Goal: Task Accomplishment & Management: Use online tool/utility

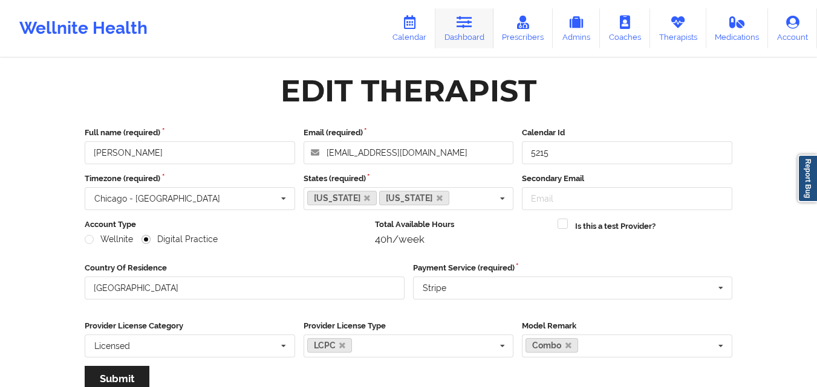
click at [473, 43] on link "Dashboard" at bounding box center [464, 28] width 58 height 40
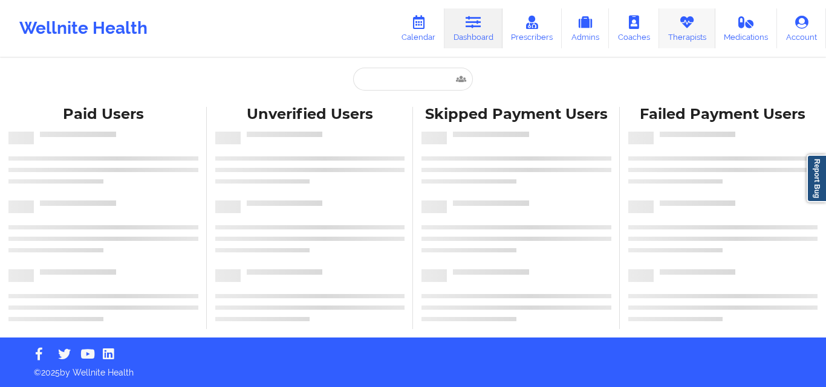
click at [666, 42] on link "Therapists" at bounding box center [687, 28] width 56 height 40
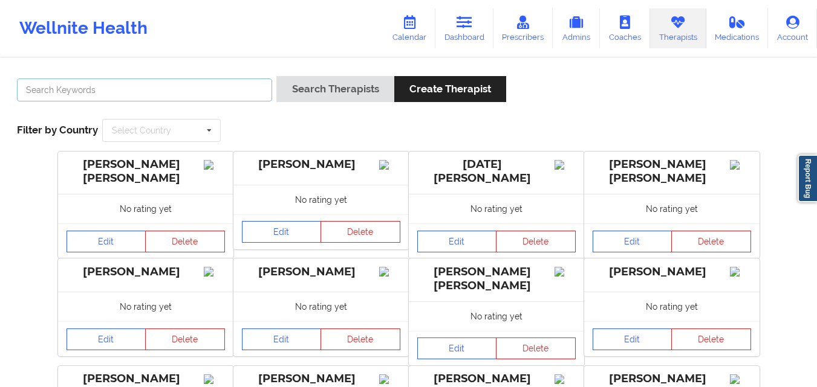
click at [184, 88] on input "text" at bounding box center [144, 90] width 255 height 23
paste input "[PERSON_NAME]"
type input "[PERSON_NAME]"
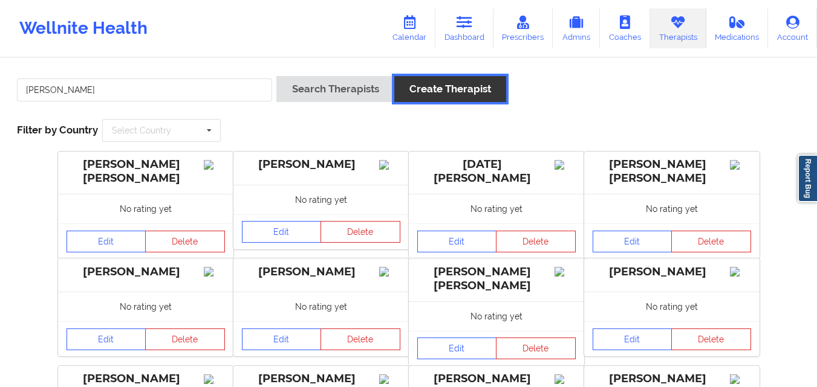
click at [397, 79] on button "Create Therapist" at bounding box center [450, 89] width 112 height 26
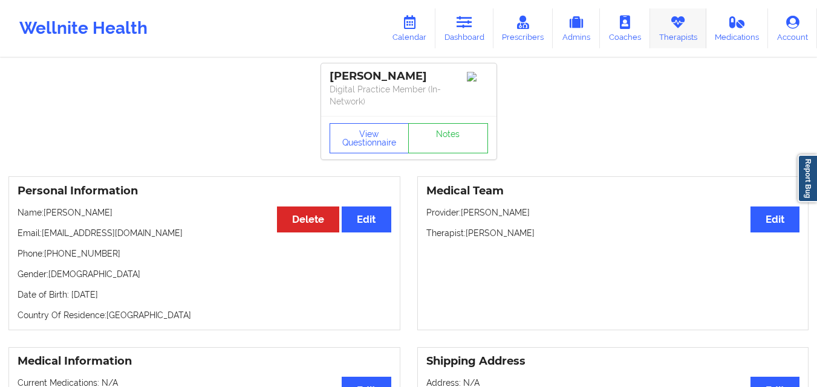
click at [677, 47] on link "Therapists" at bounding box center [678, 28] width 56 height 40
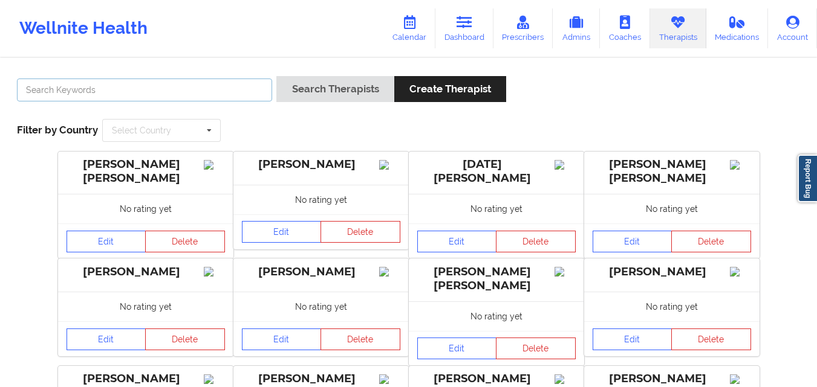
click at [209, 89] on input "text" at bounding box center [144, 90] width 255 height 23
paste input "Elena Marisa"
type input "Elena Marisa"
paste input "[PERSON_NAME]"
type input "[PERSON_NAME]"
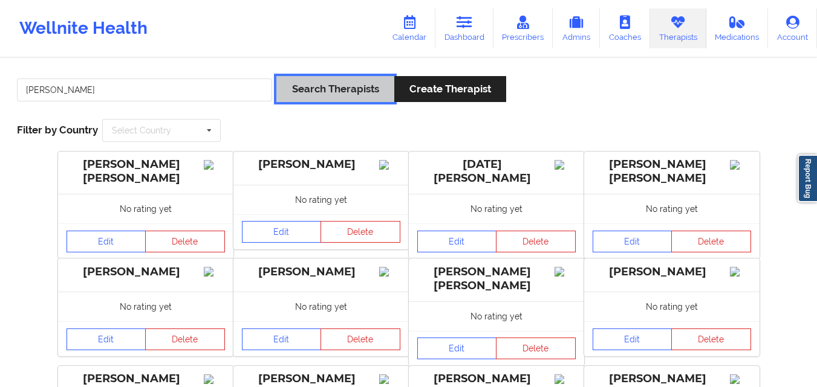
click at [303, 91] on button "Search Therapists" at bounding box center [334, 89] width 117 height 26
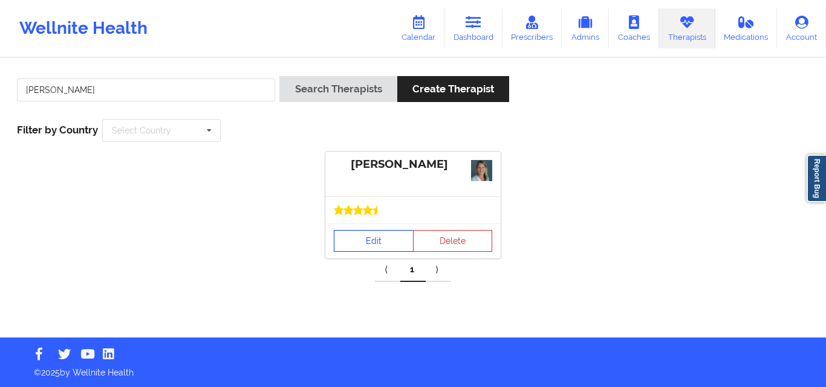
click at [374, 246] on link "Edit" at bounding box center [374, 241] width 80 height 22
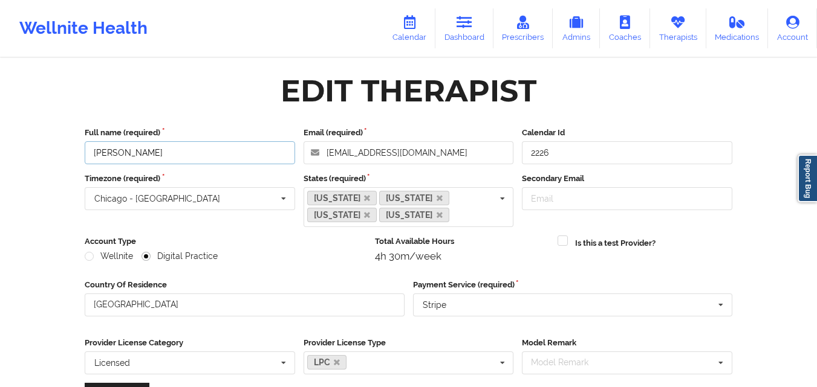
click at [138, 156] on input "[PERSON_NAME]" at bounding box center [190, 152] width 210 height 23
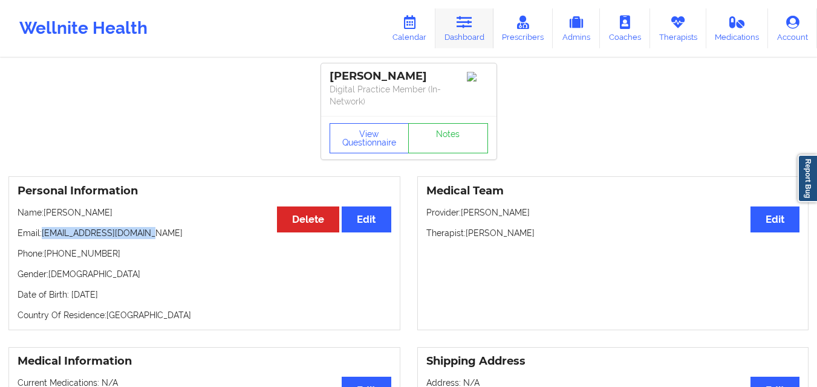
click at [485, 25] on link "Dashboard" at bounding box center [464, 28] width 58 height 40
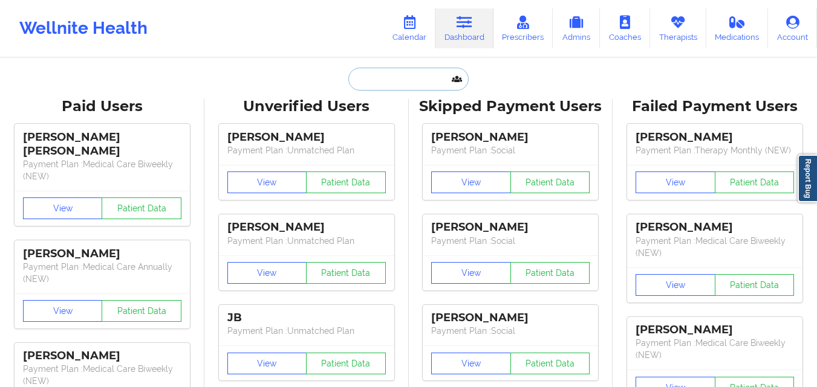
click at [380, 85] on input "text" at bounding box center [408, 79] width 120 height 23
paste input "[PERSON_NAME] [PERSON_NAME]"
type input "[PERSON_NAME] [PERSON_NAME]"
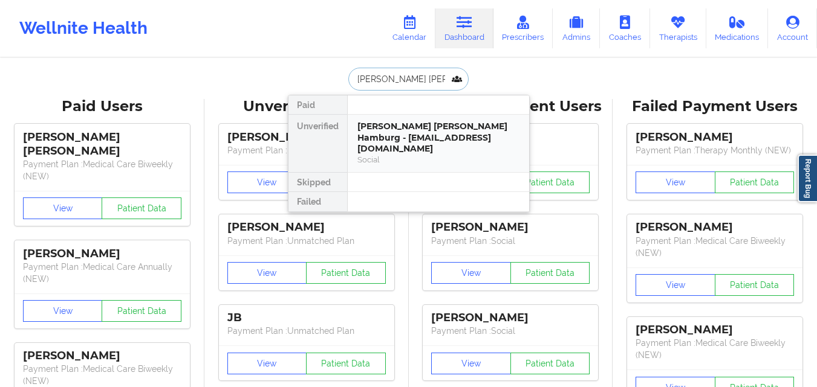
click at [415, 139] on div "Elena Marisa Hamburg - elenamhamburg@outlook.com" at bounding box center [438, 138] width 162 height 34
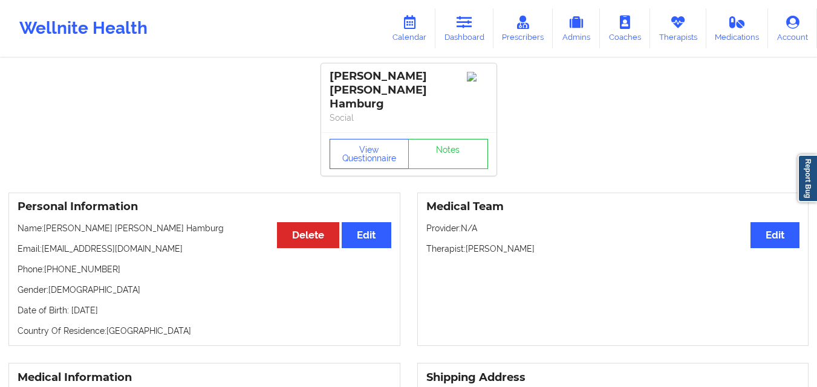
drag, startPoint x: 483, startPoint y: 225, endPoint x: 632, endPoint y: 229, distance: 148.7
click at [632, 243] on p "Therapist: Jennifer Marie Wickersham" at bounding box center [613, 249] width 374 height 12
drag, startPoint x: 44, startPoint y: 227, endPoint x: 212, endPoint y: 231, distance: 168.1
click at [212, 243] on p "Email: elenamhamburg@outlook.com" at bounding box center [205, 249] width 374 height 12
click at [422, 34] on link "Calendar" at bounding box center [409, 28] width 52 height 40
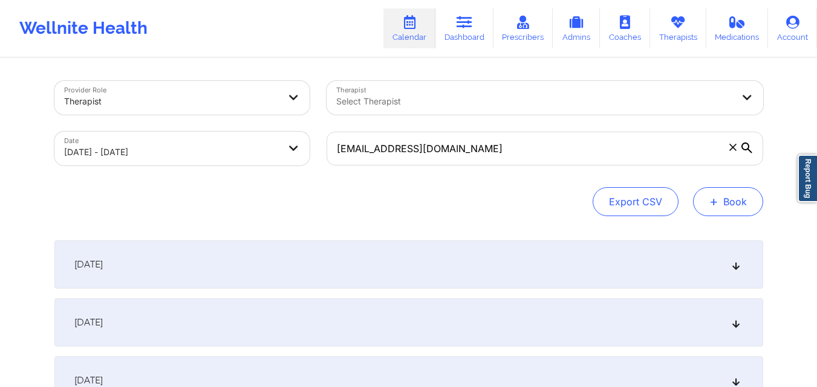
click at [710, 198] on span "+" at bounding box center [713, 201] width 9 height 7
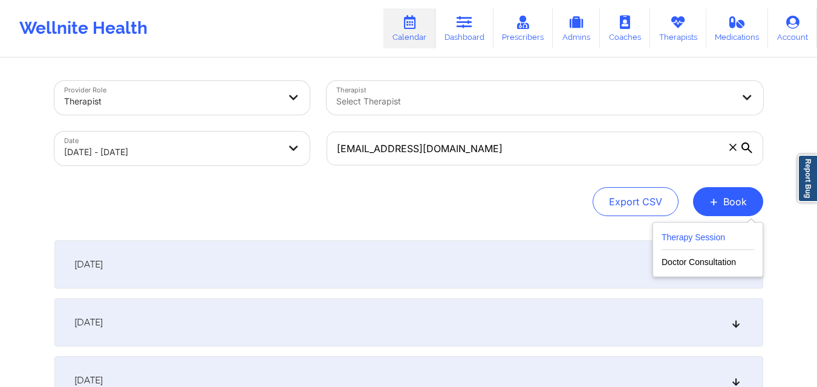
click at [714, 231] on button "Therapy Session" at bounding box center [707, 240] width 92 height 20
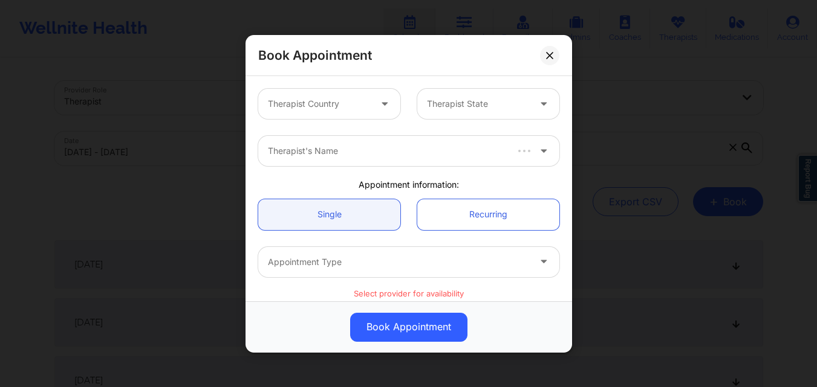
click at [355, 95] on div "Therapist Country" at bounding box center [314, 104] width 113 height 30
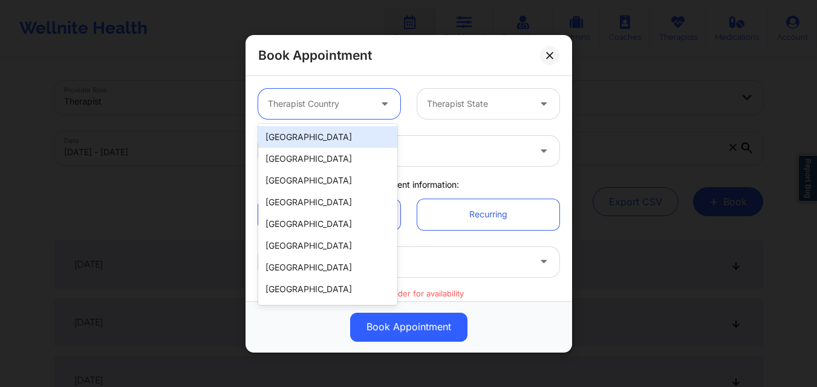
click at [354, 137] on div "[GEOGRAPHIC_DATA]" at bounding box center [327, 137] width 139 height 22
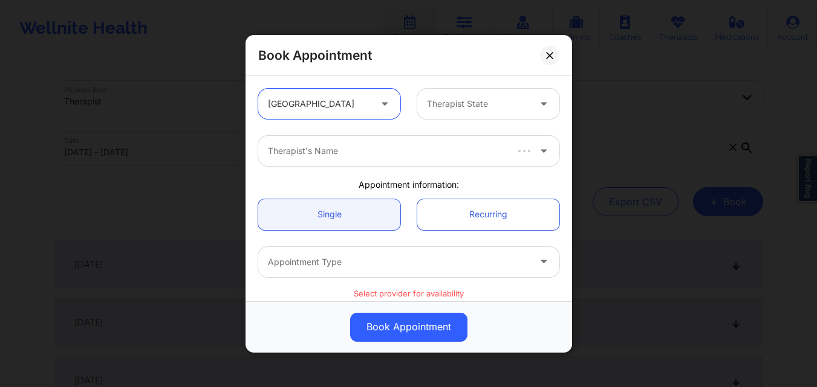
click at [499, 109] on div at bounding box center [478, 104] width 102 height 15
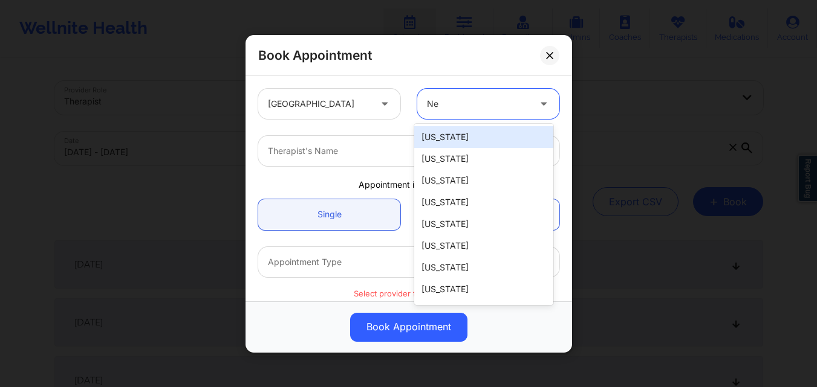
type input "New"
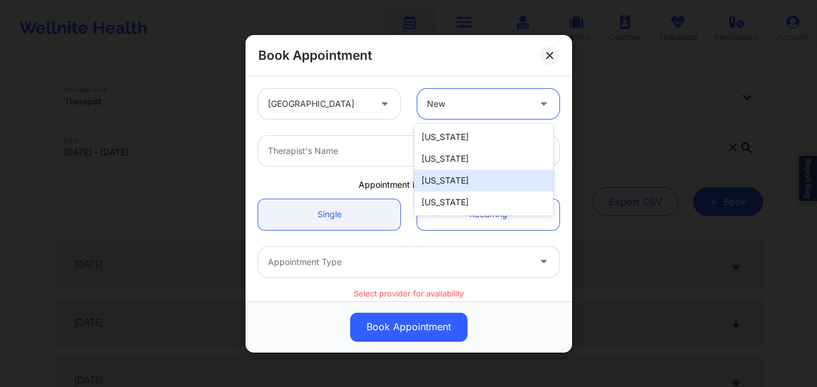
click at [484, 186] on div "[US_STATE]" at bounding box center [483, 181] width 139 height 22
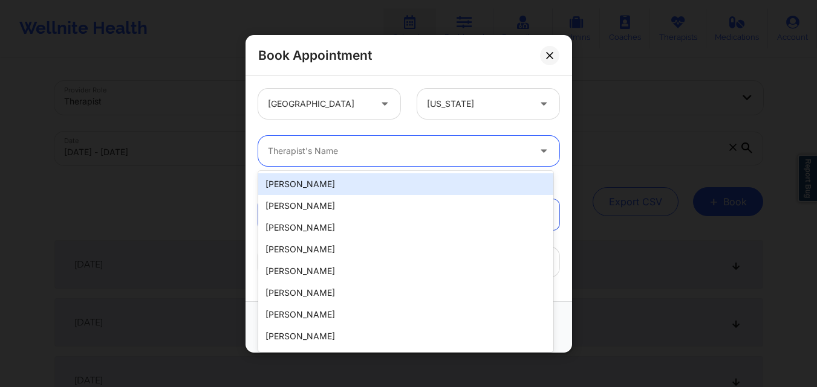
click at [354, 157] on div at bounding box center [398, 151] width 261 height 15
paste input "[PERSON_NAME]"
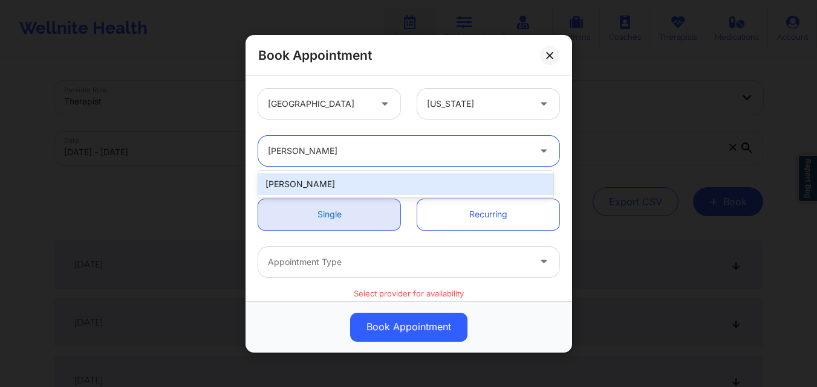
type input "[PERSON_NAME]"
click at [350, 215] on link "Single" at bounding box center [329, 214] width 142 height 31
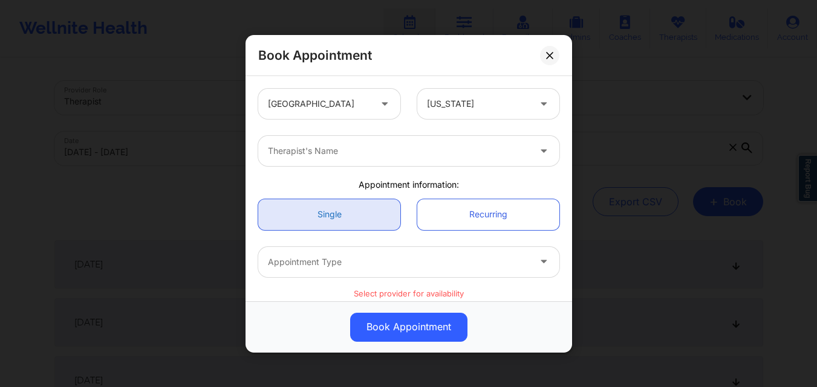
scroll to position [60, 0]
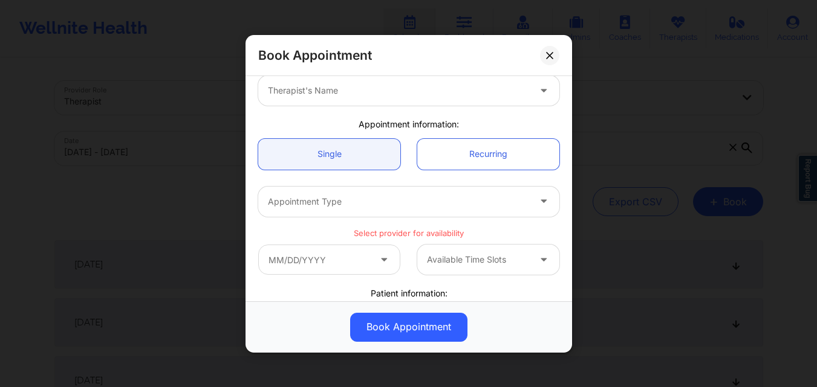
click at [353, 201] on div at bounding box center [398, 201] width 261 height 15
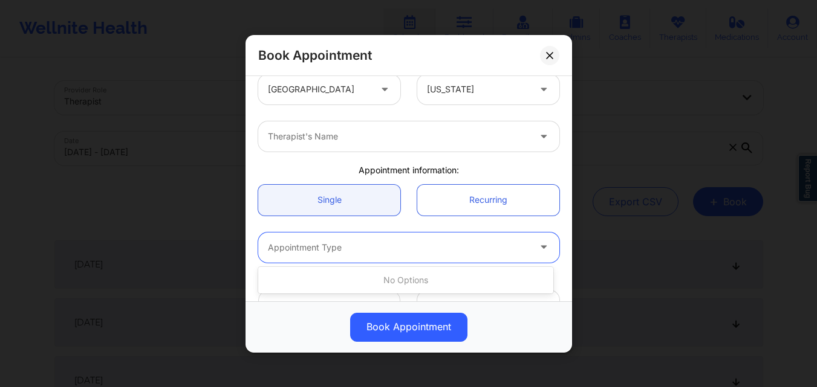
scroll to position [0, 0]
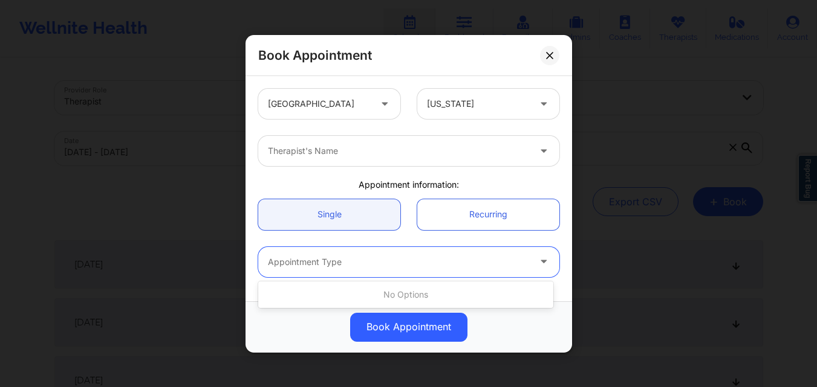
click at [356, 156] on div at bounding box center [398, 151] width 261 height 15
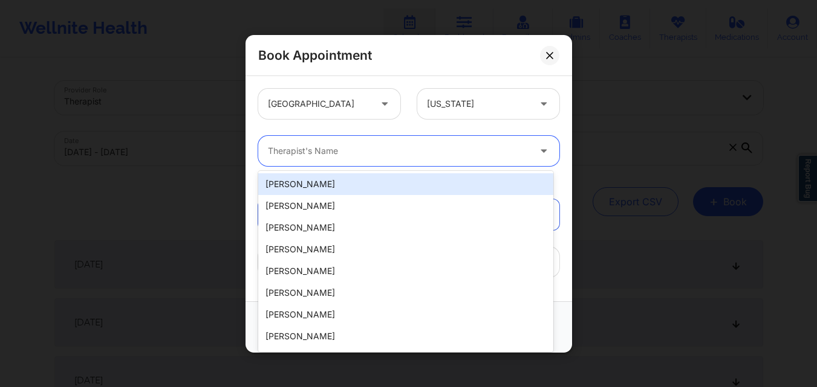
paste input "[PERSON_NAME]"
type input "[PERSON_NAME]"
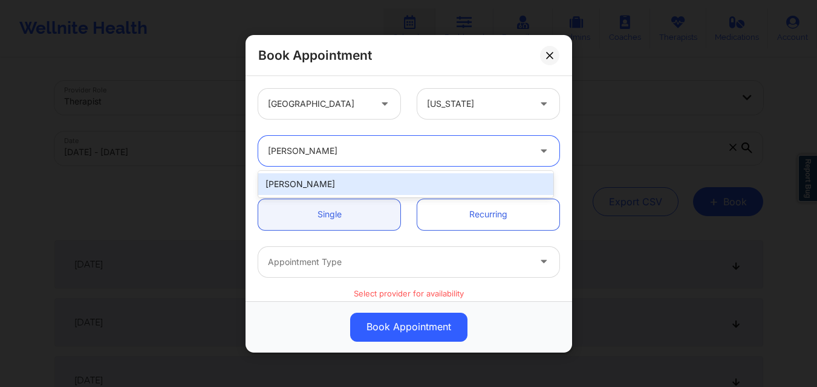
click at [339, 183] on div "[PERSON_NAME]" at bounding box center [405, 184] width 295 height 22
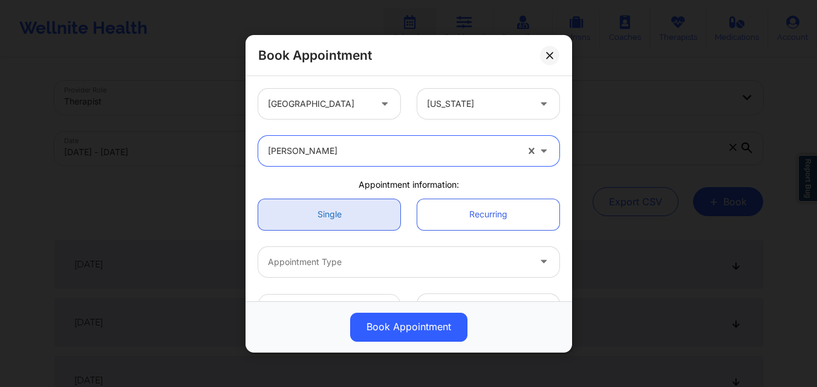
click at [332, 224] on link "Single" at bounding box center [329, 214] width 142 height 31
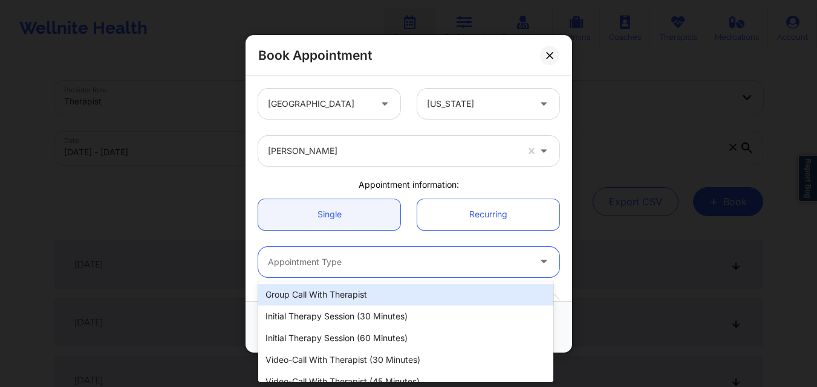
click at [362, 261] on div at bounding box center [398, 261] width 261 height 15
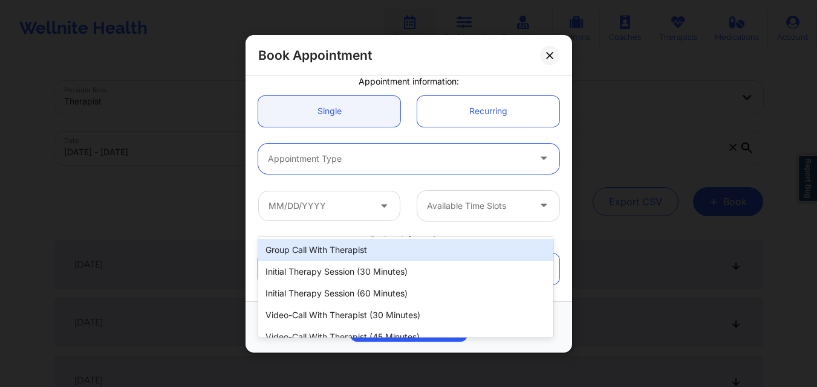
scroll to position [121, 0]
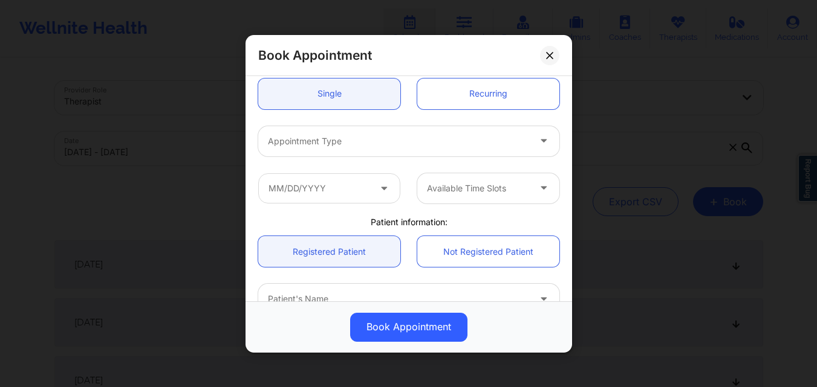
click at [617, 70] on div "Book Appointment United States New Mexico Jennifer Marie Wickersham Appointment…" at bounding box center [408, 193] width 817 height 387
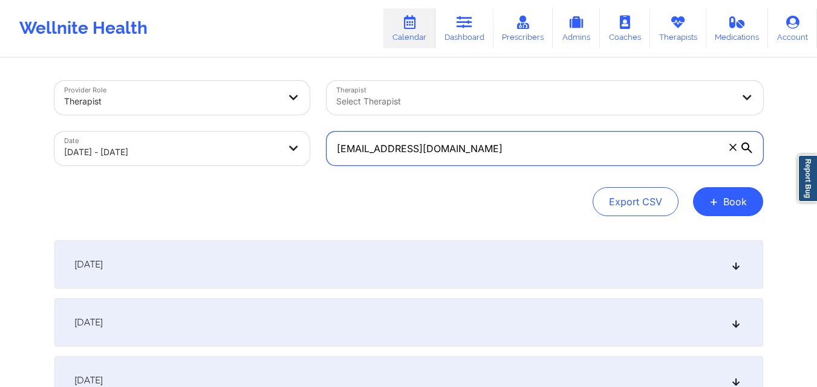
click at [493, 152] on input "taracercone99@gmail.com" at bounding box center [544, 149] width 436 height 34
paste input "[EMAIL_ADDRESS][DOMAIN_NAME]"
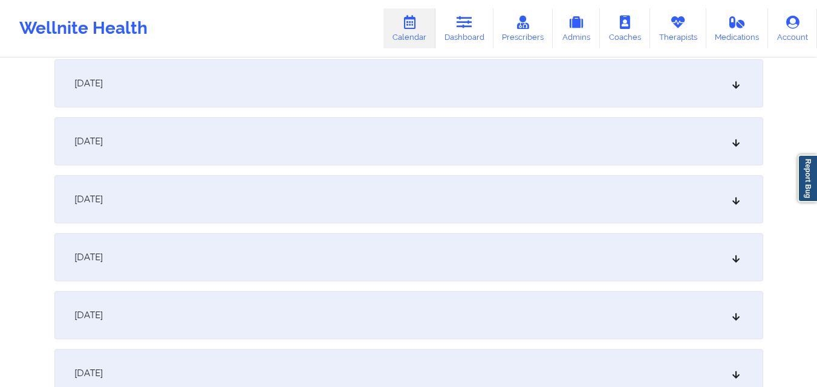
scroll to position [363, 0]
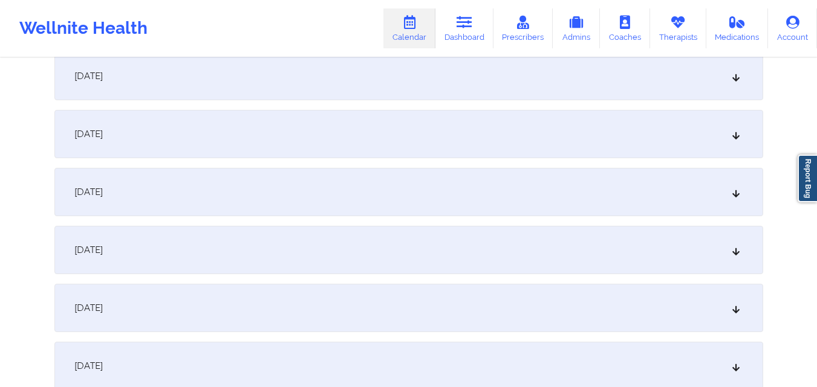
type input "[EMAIL_ADDRESS][DOMAIN_NAME]"
click at [410, 246] on div "[DATE]" at bounding box center [408, 250] width 708 height 48
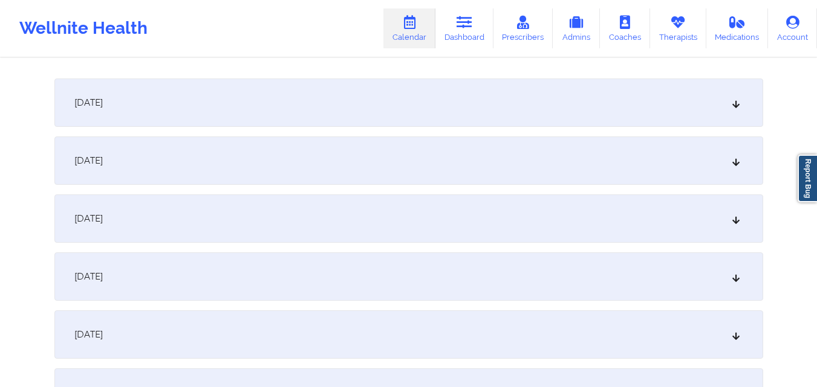
scroll to position [725, 0]
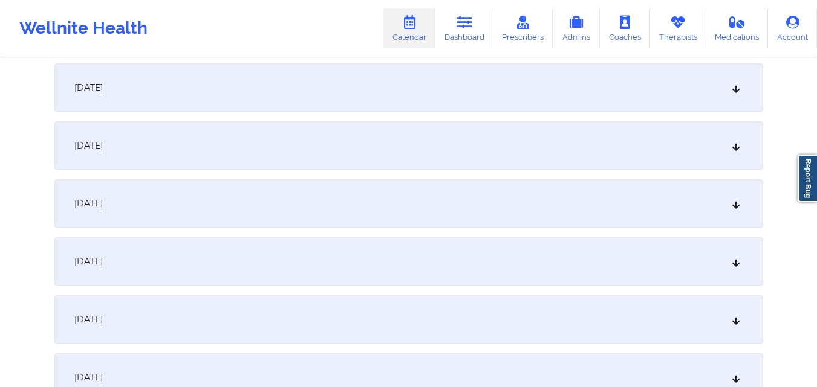
click at [339, 271] on div "October 12, 2025" at bounding box center [408, 262] width 708 height 48
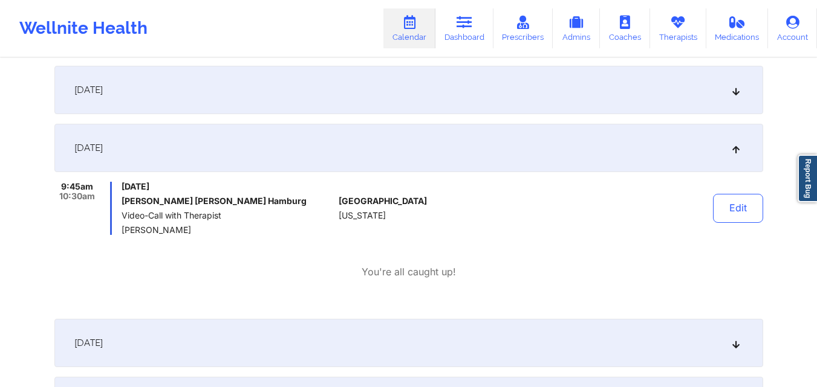
scroll to position [846, 0]
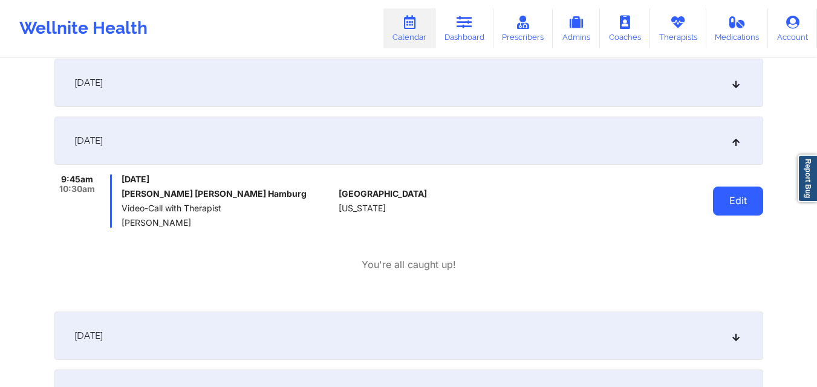
click at [729, 202] on button "Edit" at bounding box center [738, 201] width 50 height 29
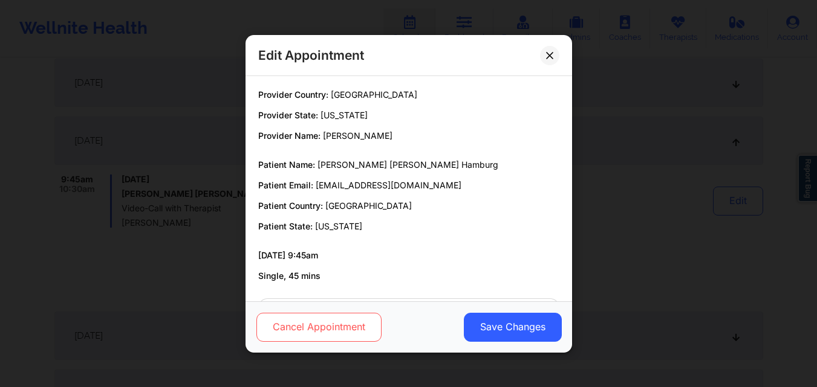
click at [337, 331] on button "Cancel Appointment" at bounding box center [318, 327] width 125 height 29
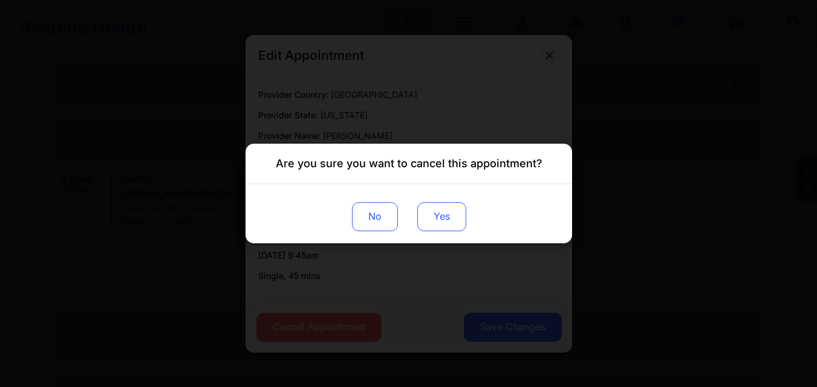
click at [450, 218] on button "Yes" at bounding box center [440, 216] width 49 height 29
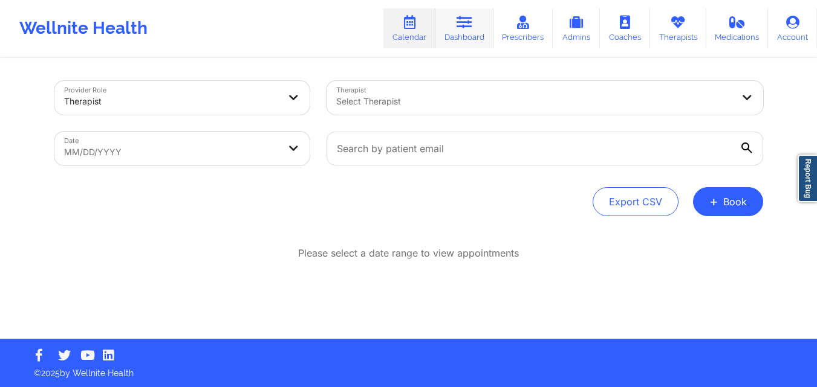
click at [467, 33] on link "Dashboard" at bounding box center [464, 28] width 58 height 40
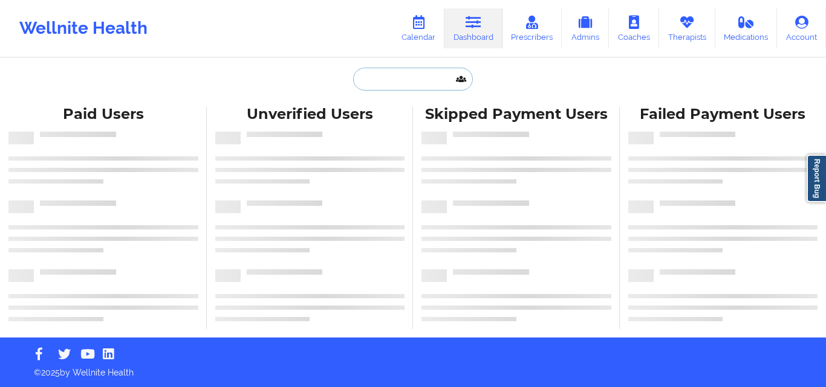
click at [381, 74] on input "text" at bounding box center [413, 79] width 120 height 23
paste input "[EMAIL_ADDRESS][DOMAIN_NAME]"
type input "[EMAIL_ADDRESS][DOMAIN_NAME]"
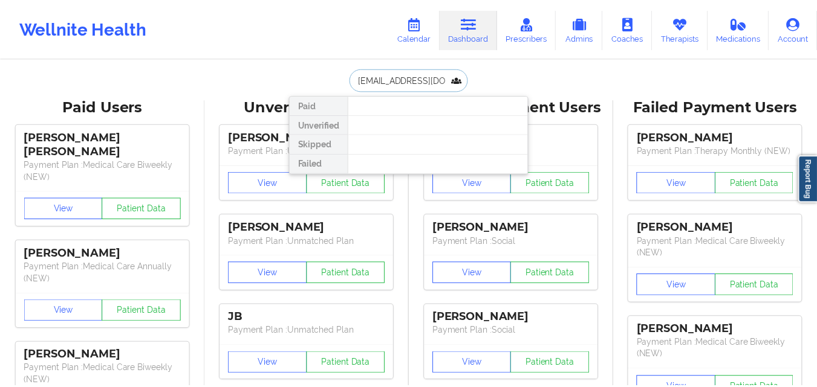
scroll to position [0, 27]
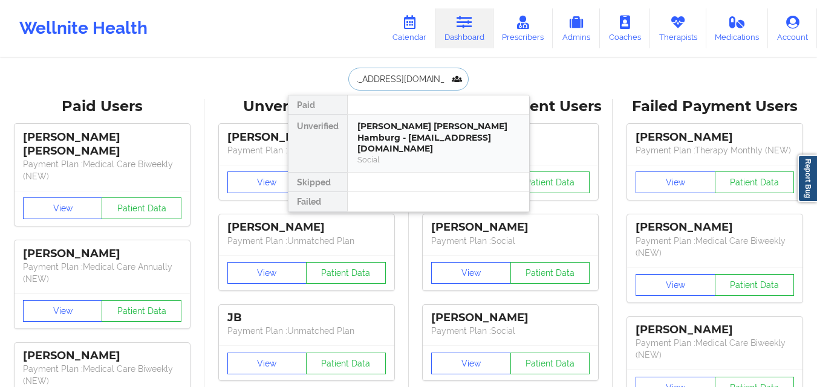
click at [416, 137] on div "[PERSON_NAME] [PERSON_NAME] Hamburg - [EMAIL_ADDRESS][DOMAIN_NAME]" at bounding box center [438, 138] width 162 height 34
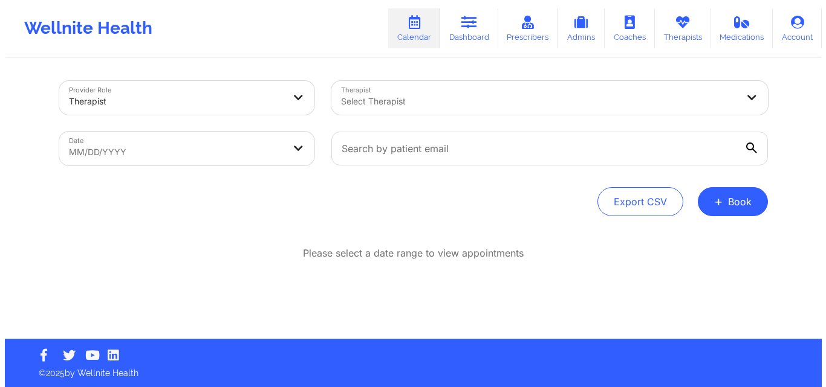
scroll to position [1, 0]
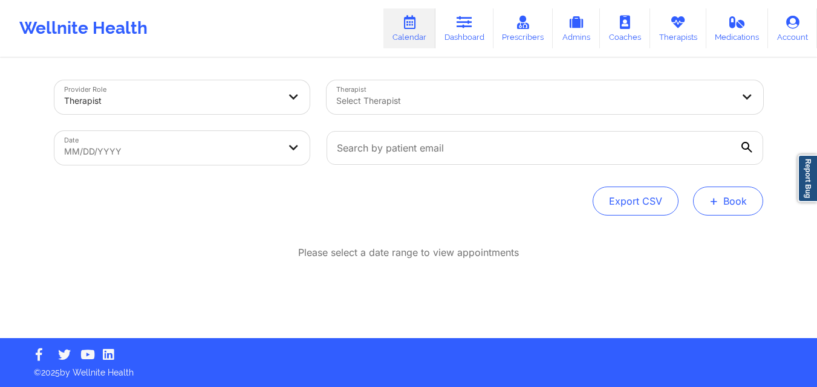
click at [728, 199] on button "+ Book" at bounding box center [728, 201] width 70 height 29
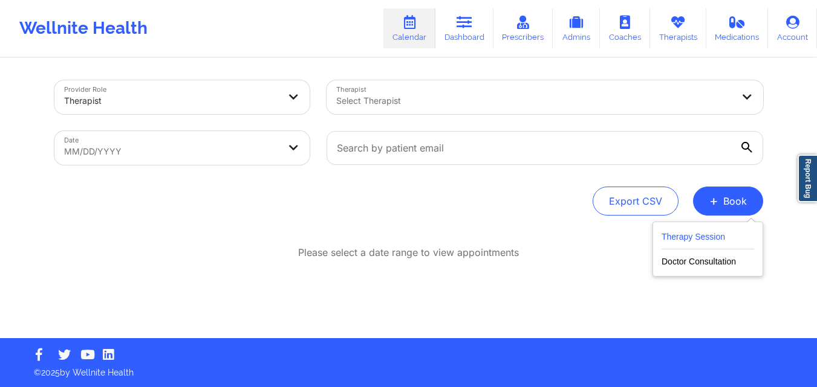
click at [691, 233] on button "Therapy Session" at bounding box center [707, 240] width 92 height 20
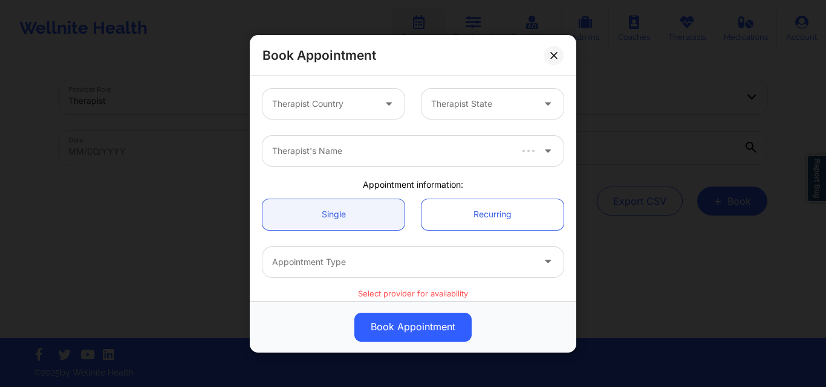
click at [354, 109] on div at bounding box center [323, 104] width 102 height 15
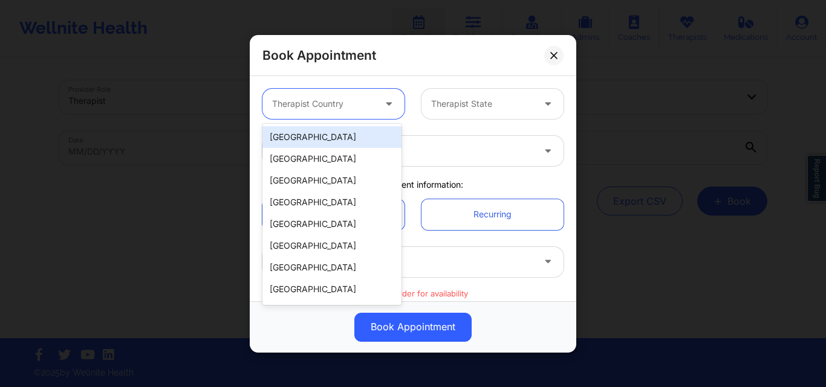
click at [350, 136] on div "[GEOGRAPHIC_DATA]" at bounding box center [331, 137] width 139 height 22
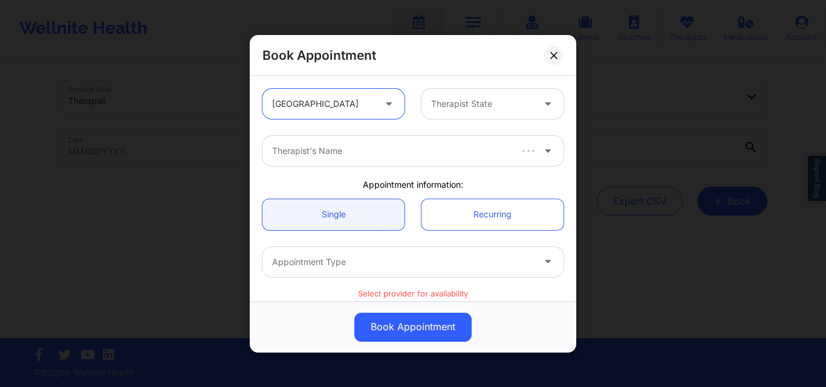
click at [437, 118] on div "Therapist State" at bounding box center [477, 104] width 113 height 30
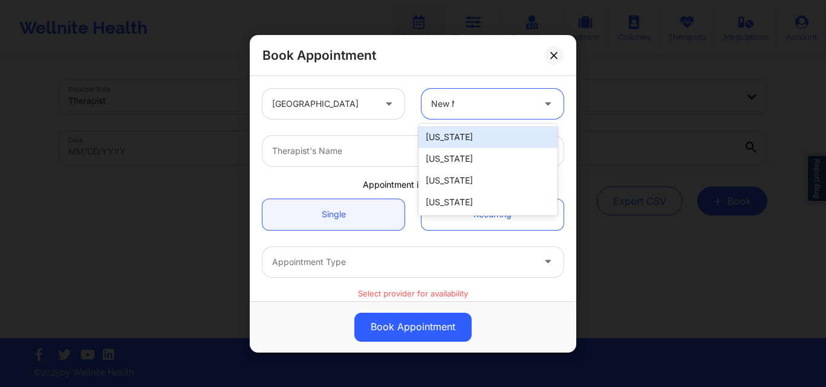
type input "New Me"
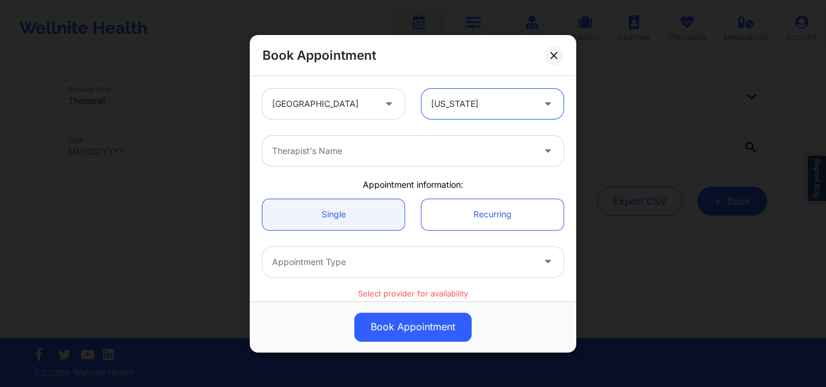
click at [400, 157] on div at bounding box center [402, 151] width 261 height 15
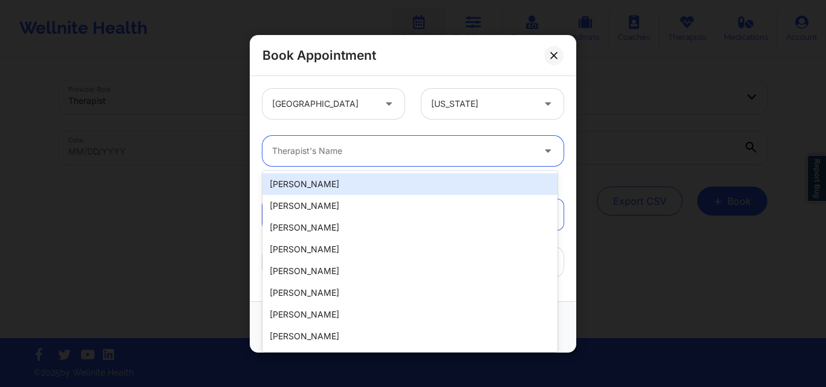
click at [400, 157] on div at bounding box center [402, 151] width 261 height 15
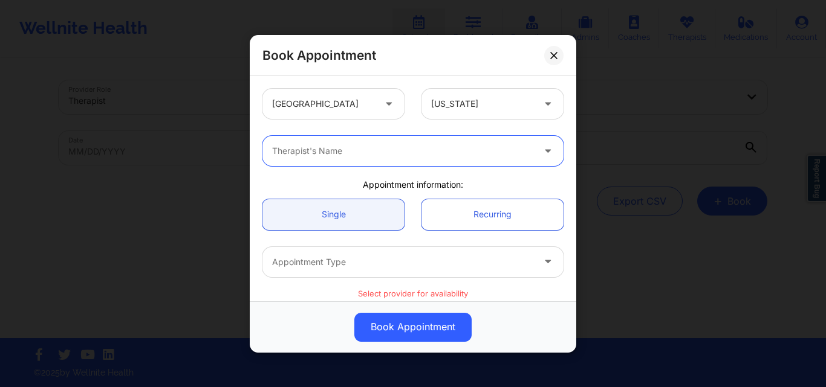
paste input "[PERSON_NAME]"
type input "[PERSON_NAME]"
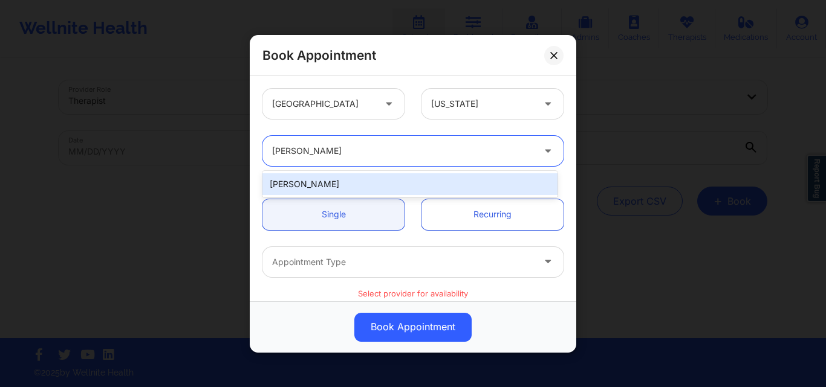
click at [364, 186] on div "[PERSON_NAME]" at bounding box center [409, 184] width 295 height 22
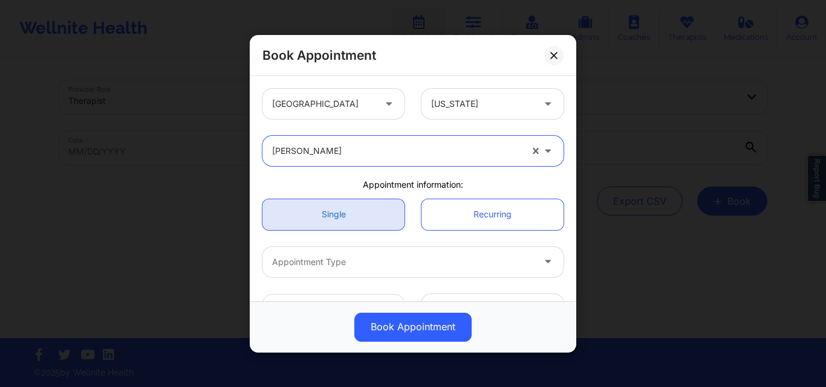
click at [353, 209] on link "Single" at bounding box center [333, 214] width 142 height 31
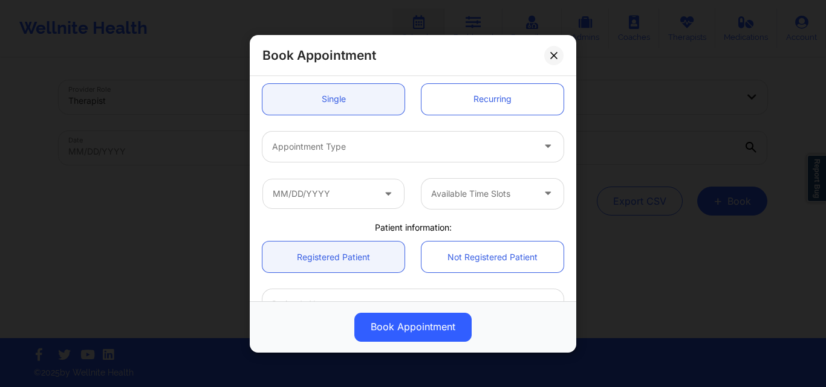
scroll to position [121, 0]
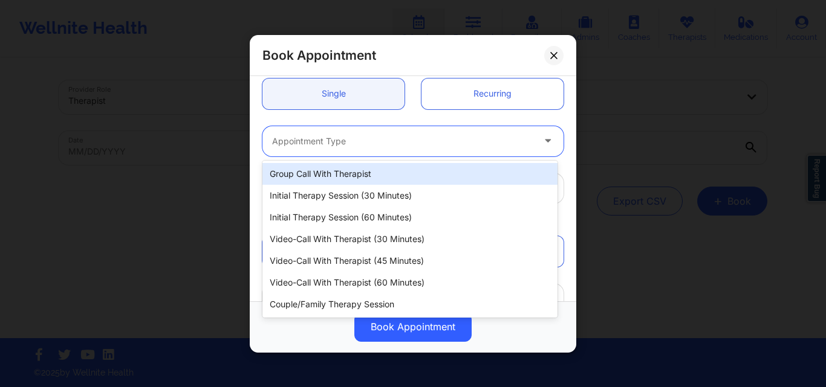
click at [360, 149] on div "Appointment Type" at bounding box center [398, 141] width 272 height 30
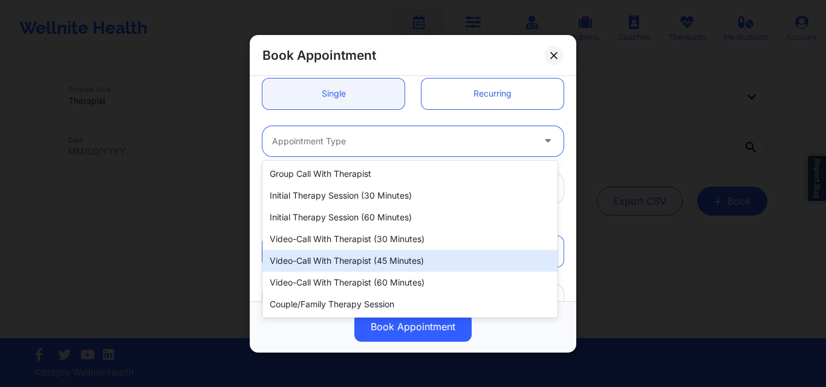
click at [364, 261] on div "Video-Call with Therapist (45 minutes)" at bounding box center [409, 261] width 295 height 22
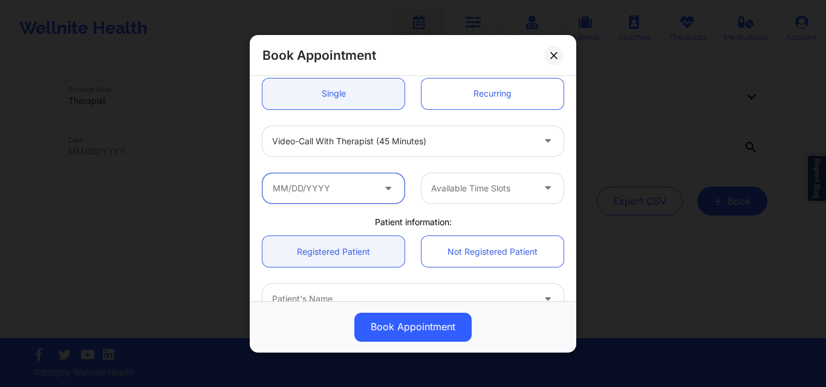
click at [344, 186] on input "text" at bounding box center [333, 188] width 142 height 30
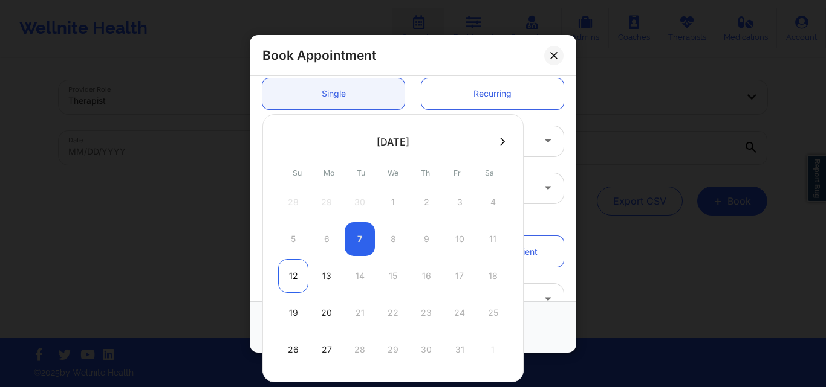
click at [293, 278] on div "12" at bounding box center [293, 276] width 30 height 34
click at [293, 276] on div "Registered Patient Not Registered Patient" at bounding box center [413, 252] width 318 height 48
type input "10/12/2025"
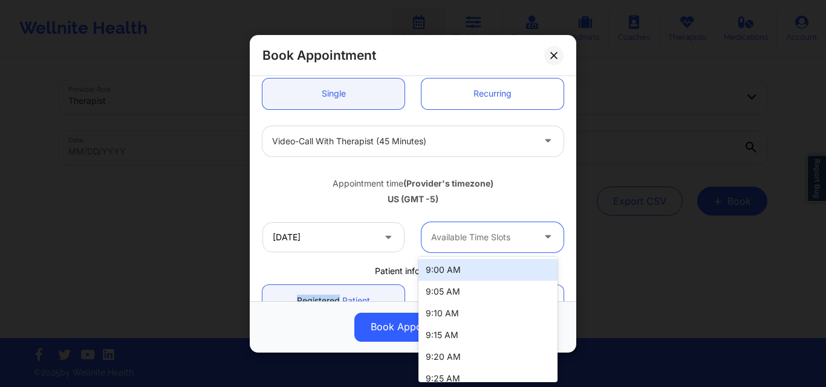
click at [487, 239] on div at bounding box center [482, 237] width 102 height 15
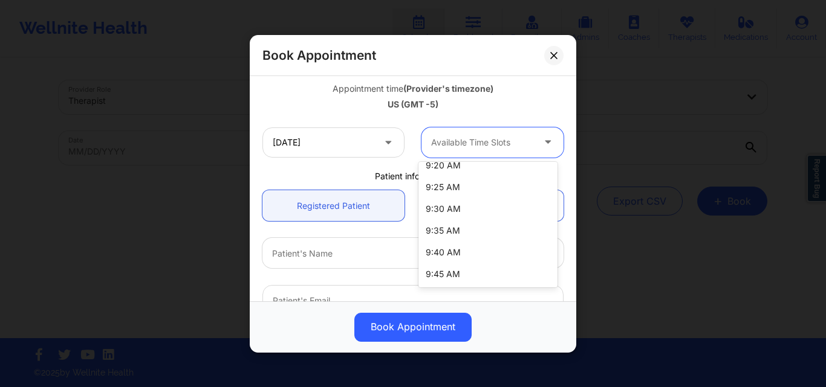
scroll to position [0, 0]
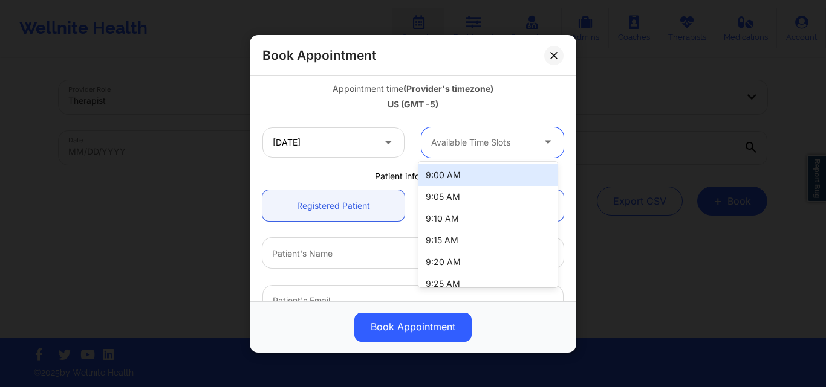
click at [469, 171] on div "9:00 AM" at bounding box center [487, 175] width 139 height 22
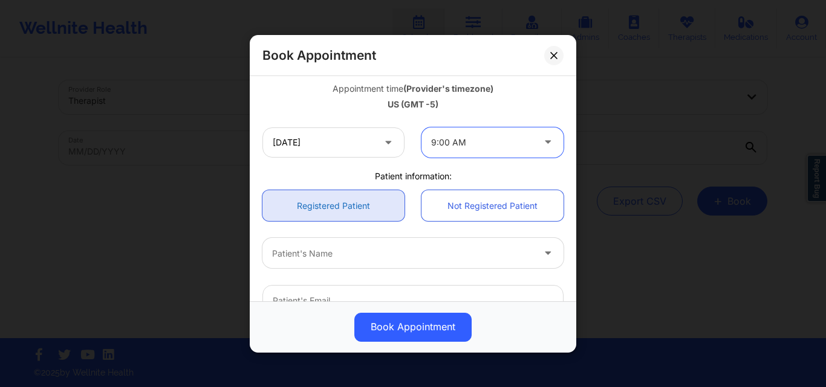
click at [349, 199] on link "Registered Patient" at bounding box center [333, 205] width 142 height 31
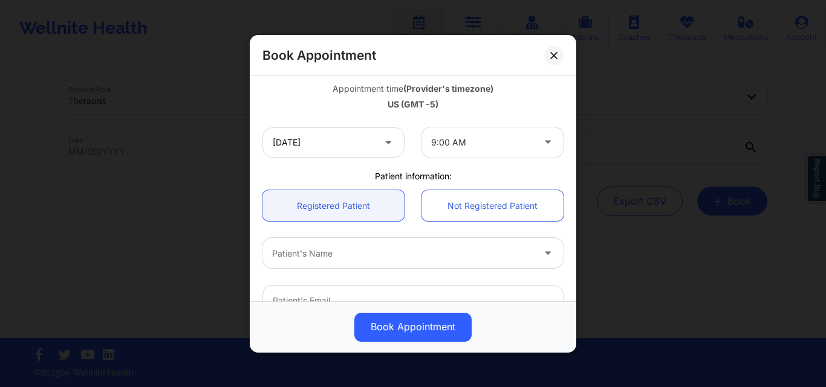
click at [354, 251] on div at bounding box center [402, 253] width 261 height 15
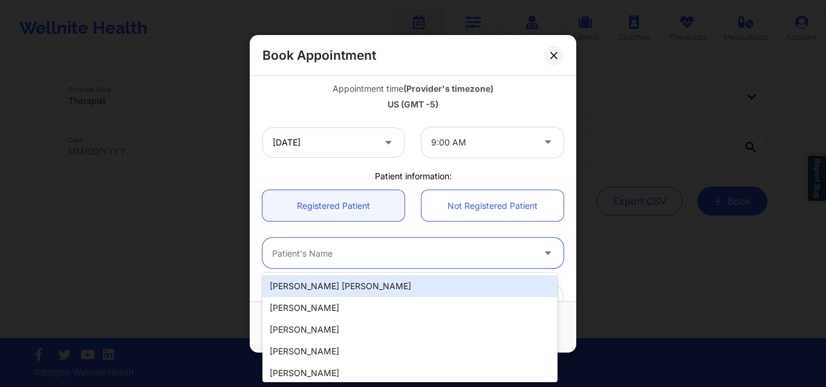
paste input "[PERSON_NAME]"
type input "[PERSON_NAME]"
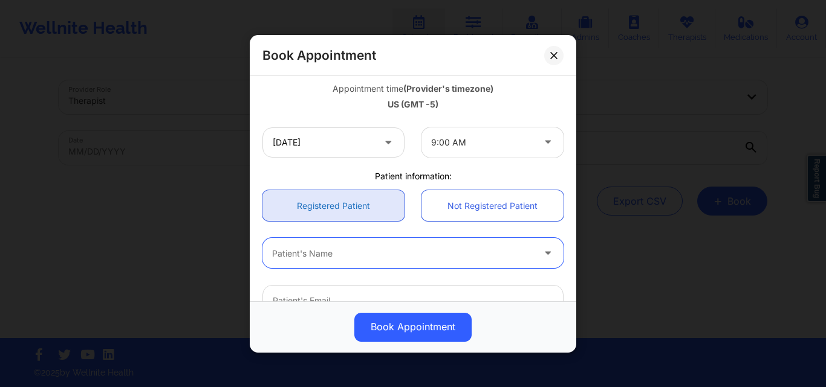
paste input "Elena Marisa"
type input "Elena Marisa"
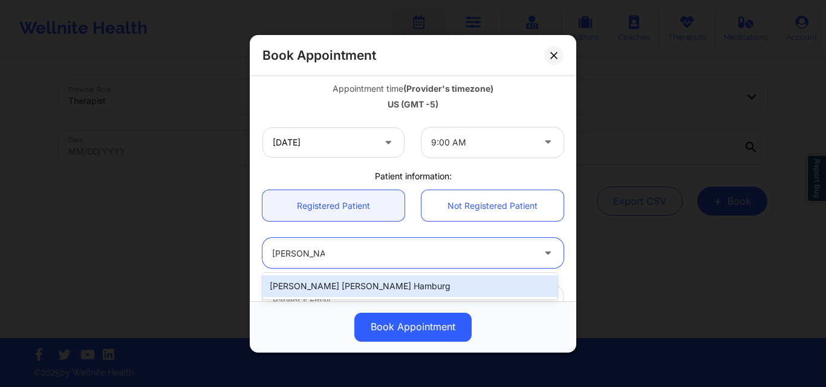
click at [358, 290] on div "[PERSON_NAME] [PERSON_NAME] Hamburg" at bounding box center [409, 287] width 295 height 22
type input "[EMAIL_ADDRESS][DOMAIN_NAME]"
type input "[PHONE_NUMBER]"
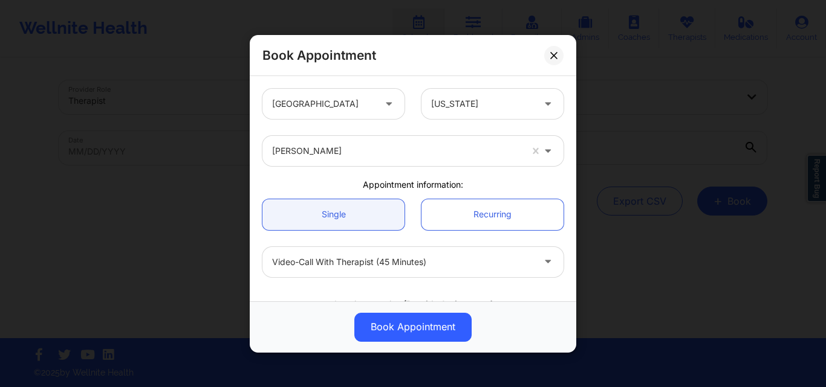
scroll to position [121, 0]
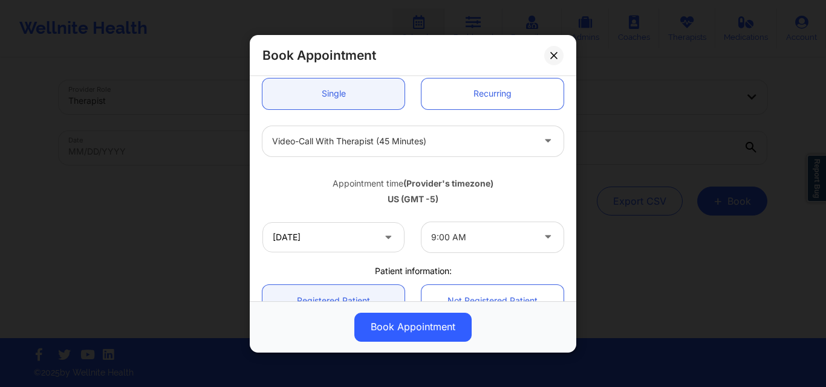
click at [512, 250] on div "9:00 AM" at bounding box center [482, 237] width 102 height 30
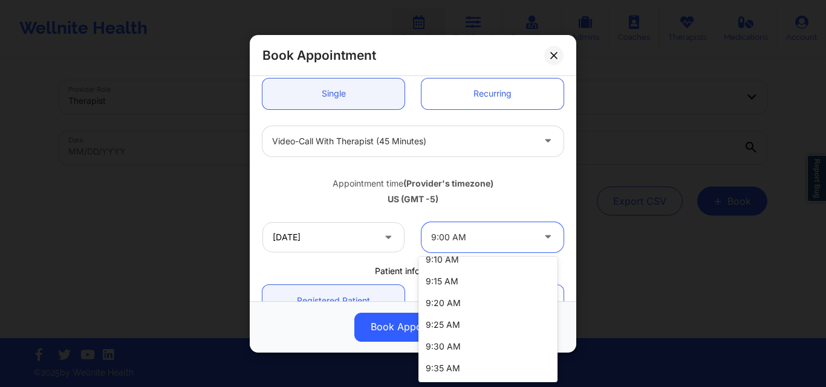
scroll to position [97, 0]
click at [464, 372] on div "9:45 AM" at bounding box center [487, 369] width 139 height 22
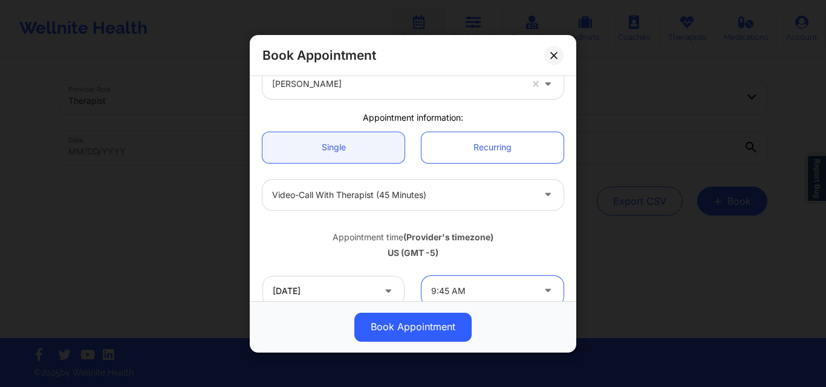
scroll to position [121, 0]
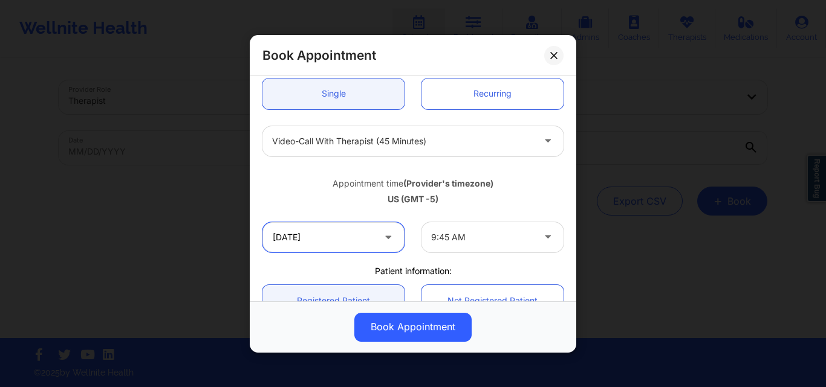
click at [327, 245] on input "10/12/2025" at bounding box center [333, 237] width 142 height 30
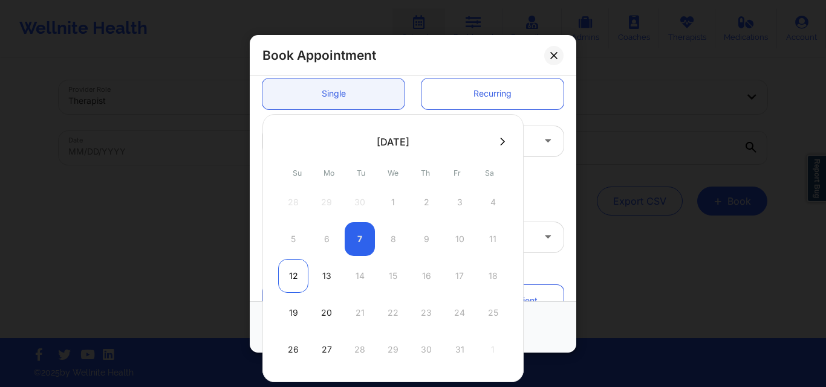
click at [300, 278] on div "12" at bounding box center [293, 276] width 30 height 34
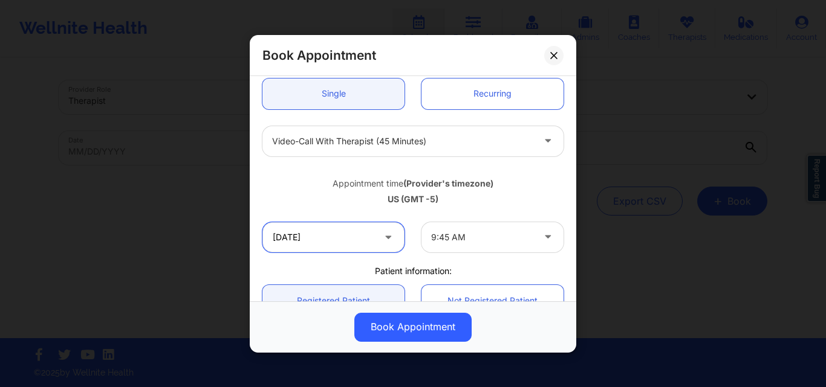
click at [345, 223] on input "10/12/2025" at bounding box center [333, 237] width 142 height 30
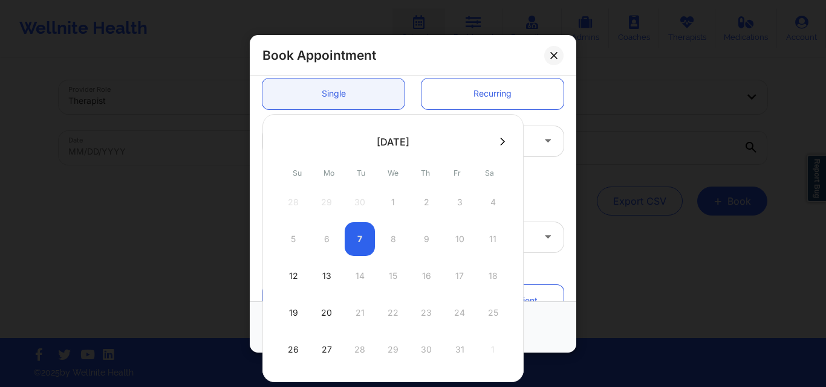
click at [502, 140] on icon at bounding box center [502, 141] width 5 height 9
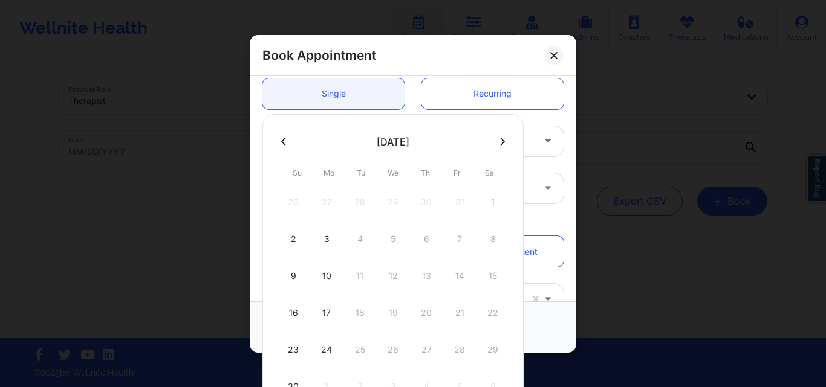
click at [496, 146] on button at bounding box center [502, 142] width 12 height 10
click at [282, 141] on icon at bounding box center [283, 141] width 5 height 8
click at [296, 241] on div "2" at bounding box center [293, 239] width 30 height 34
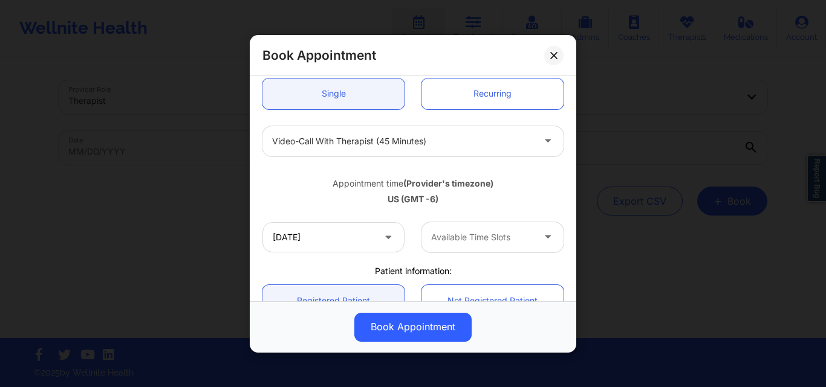
click at [453, 230] on div at bounding box center [482, 237] width 102 height 15
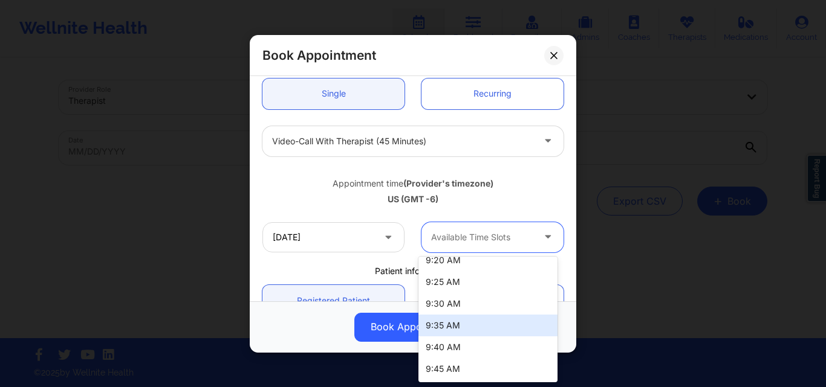
scroll to position [0, 0]
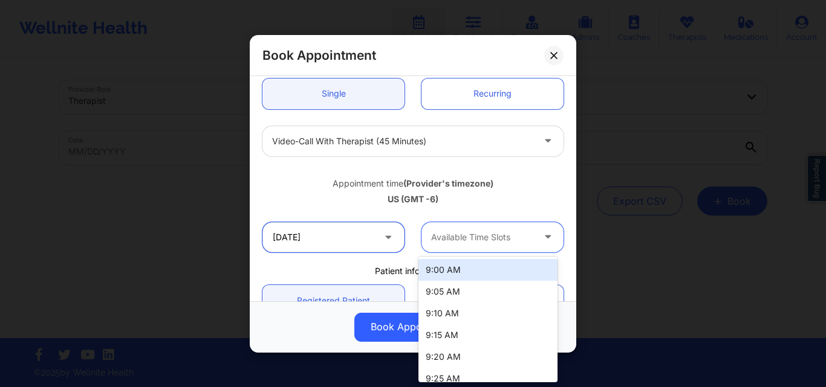
click at [368, 238] on input "11/02/2025" at bounding box center [333, 237] width 142 height 30
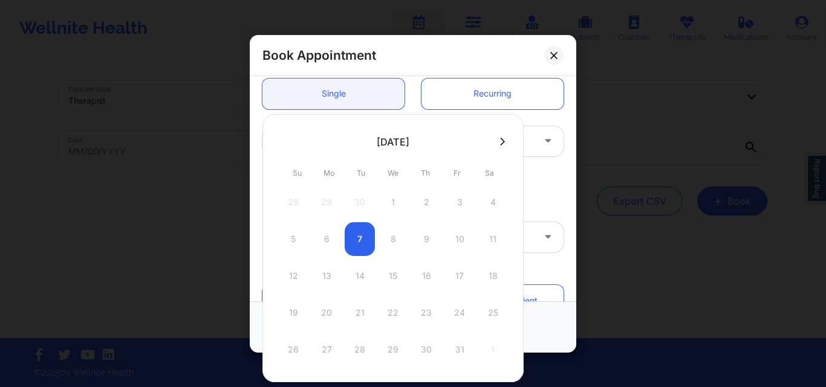
click at [501, 138] on icon at bounding box center [502, 141] width 5 height 9
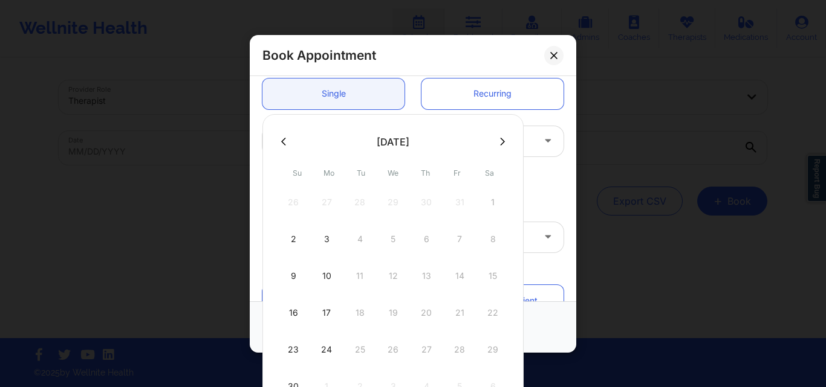
click at [284, 147] on div at bounding box center [392, 141] width 261 height 18
click at [283, 141] on icon at bounding box center [283, 141] width 5 height 9
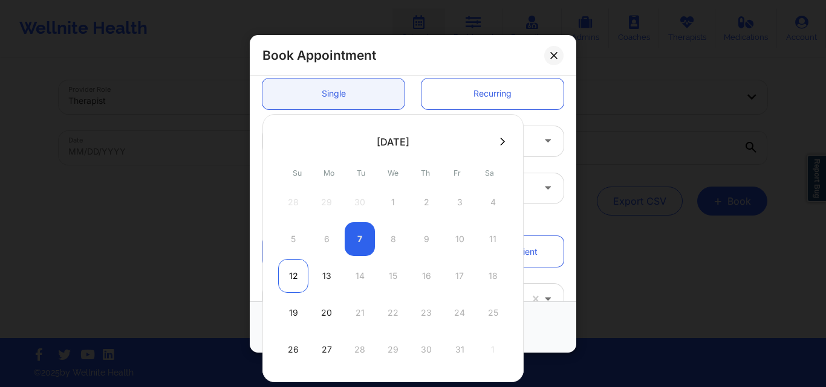
click at [293, 279] on div "12" at bounding box center [293, 276] width 30 height 34
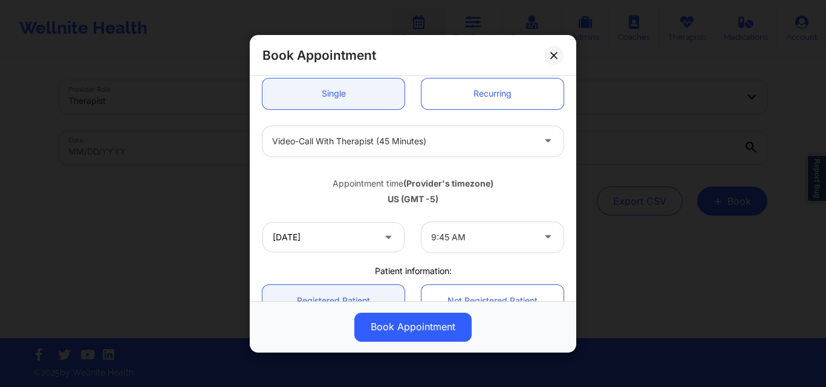
type input "10/12/2025"
click at [462, 249] on div "9:45 AM" at bounding box center [482, 237] width 102 height 30
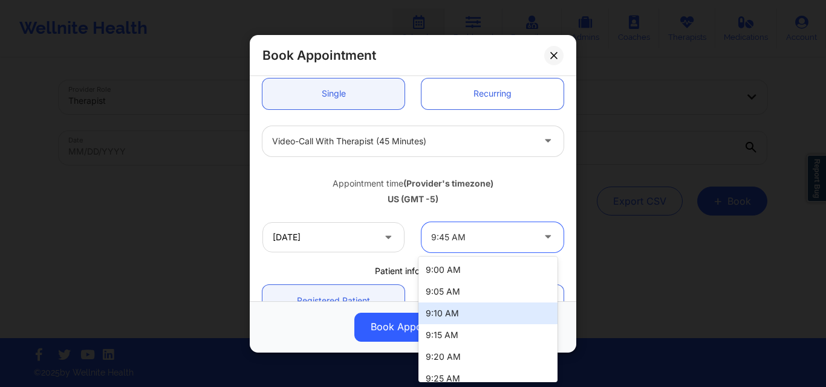
scroll to position [97, 0]
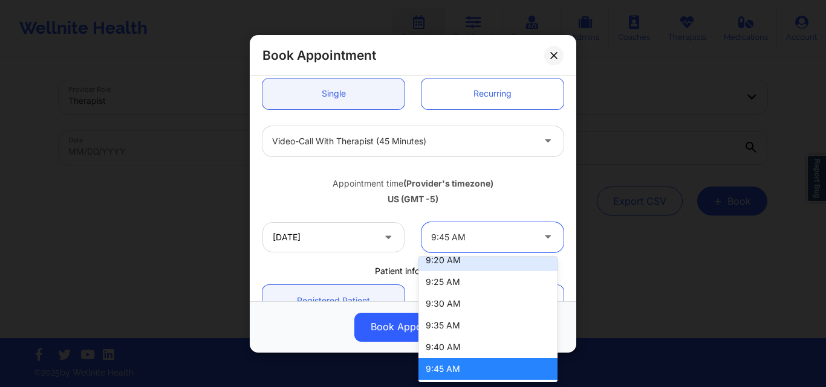
click at [494, 181] on div "Appointment time (Provider's timezone)" at bounding box center [412, 183] width 301 height 12
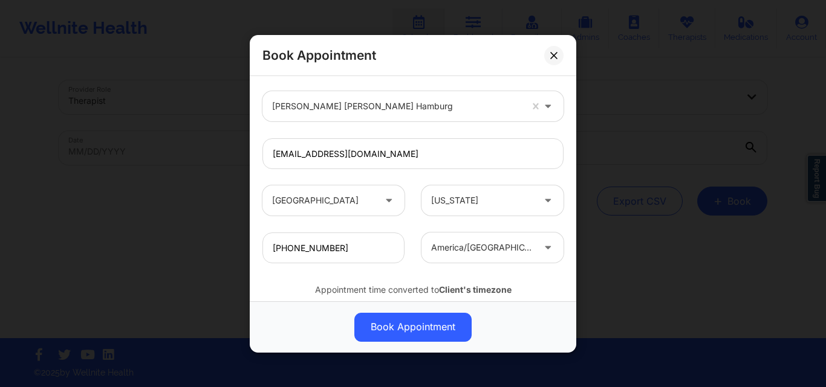
scroll to position [402, 0]
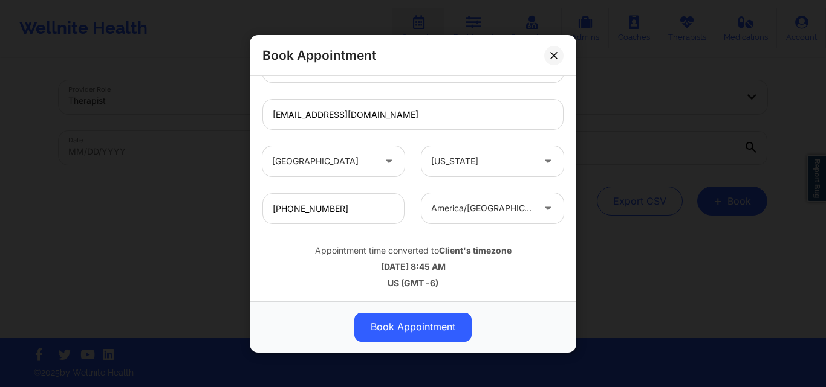
click at [543, 213] on div at bounding box center [549, 208] width 15 height 15
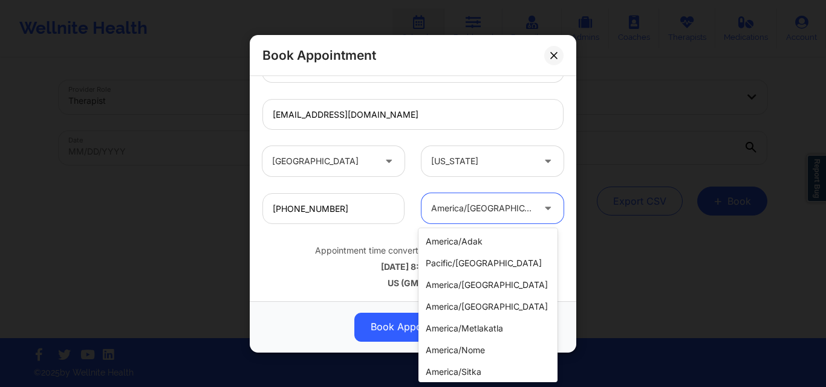
click at [543, 212] on icon at bounding box center [548, 206] width 12 height 10
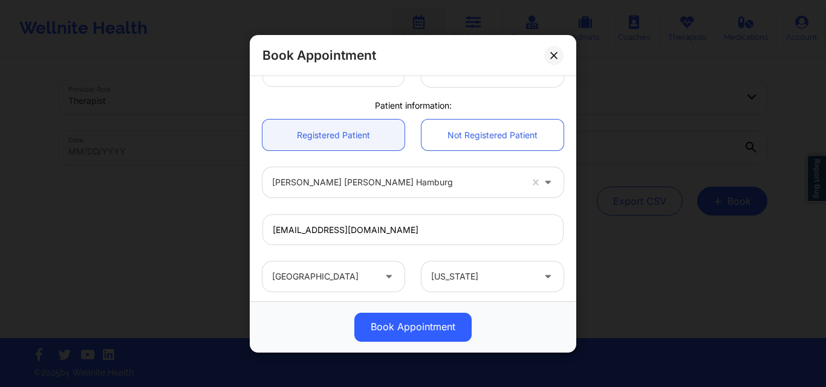
scroll to position [160, 0]
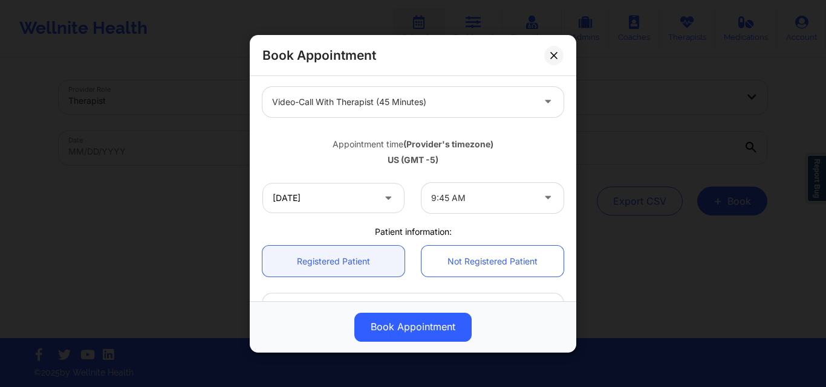
click at [520, 195] on div at bounding box center [482, 198] width 102 height 15
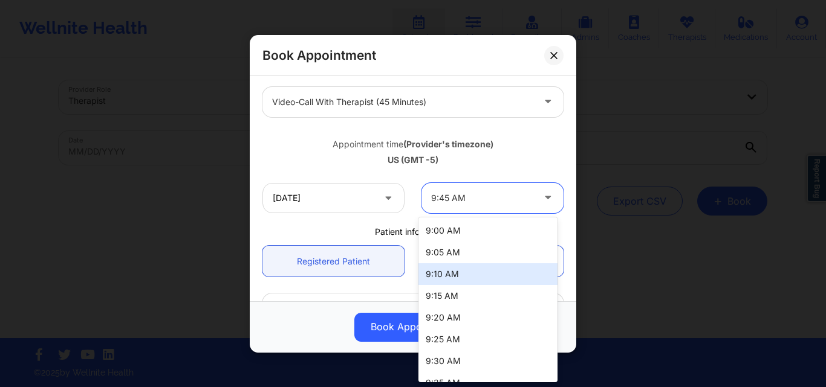
scroll to position [57, 0]
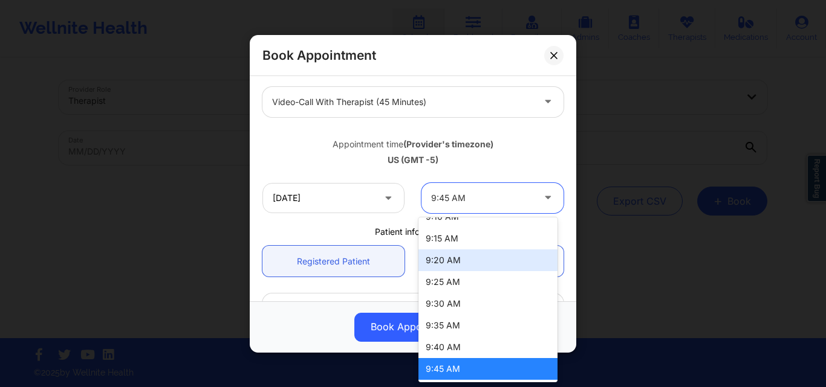
click at [523, 143] on div "Appointment time (Provider's timezone)" at bounding box center [412, 144] width 301 height 12
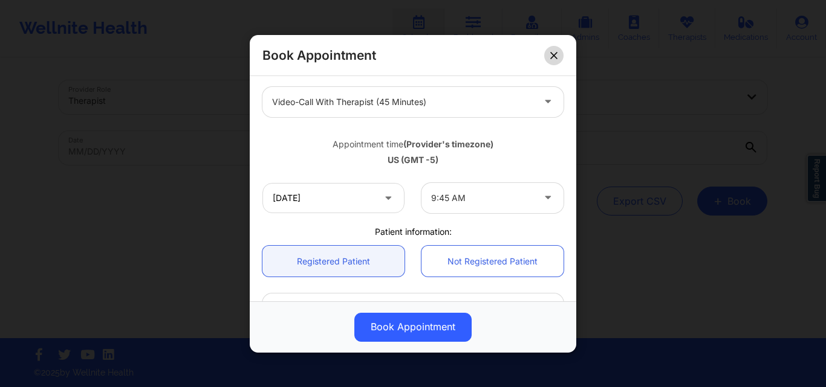
click at [550, 58] on icon at bounding box center [553, 54] width 7 height 7
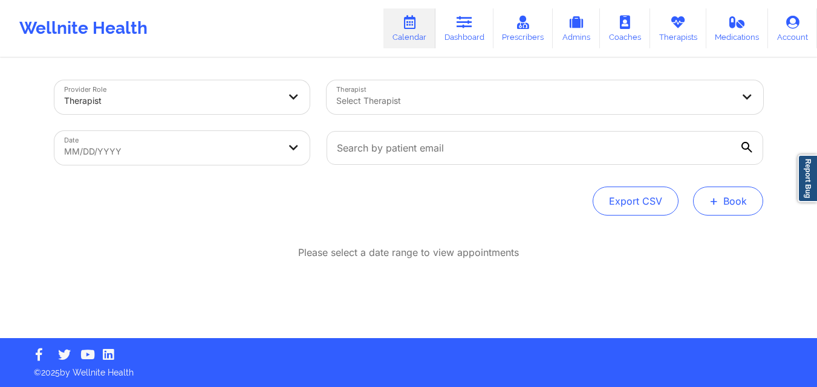
click at [742, 207] on button "+ Book" at bounding box center [728, 201] width 70 height 29
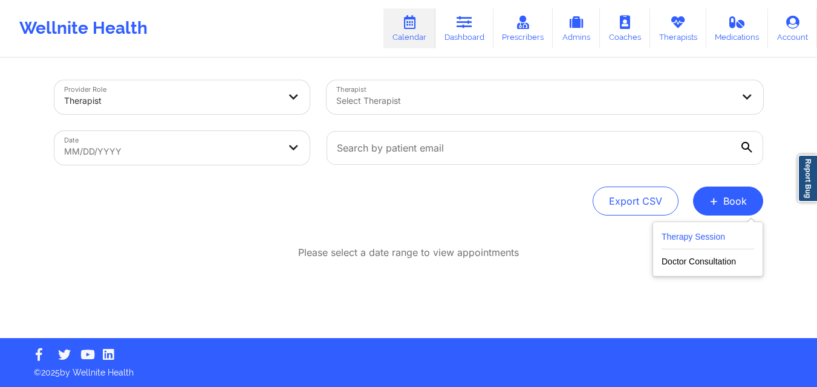
click at [693, 233] on button "Therapy Session" at bounding box center [707, 240] width 92 height 20
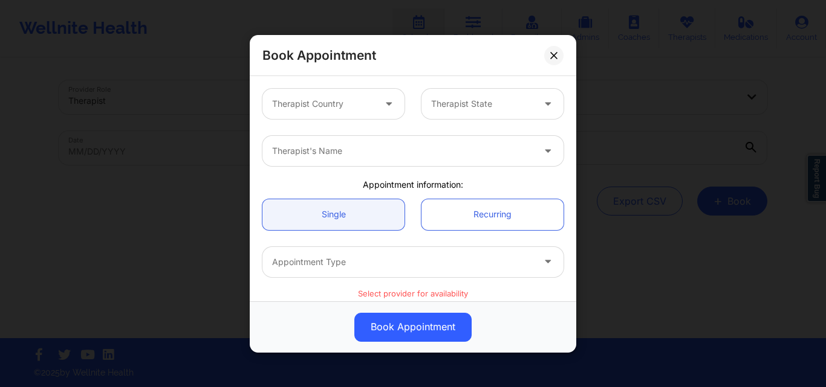
click at [369, 114] on div "Therapist Country" at bounding box center [318, 104] width 113 height 30
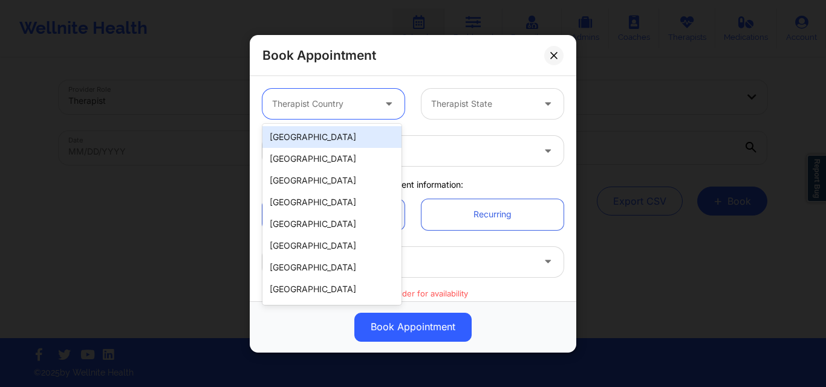
click at [353, 95] on div "Therapist Country" at bounding box center [318, 104] width 113 height 30
click at [347, 138] on div "[GEOGRAPHIC_DATA]" at bounding box center [331, 137] width 139 height 22
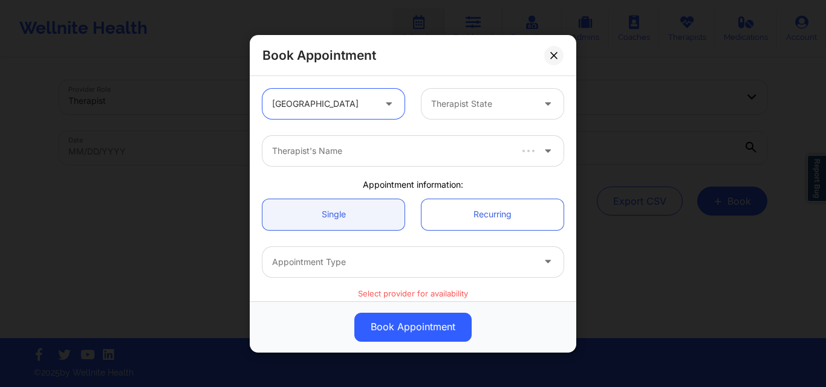
click at [475, 105] on div at bounding box center [482, 104] width 102 height 15
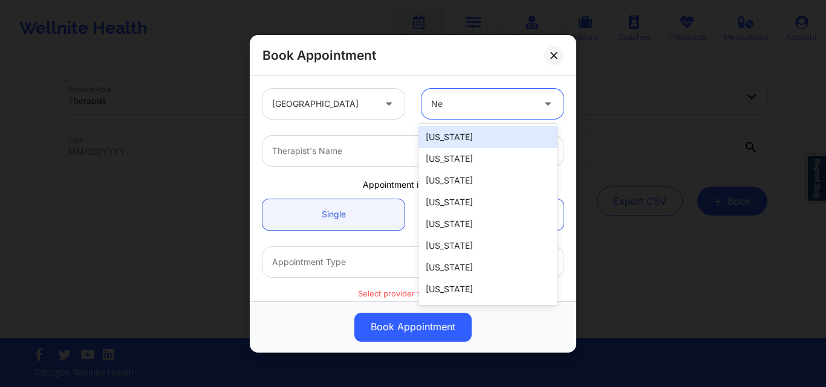
type input "New"
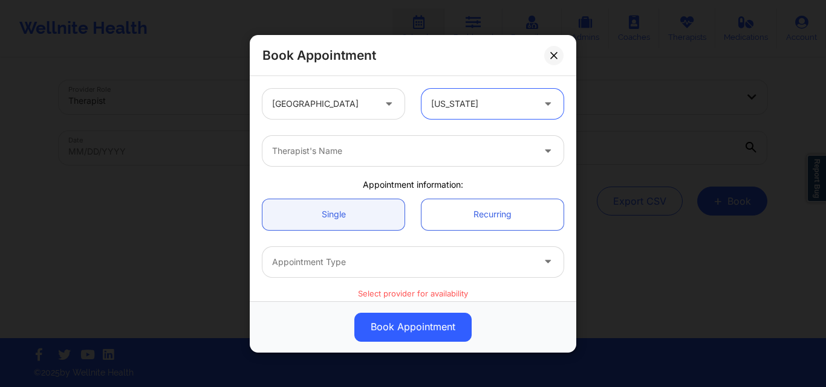
click at [468, 151] on div at bounding box center [402, 151] width 261 height 15
paste input "[PERSON_NAME]"
type input "[PERSON_NAME]"
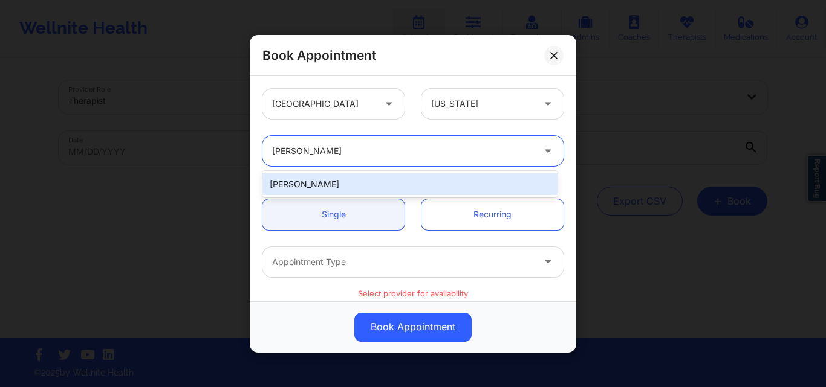
click at [378, 182] on div "[PERSON_NAME]" at bounding box center [409, 184] width 295 height 22
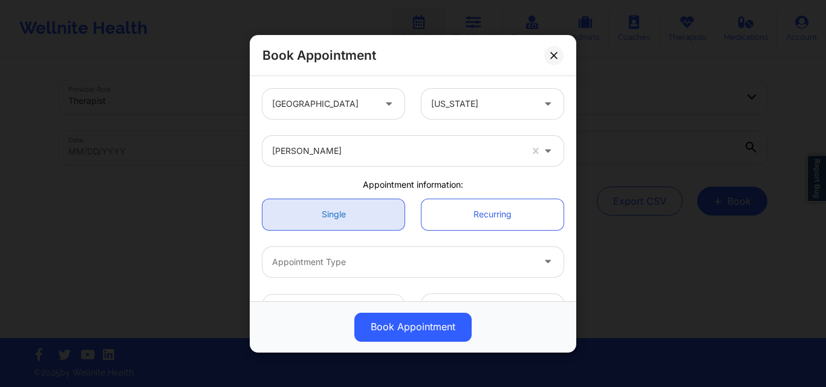
click at [362, 212] on link "Single" at bounding box center [333, 214] width 142 height 31
click at [362, 267] on div at bounding box center [402, 261] width 261 height 15
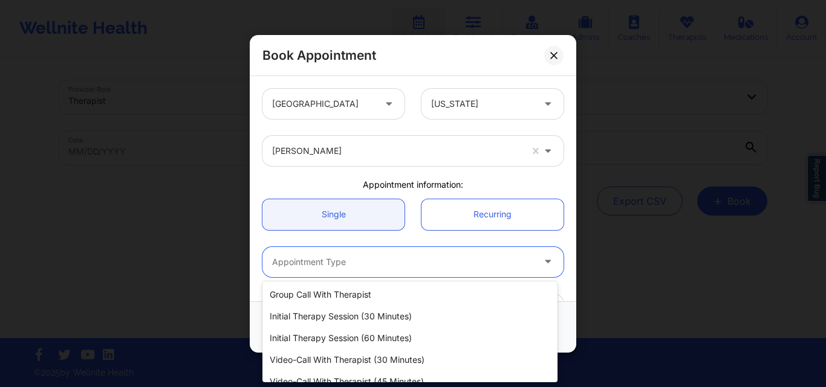
scroll to position [56, 0]
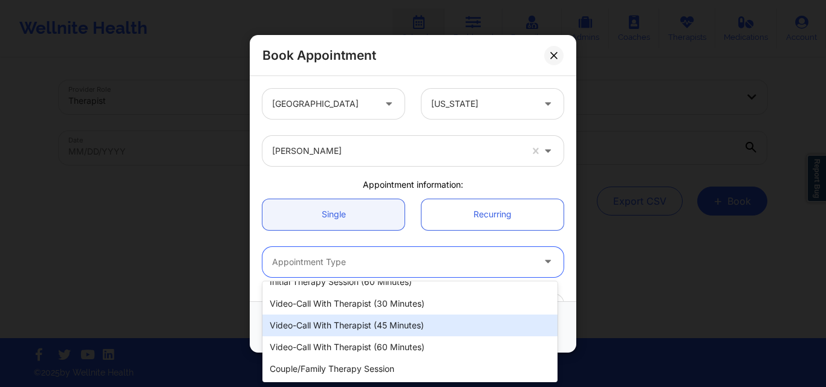
click at [438, 332] on div "Video-Call with Therapist (45 minutes)" at bounding box center [409, 326] width 295 height 22
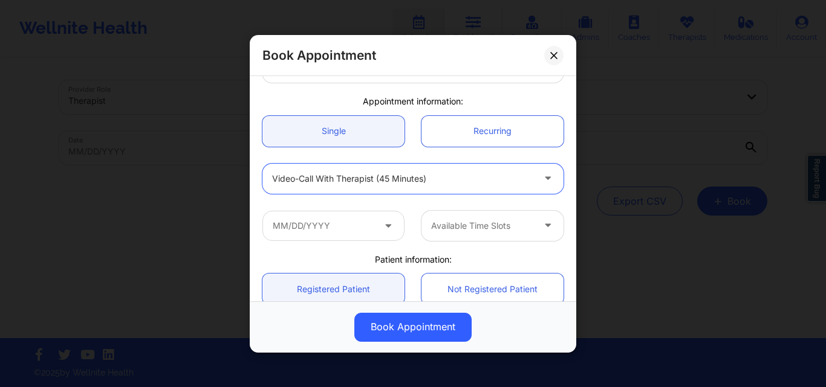
scroll to position [121, 0]
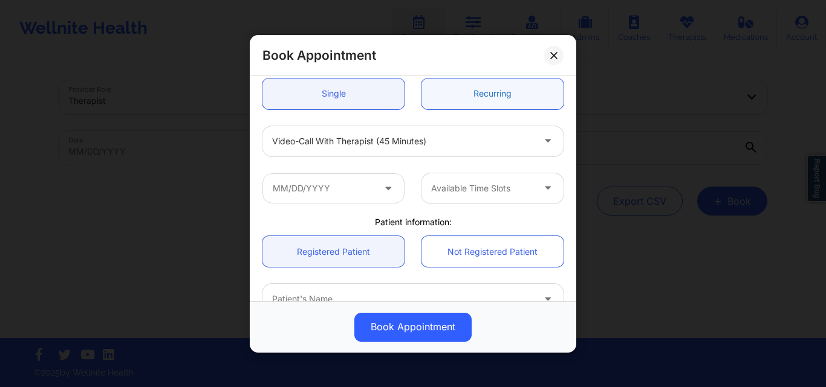
click at [481, 86] on link "Recurring" at bounding box center [492, 93] width 142 height 31
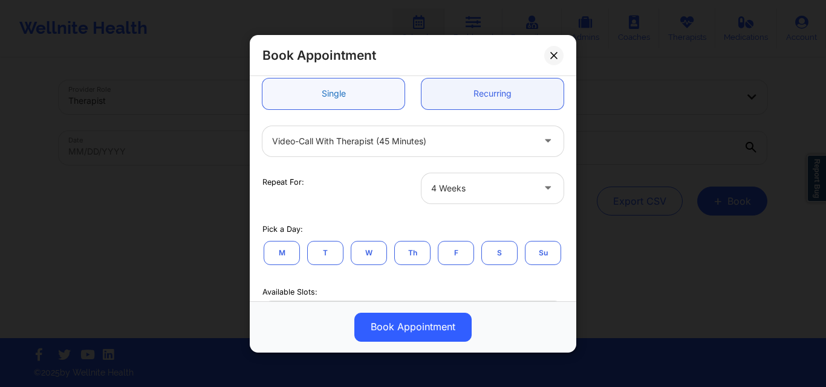
click at [351, 100] on link "Single" at bounding box center [333, 93] width 142 height 31
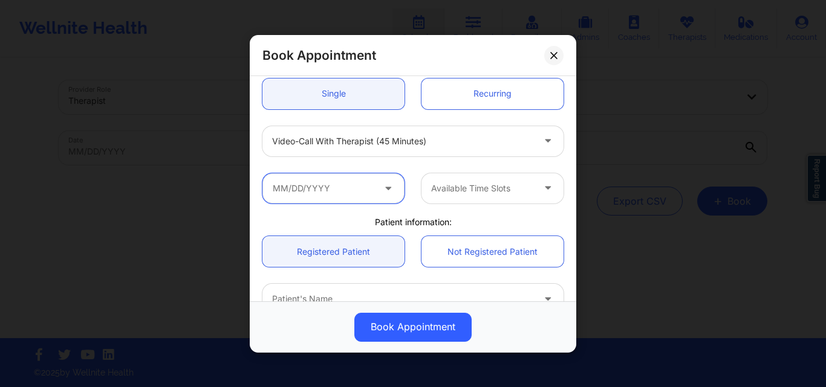
click at [342, 183] on input "text" at bounding box center [333, 188] width 142 height 30
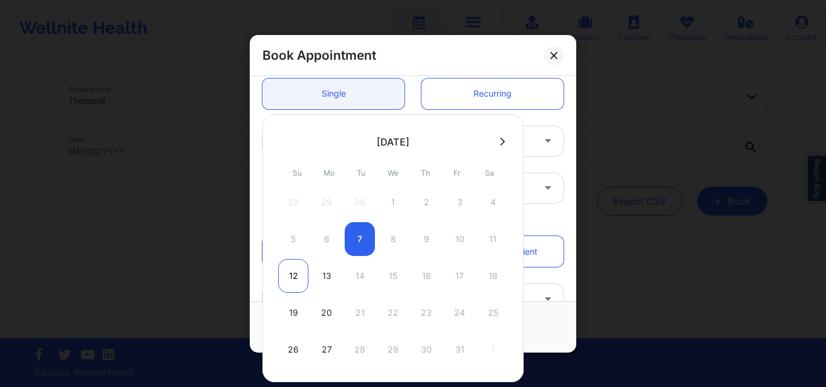
click at [290, 278] on div "12" at bounding box center [293, 276] width 30 height 34
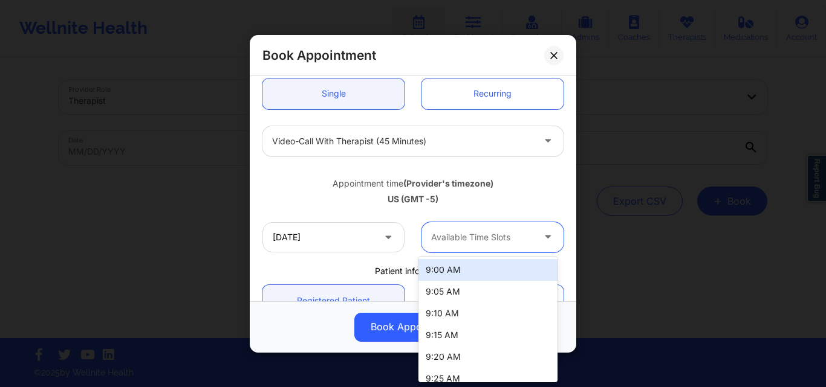
click at [500, 247] on div "Available Time Slots" at bounding box center [477, 237] width 113 height 30
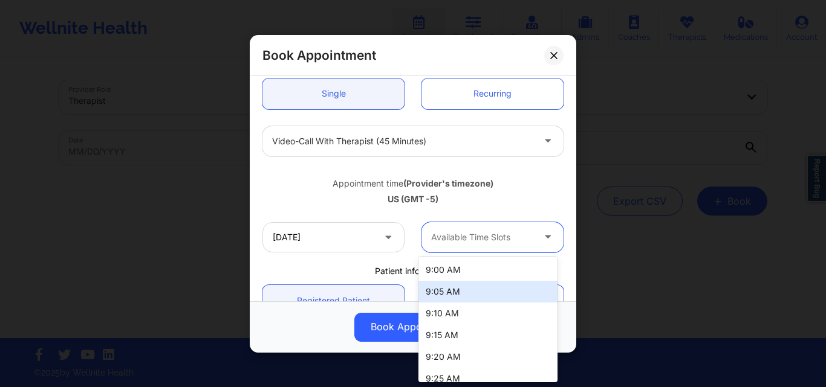
scroll to position [97, 0]
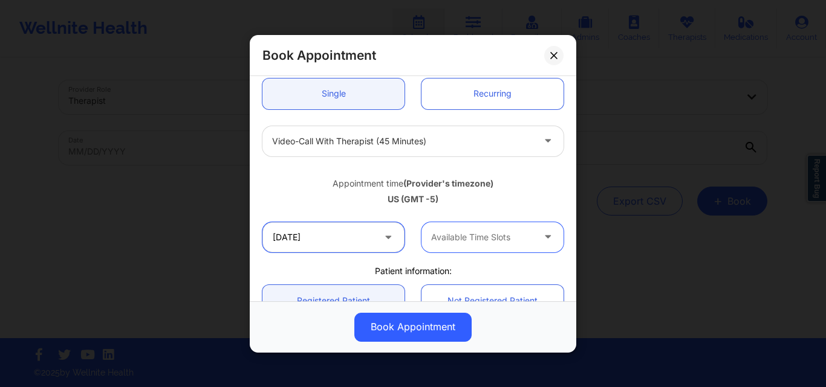
click at [357, 239] on input "10/12/2025" at bounding box center [333, 237] width 142 height 30
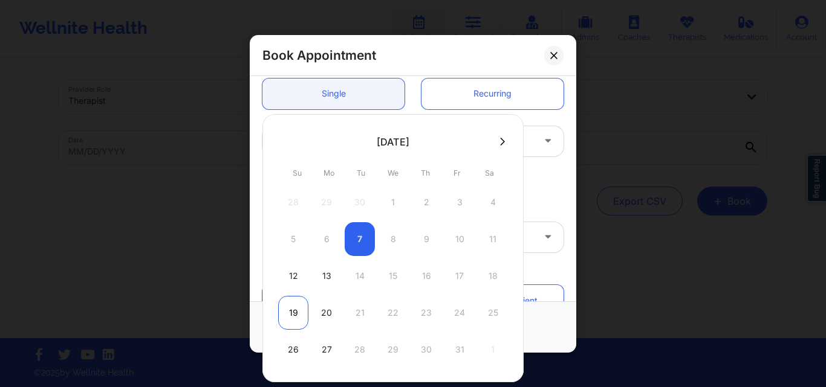
click at [297, 319] on div "19" at bounding box center [293, 313] width 30 height 34
type input "10/19/2025"
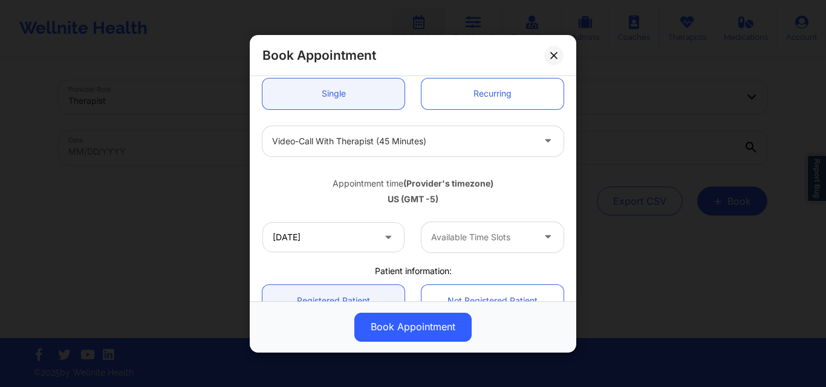
click at [493, 247] on div "Available Time Slots" at bounding box center [477, 237] width 113 height 30
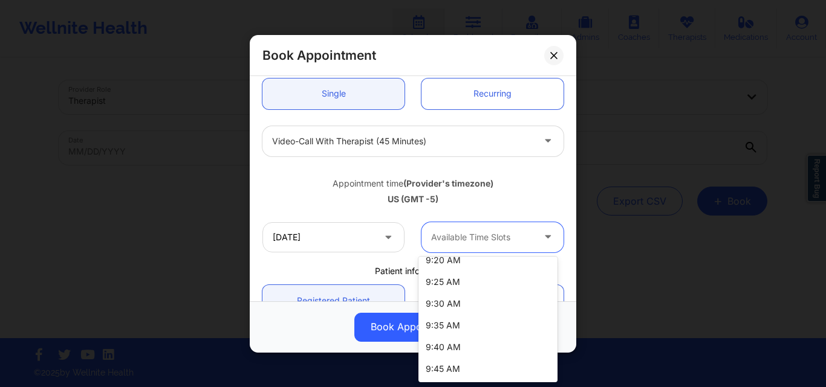
scroll to position [0, 0]
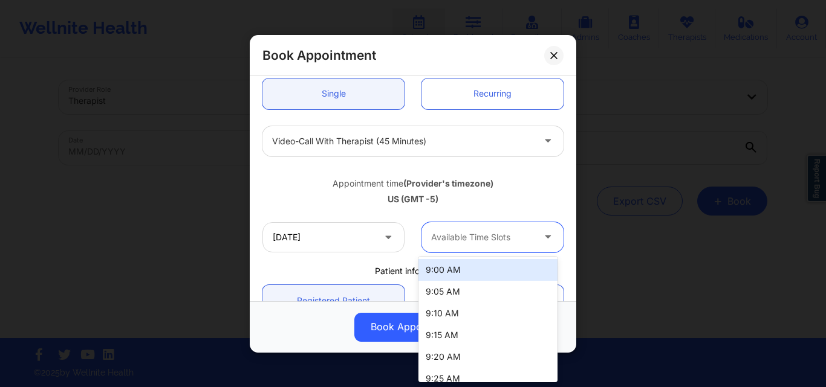
click at [494, 268] on div "9:00 AM" at bounding box center [487, 270] width 139 height 22
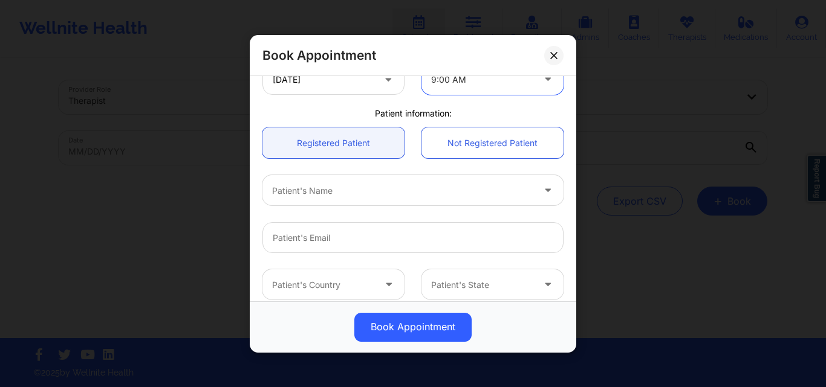
scroll to position [281, 0]
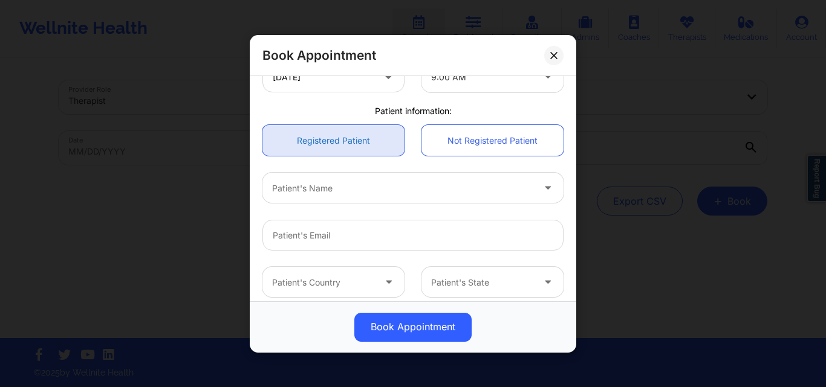
click at [322, 127] on link "Registered Patient" at bounding box center [333, 140] width 142 height 31
click at [332, 182] on div at bounding box center [402, 188] width 261 height 15
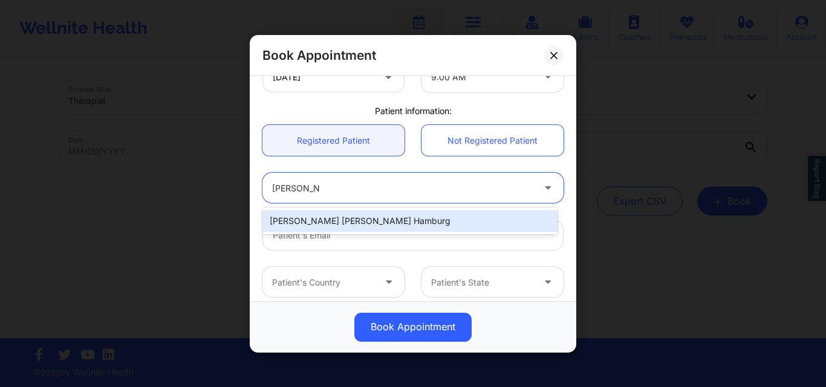
type input "Elena Mari"
click at [345, 218] on div "[PERSON_NAME] [PERSON_NAME] Hamburg" at bounding box center [409, 221] width 295 height 22
type input "[EMAIL_ADDRESS][DOMAIN_NAME]"
type input "[PHONE_NUMBER]"
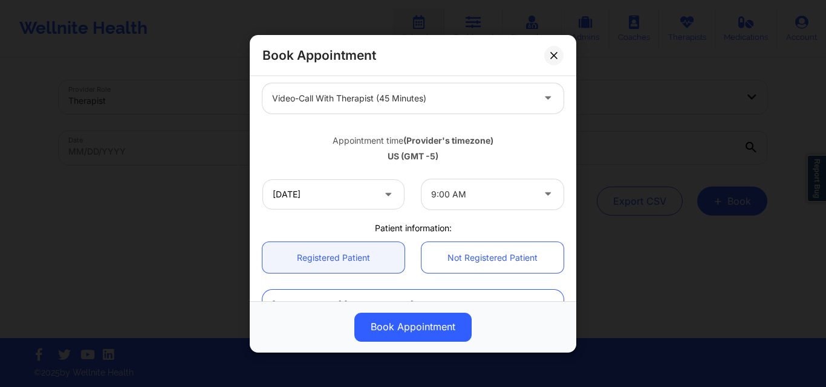
scroll to position [160, 0]
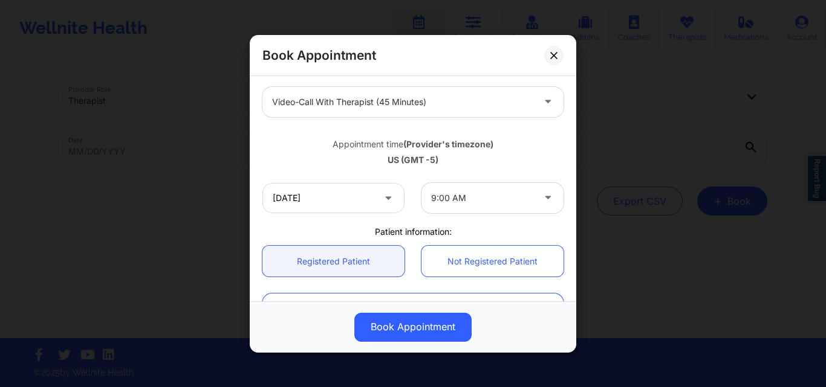
click at [491, 202] on div at bounding box center [482, 198] width 102 height 15
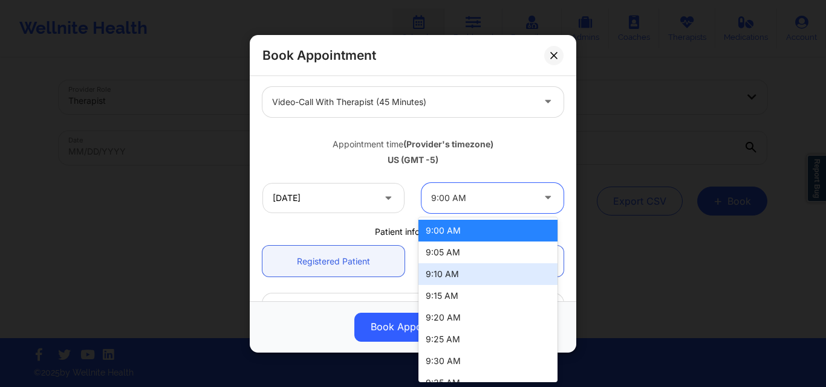
scroll to position [57, 0]
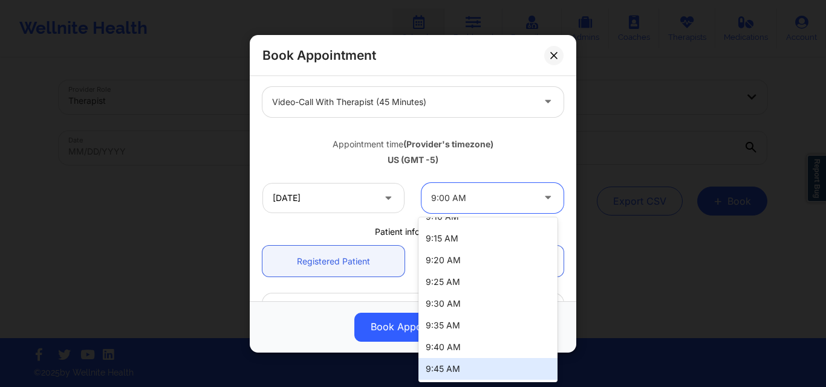
click at [492, 364] on div "9:45 AM" at bounding box center [487, 369] width 139 height 22
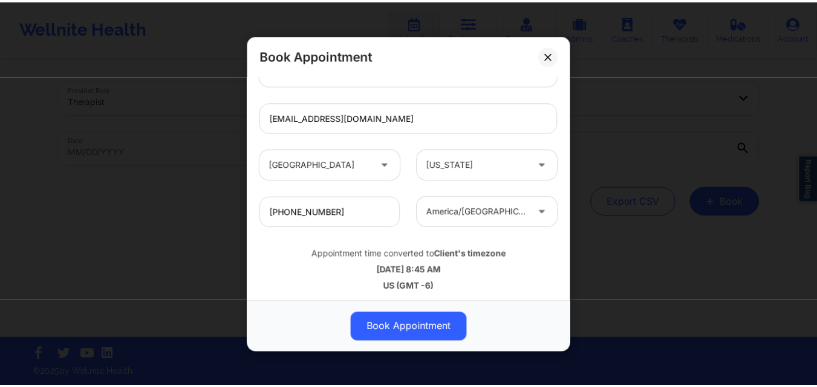
scroll to position [402, 0]
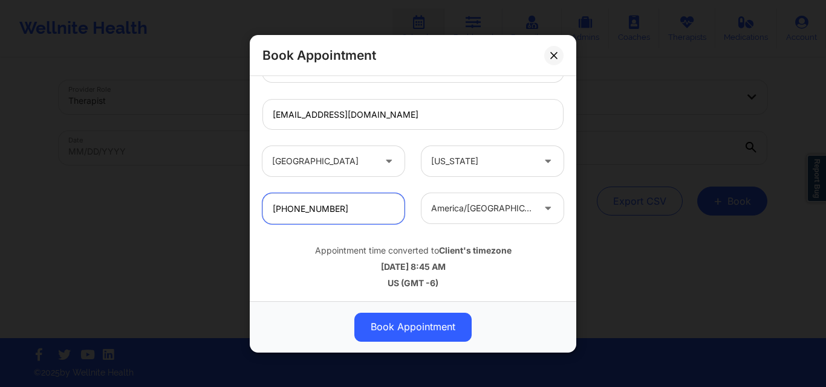
click at [365, 213] on input "[PHONE_NUMBER]" at bounding box center [333, 208] width 142 height 31
click at [364, 213] on input "[PHONE_NUMBER]" at bounding box center [333, 208] width 142 height 31
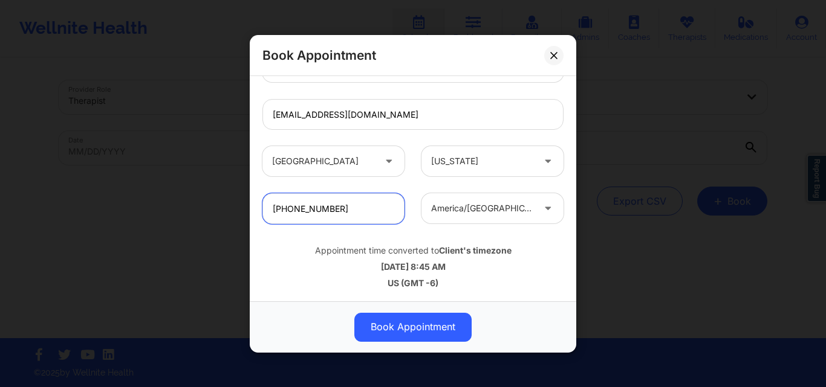
click at [364, 213] on input "[PHONE_NUMBER]" at bounding box center [333, 208] width 142 height 31
click at [551, 57] on icon at bounding box center [553, 54] width 7 height 7
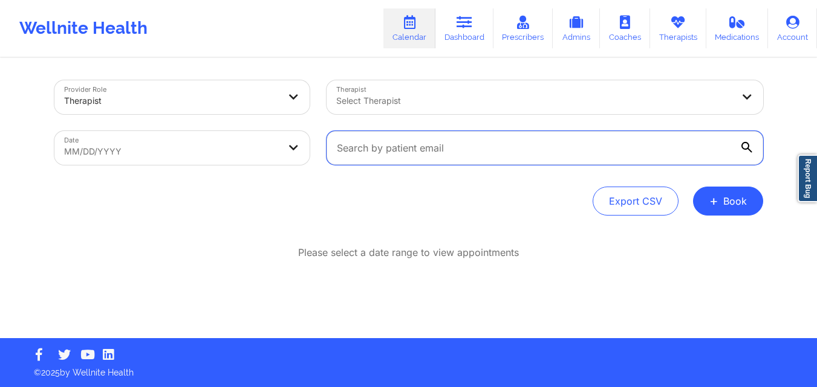
click at [542, 143] on input "text" at bounding box center [544, 148] width 436 height 34
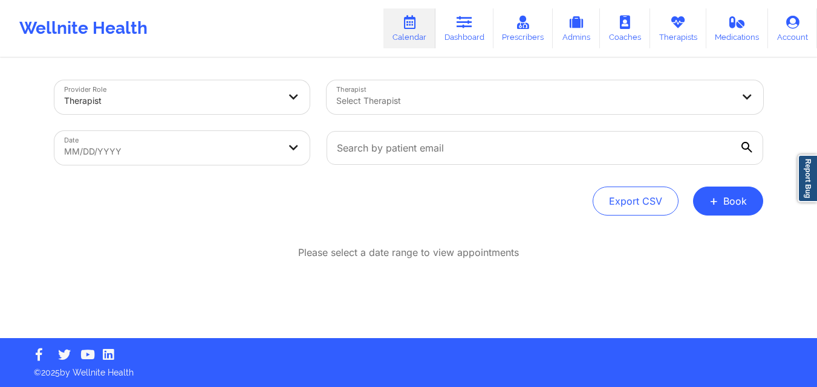
click at [215, 144] on body "Wellnite Health Calendar Dashboard Prescribers Admins Coaches Therapists Medica…" at bounding box center [408, 192] width 817 height 387
select select "2025-8"
select select "2025-9"
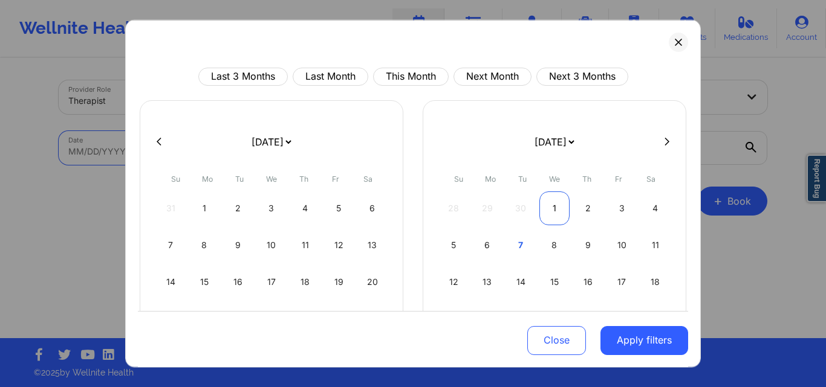
click at [559, 206] on div "1" at bounding box center [554, 208] width 31 height 34
select select "2025-9"
select select "2025-10"
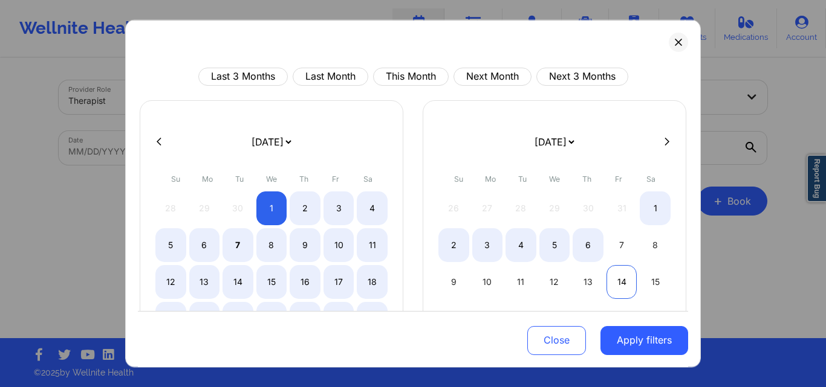
select select "2025-9"
select select "2025-10"
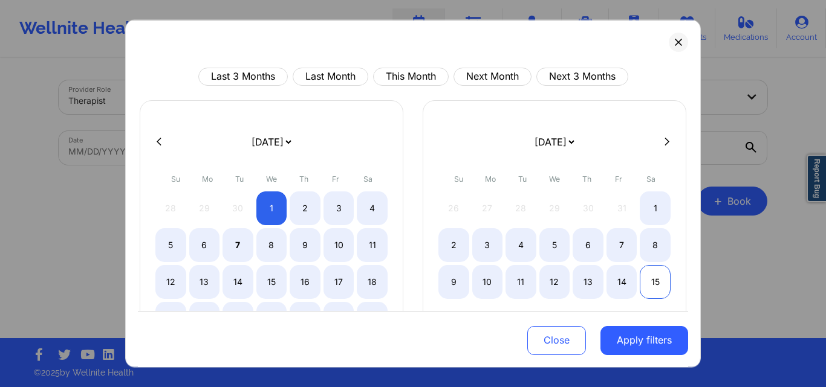
select select "2025-9"
select select "2025-10"
select select "2025-9"
select select "2025-10"
select select "2025-9"
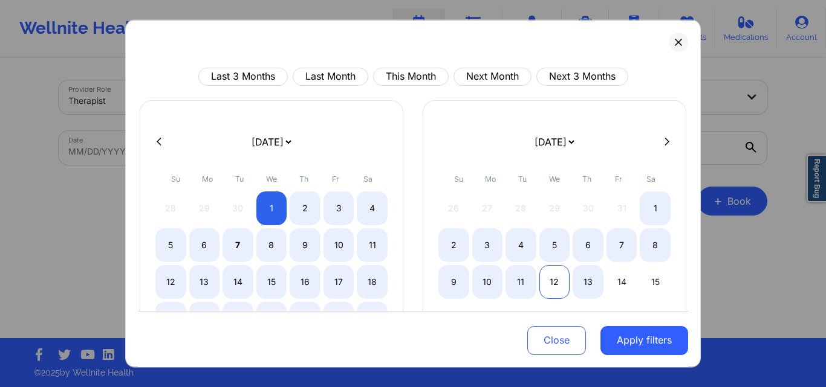
select select "2025-10"
select select "2025-9"
select select "2025-10"
select select "2025-9"
select select "2025-10"
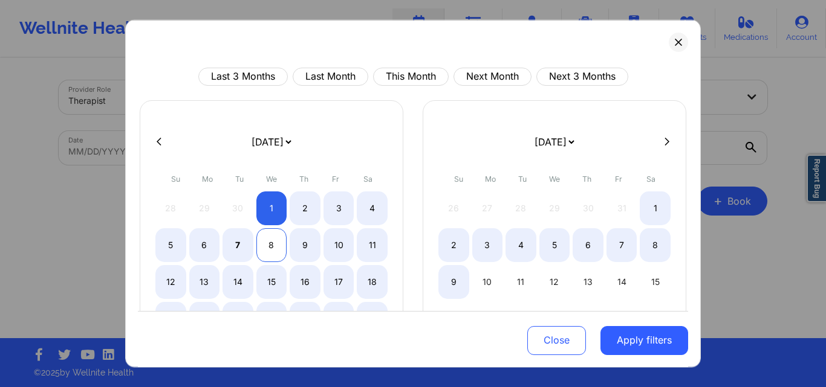
select select "2025-9"
select select "2025-10"
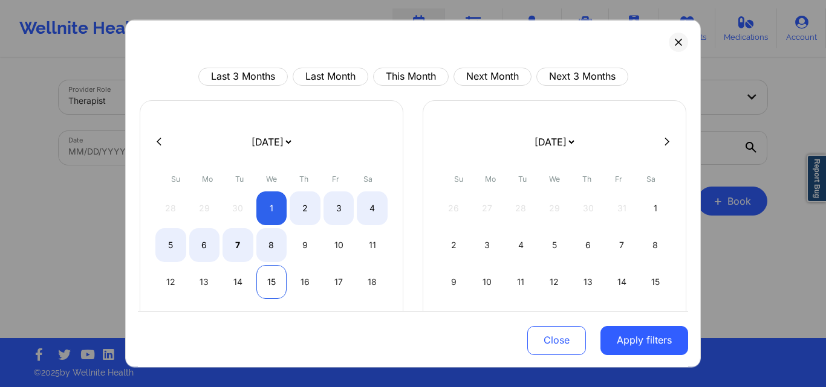
select select "2025-9"
select select "2025-10"
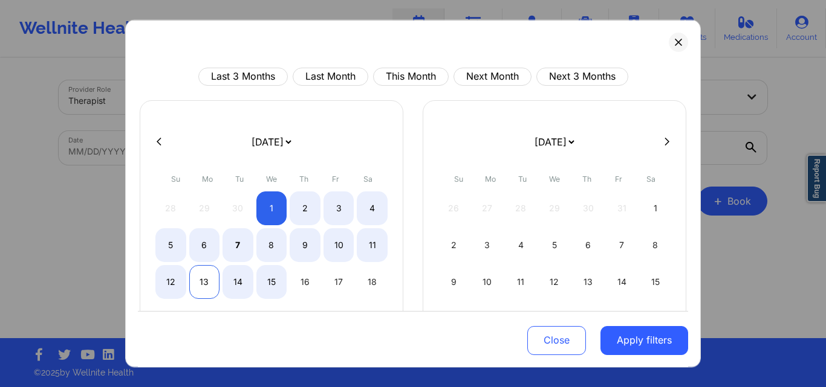
select select "2025-9"
select select "2025-10"
select select "2025-9"
select select "2025-10"
select select "2025-9"
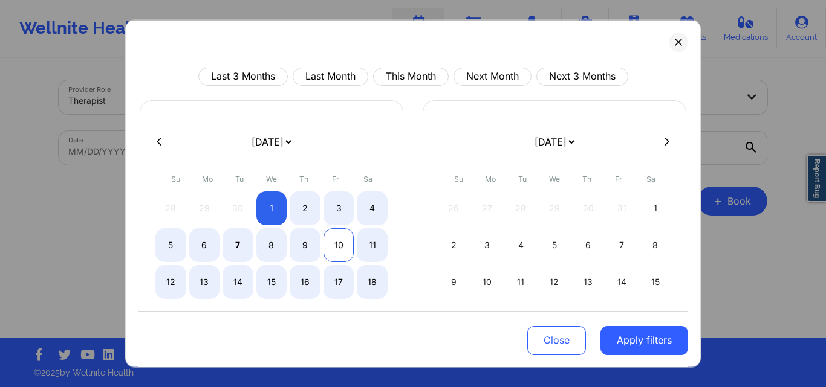
select select "2025-10"
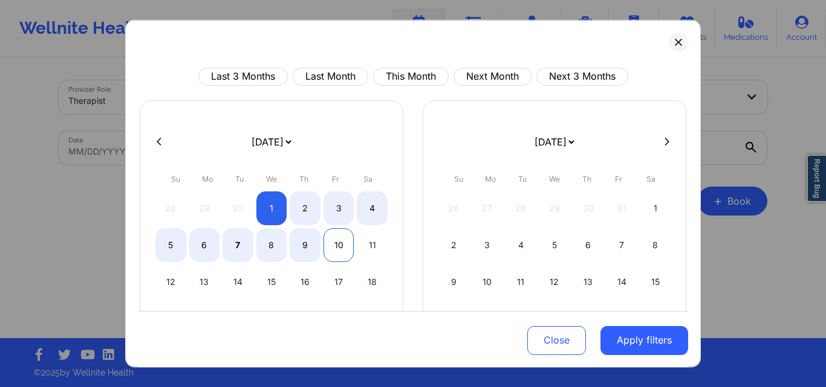
click at [337, 242] on div "10" at bounding box center [338, 245] width 31 height 34
select select "2025-9"
select select "2025-10"
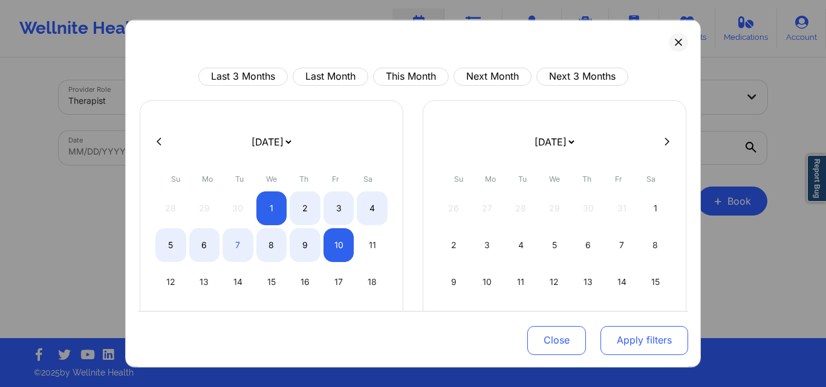
click at [636, 342] on button "Apply filters" at bounding box center [644, 340] width 88 height 29
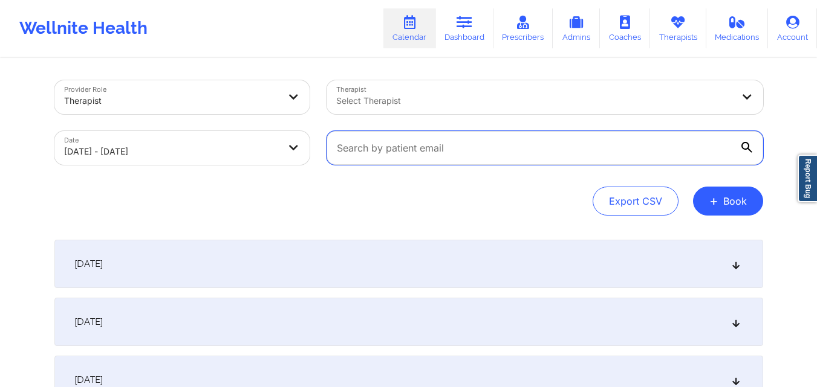
click at [466, 157] on input "text" at bounding box center [544, 148] width 436 height 34
paste input "rickettsridge8@gmail.com"
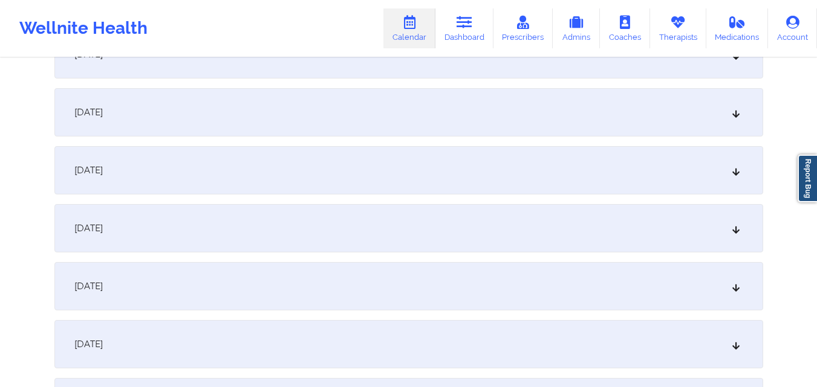
scroll to position [303, 0]
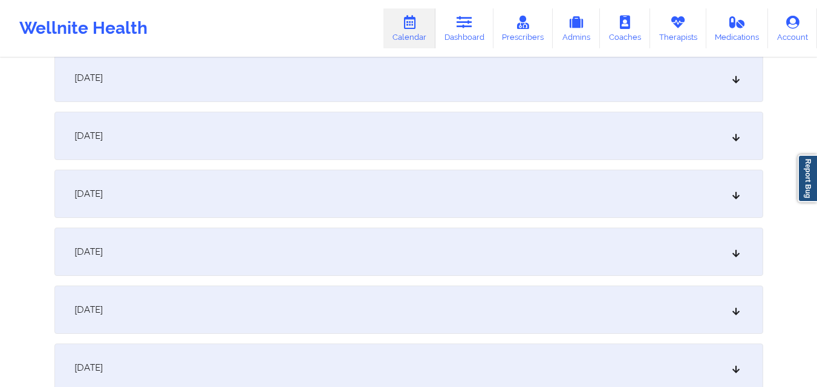
type input "rickettsridge8@gmail.com"
click at [341, 296] on div "October 7, 2025" at bounding box center [408, 310] width 708 height 48
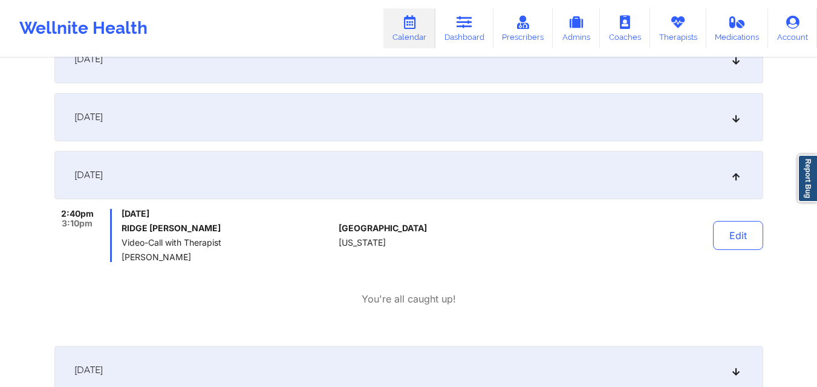
scroll to position [424, 0]
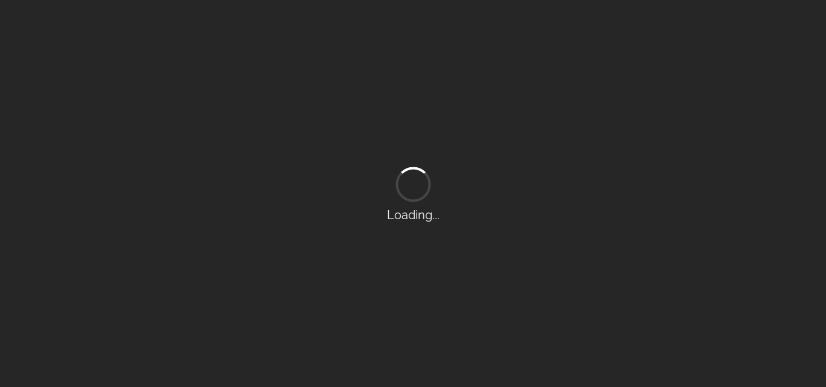
click at [595, 83] on div "Loading..." at bounding box center [413, 193] width 826 height 387
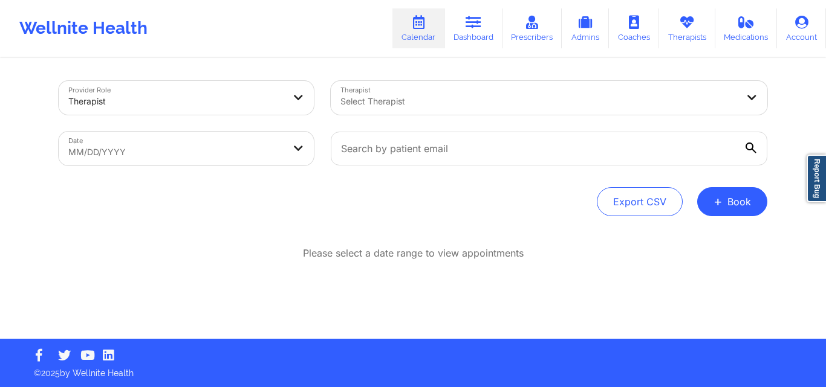
scroll to position [1, 0]
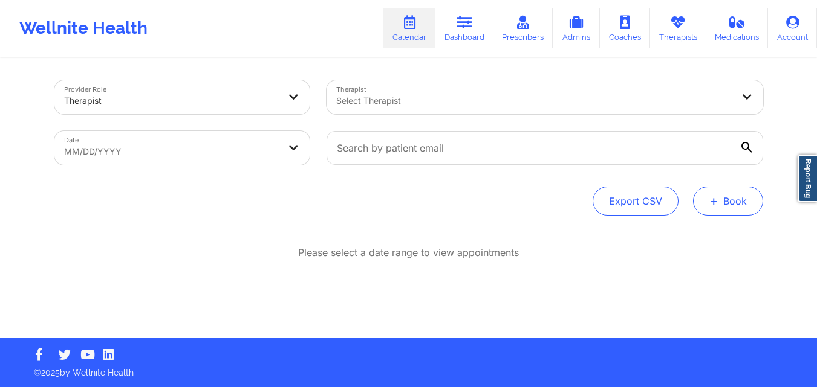
click at [724, 197] on button "+ Book" at bounding box center [728, 201] width 70 height 29
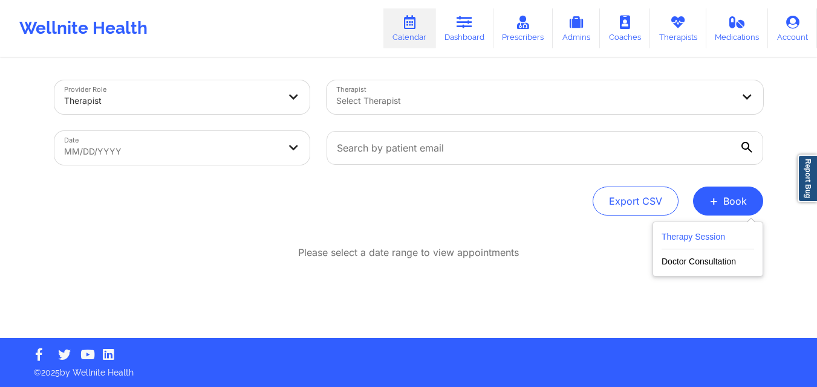
click at [707, 241] on button "Therapy Session" at bounding box center [707, 240] width 92 height 20
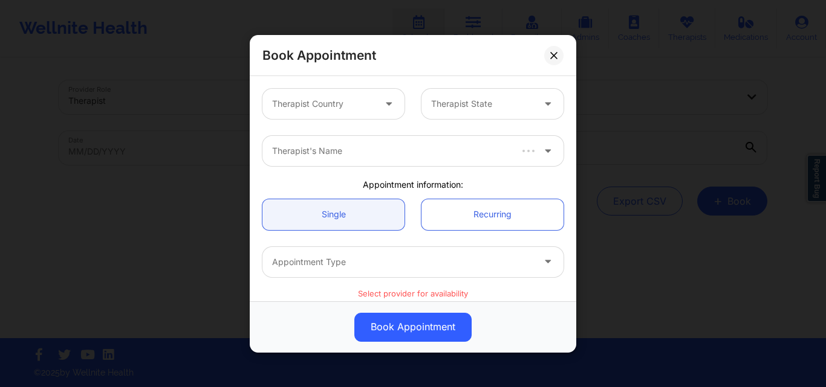
click at [359, 111] on div at bounding box center [323, 104] width 102 height 15
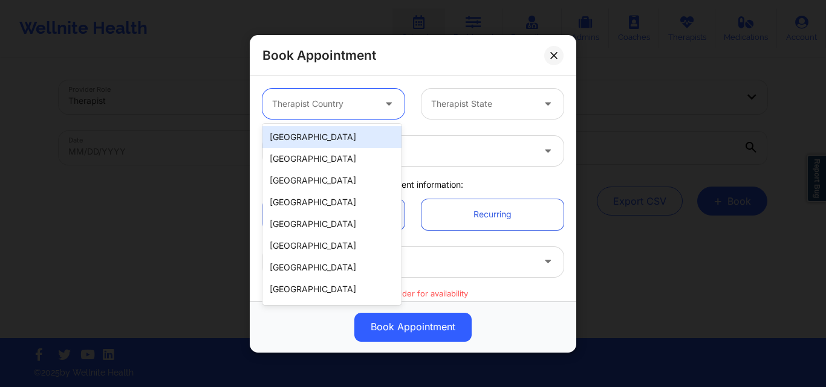
click at [320, 137] on div "[GEOGRAPHIC_DATA]" at bounding box center [331, 137] width 139 height 22
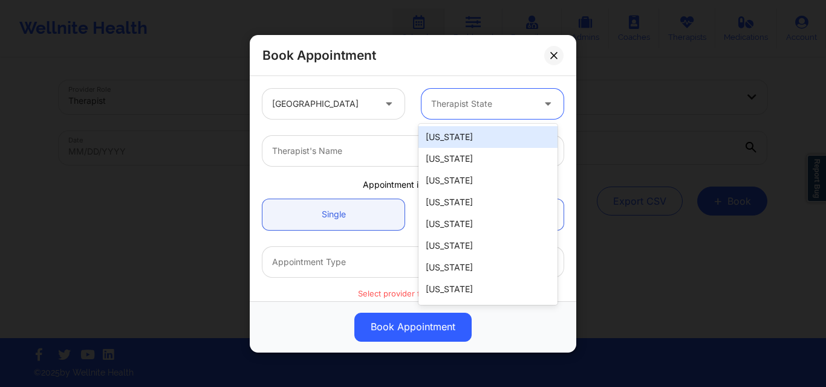
click at [450, 105] on div at bounding box center [482, 104] width 102 height 15
type input "New"
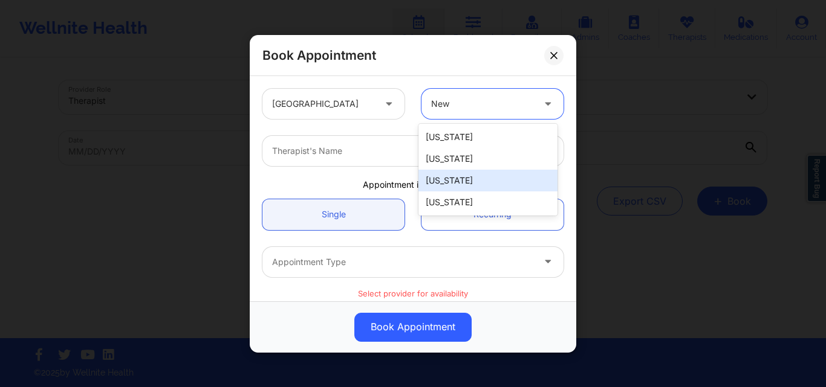
click at [470, 173] on div "[US_STATE]" at bounding box center [487, 181] width 139 height 22
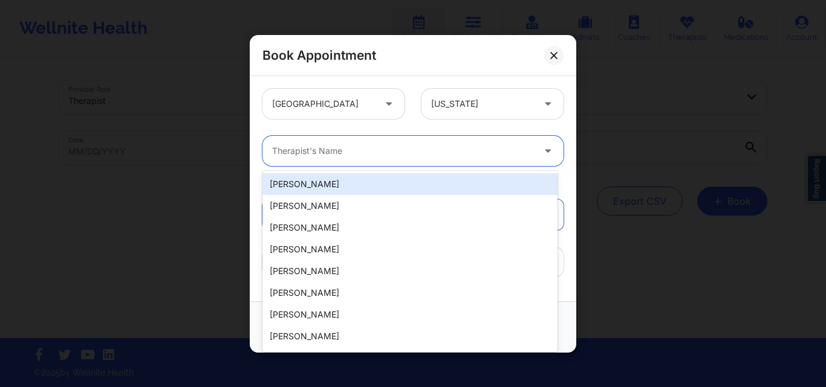
click at [361, 164] on div "Therapist's Name" at bounding box center [398, 151] width 272 height 30
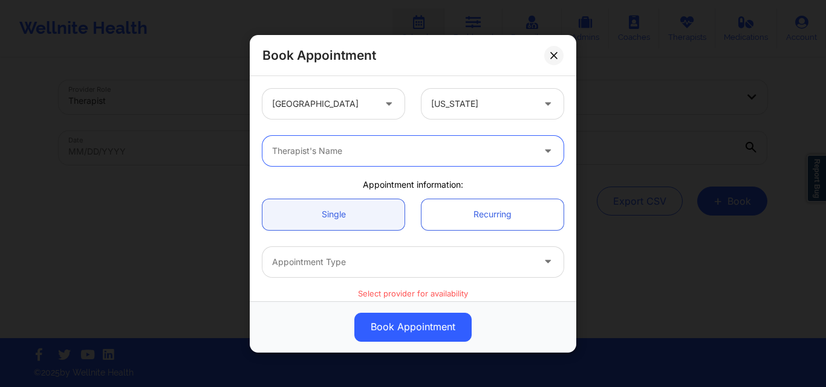
paste input "[PERSON_NAME]"
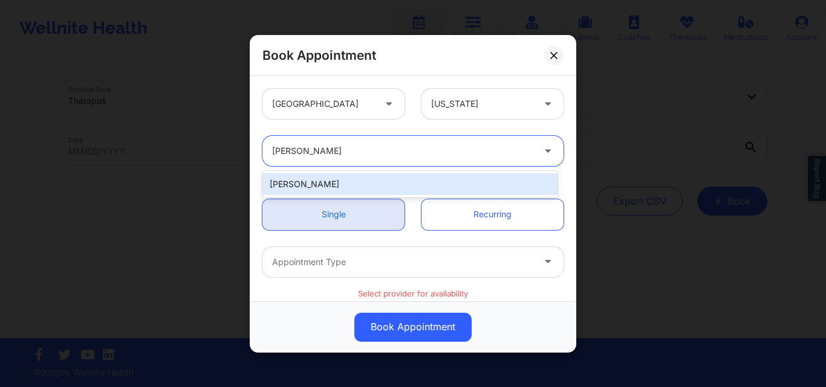
type input "[PERSON_NAME]"
click at [342, 209] on link "Single" at bounding box center [333, 214] width 142 height 31
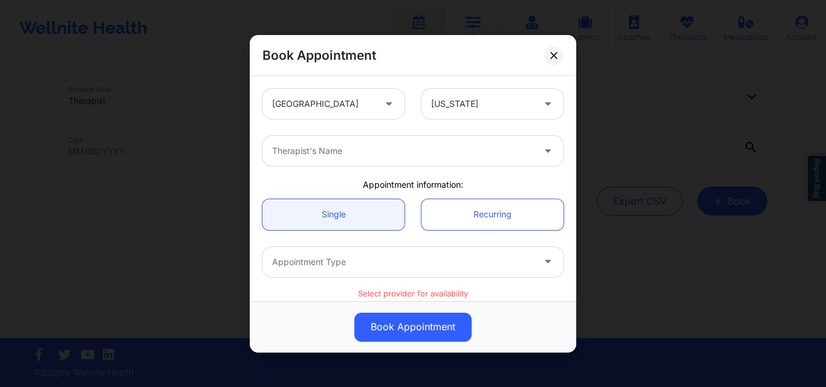
click at [348, 156] on div at bounding box center [402, 151] width 261 height 15
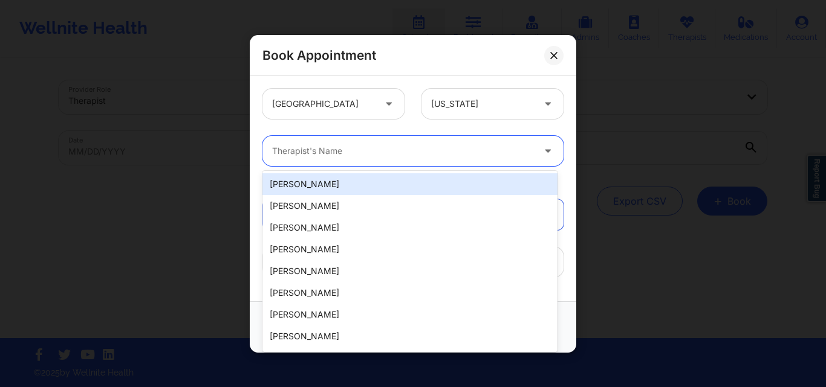
paste input "[PERSON_NAME]"
type input "[PERSON_NAME]"
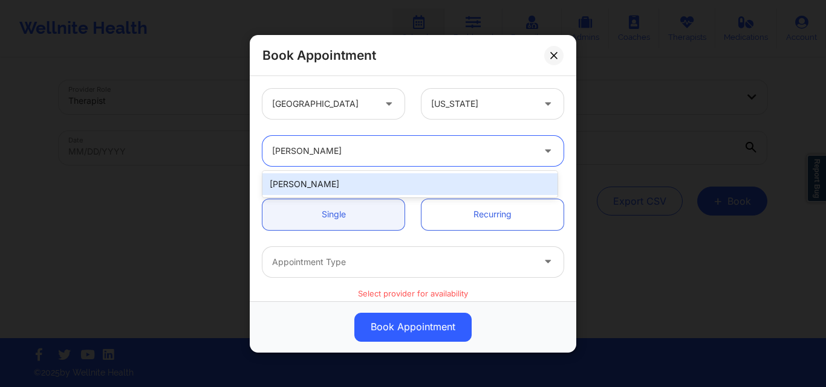
click at [348, 185] on div "[PERSON_NAME]" at bounding box center [409, 184] width 295 height 22
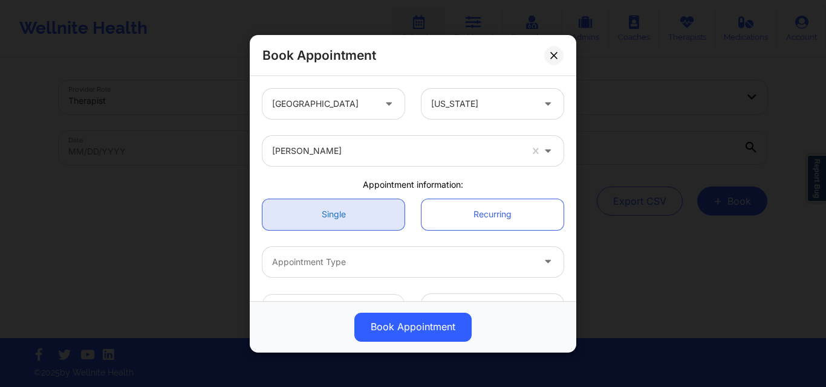
click at [340, 222] on link "Single" at bounding box center [333, 214] width 142 height 31
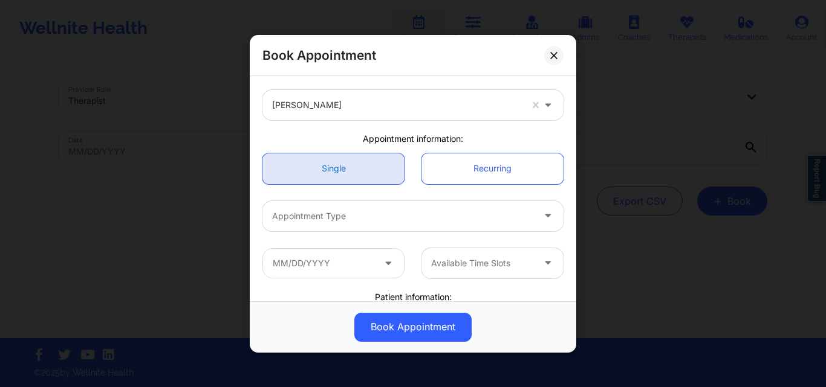
scroll to position [121, 0]
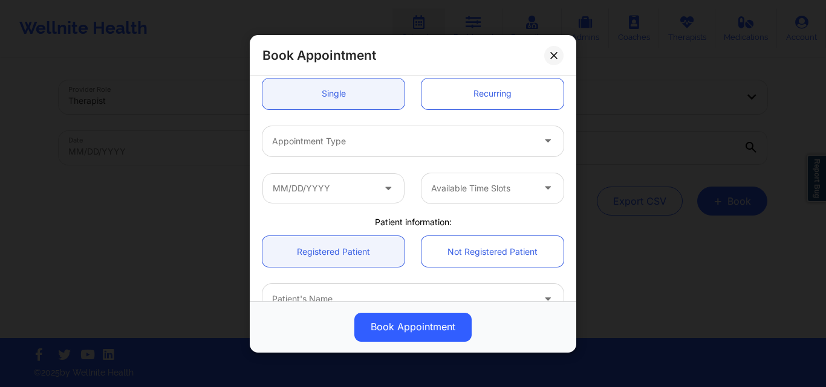
click at [345, 143] on div at bounding box center [402, 141] width 261 height 15
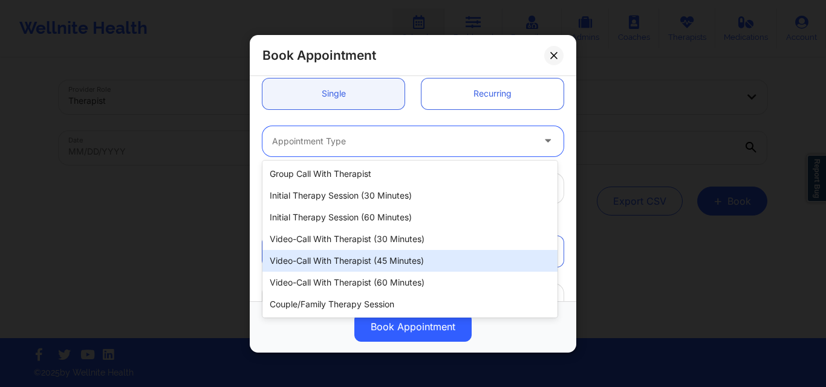
click at [351, 271] on div "Video-Call with Therapist (45 minutes)" at bounding box center [409, 261] width 295 height 22
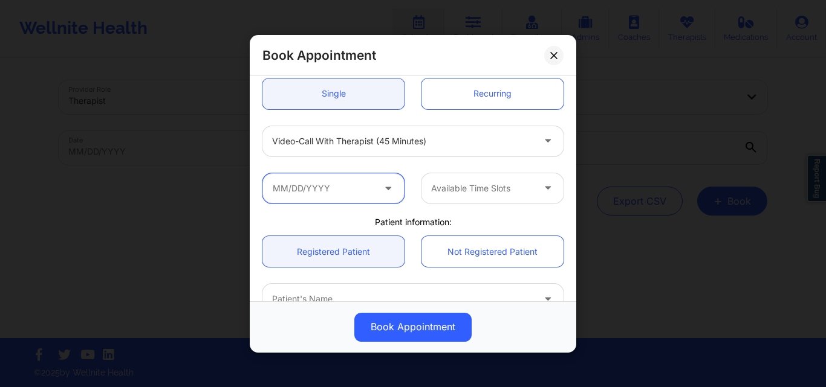
click at [344, 196] on input "text" at bounding box center [333, 188] width 142 height 30
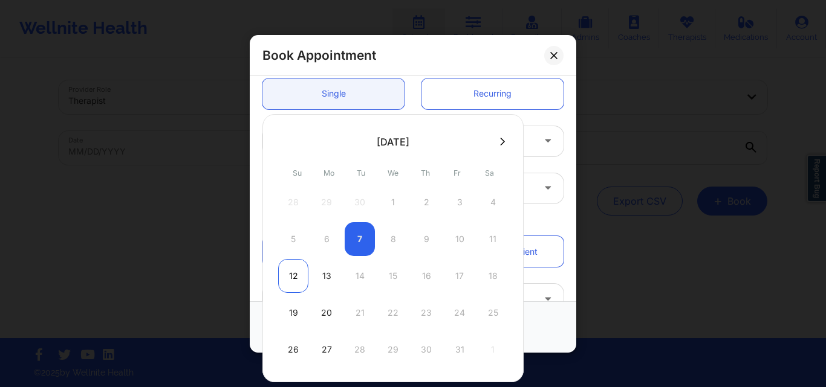
click at [290, 270] on div "12" at bounding box center [293, 276] width 30 height 34
type input "[DATE]"
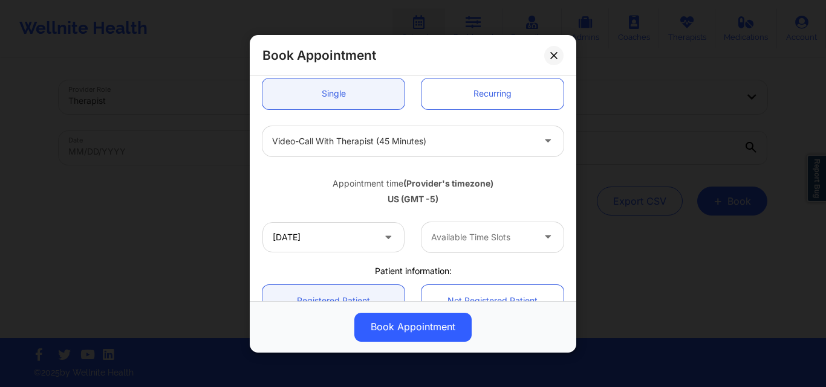
click at [519, 242] on div at bounding box center [482, 237] width 102 height 15
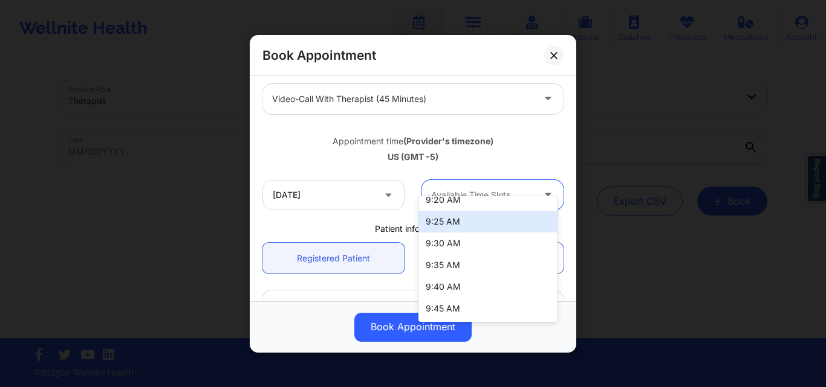
scroll to position [181, 0]
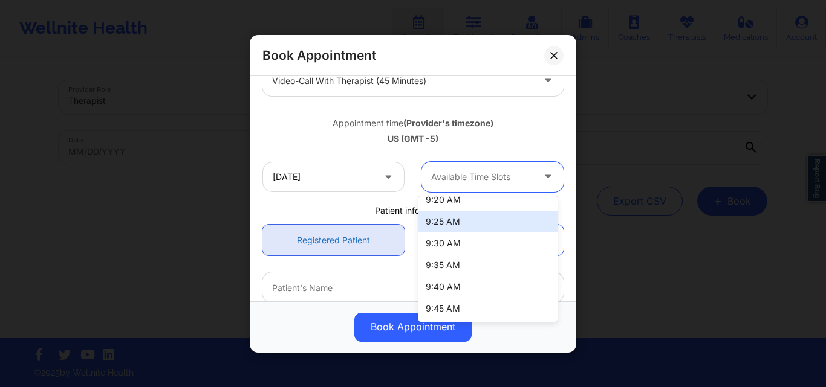
click at [350, 241] on link "Registered Patient" at bounding box center [333, 240] width 142 height 31
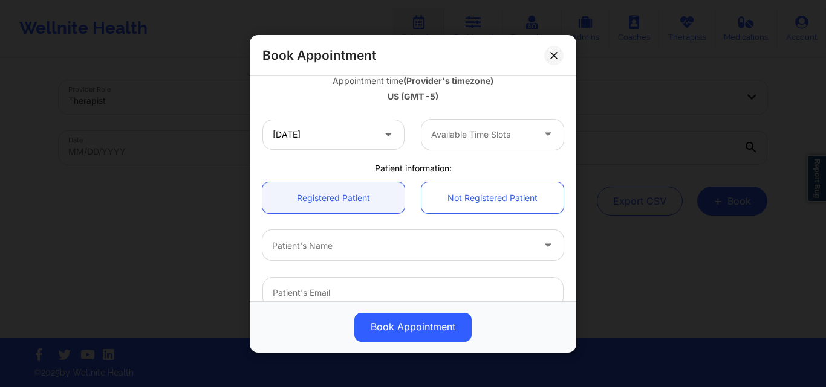
scroll to position [242, 0]
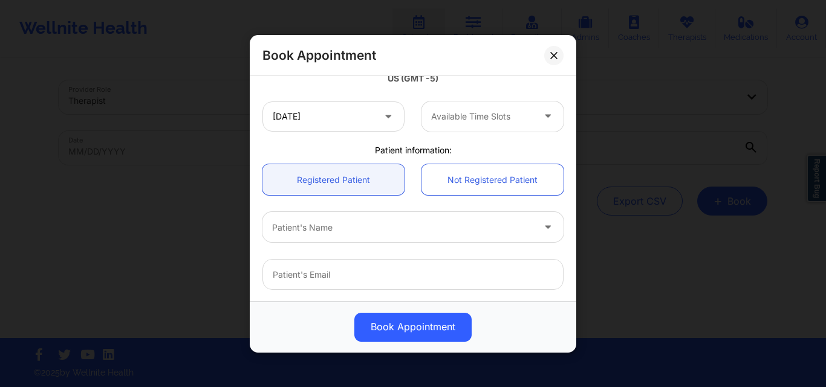
click at [371, 232] on div at bounding box center [402, 227] width 261 height 15
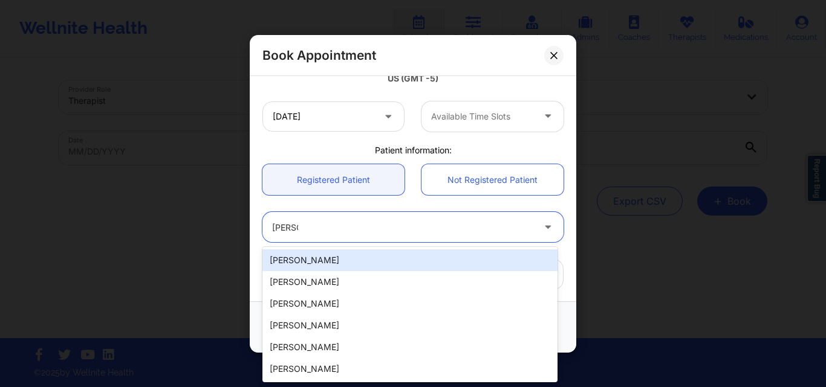
type input "[PERSON_NAME]"
click at [370, 257] on div "[PERSON_NAME] [PERSON_NAME] Hamburg" at bounding box center [409, 261] width 295 height 22
type input "[EMAIL_ADDRESS][DOMAIN_NAME]"
type input "[PHONE_NUMBER]"
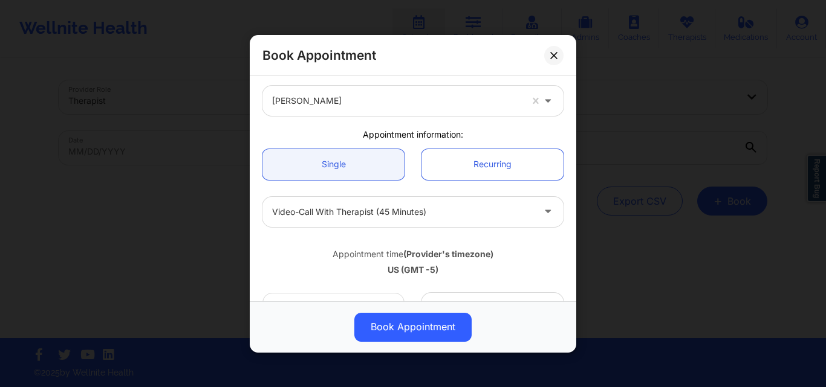
scroll to position [34, 0]
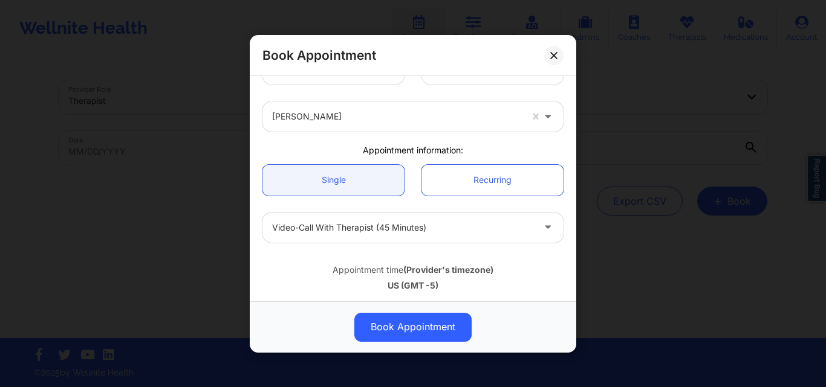
click at [477, 186] on link "Recurring" at bounding box center [492, 179] width 142 height 31
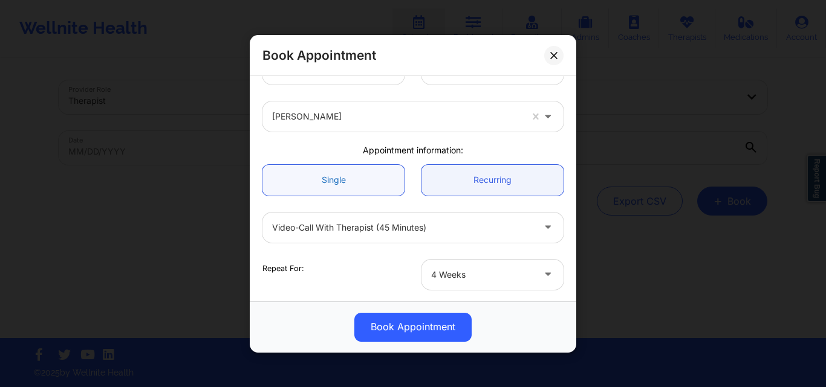
click at [305, 181] on link "Single" at bounding box center [333, 179] width 142 height 31
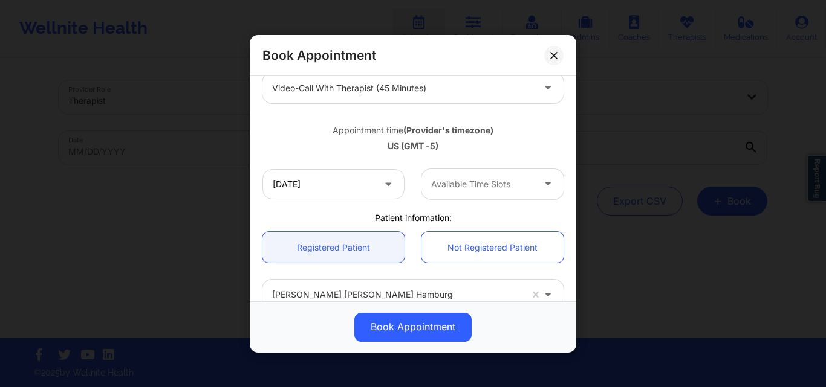
scroll to position [181, 0]
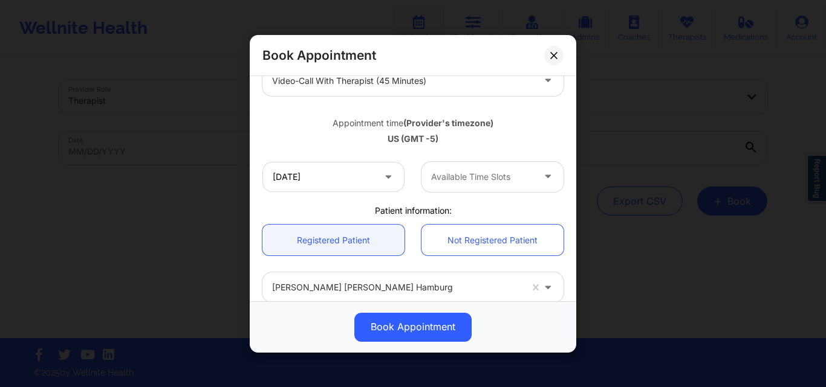
click at [499, 196] on div "10/12/2025 Available Time Slots" at bounding box center [413, 176] width 318 height 47
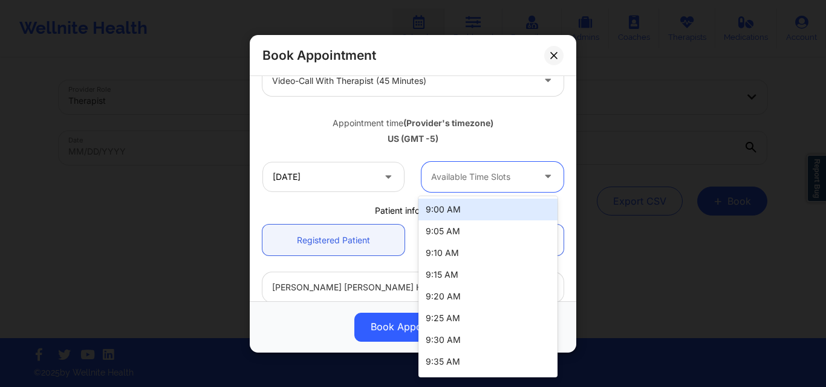
click at [499, 185] on div "Available Time Slots" at bounding box center [477, 176] width 113 height 30
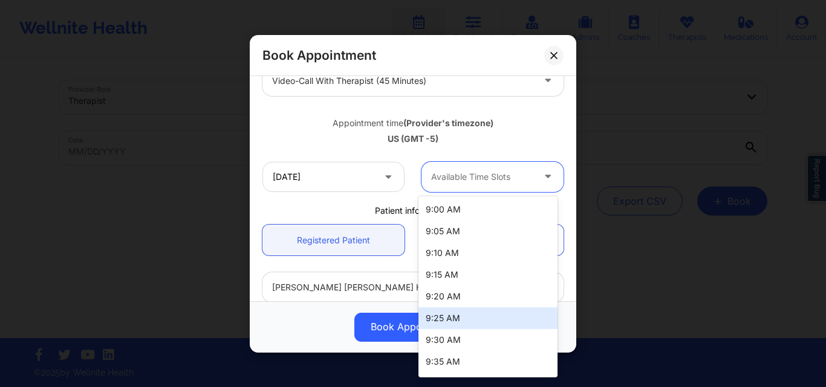
scroll to position [41, 0]
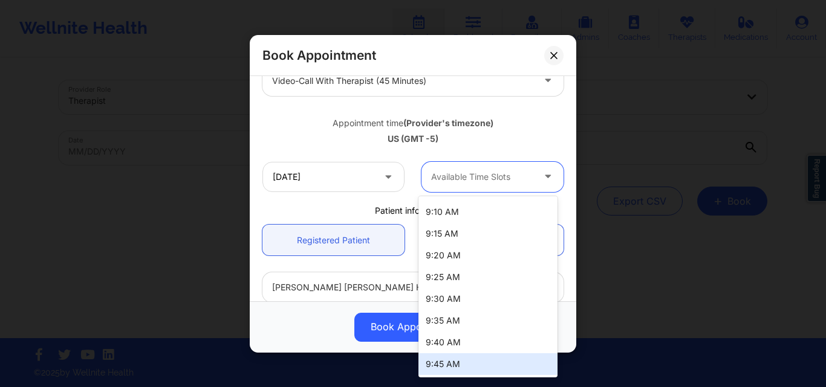
click at [482, 367] on div "9:45 AM" at bounding box center [487, 365] width 139 height 22
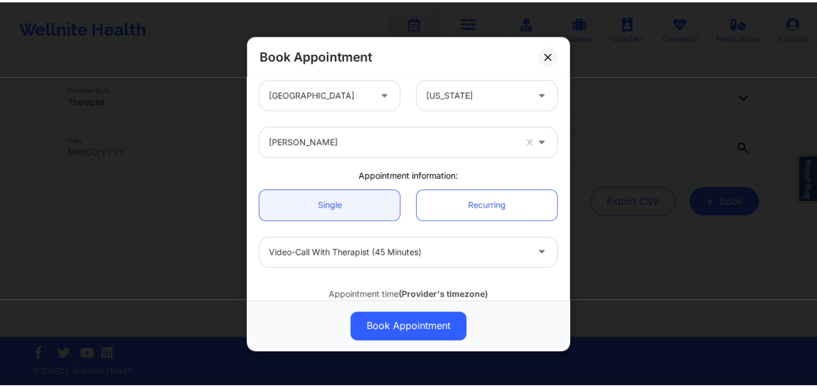
scroll to position [0, 0]
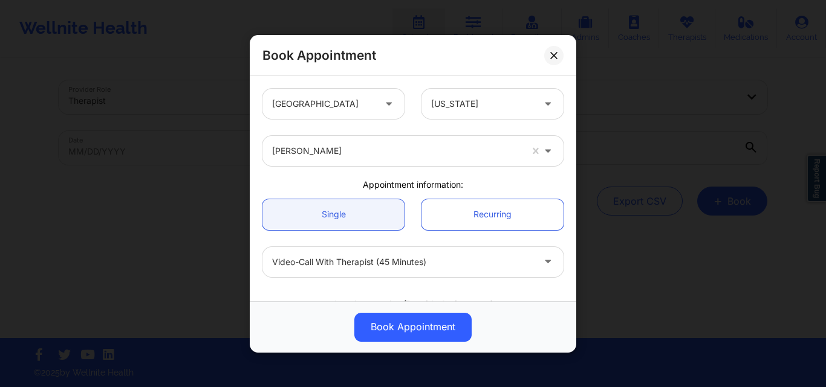
click at [665, 112] on div "Book Appointment United States New Mexico Jennifer Marie Wickersham Appointment…" at bounding box center [413, 193] width 826 height 387
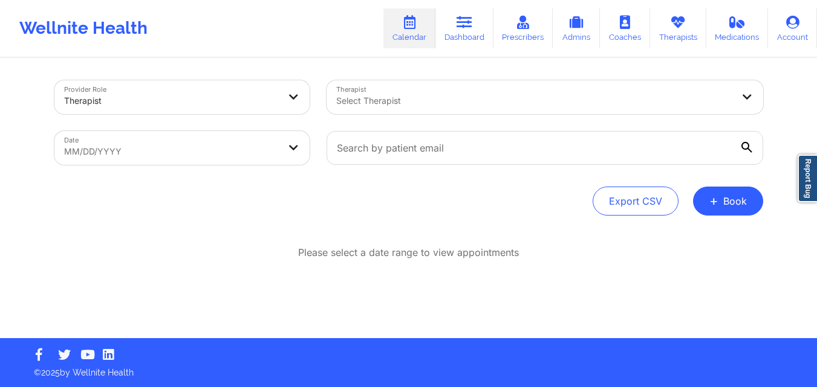
click at [531, 100] on div at bounding box center [534, 101] width 397 height 15
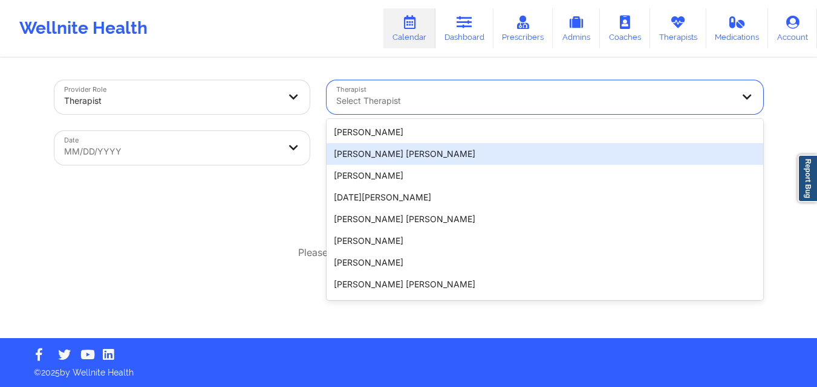
paste input "Jeri DeVale"
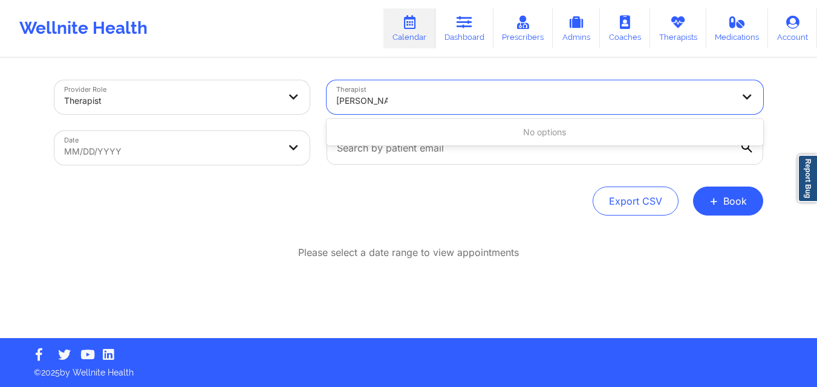
click at [354, 101] on input "Jeri DeVale" at bounding box center [361, 101] width 51 height 12
type input "Jeri DeVale"
click at [398, 99] on div at bounding box center [534, 101] width 397 height 15
paste input "Jeri DeVale"
type input "Jeri DeVale"
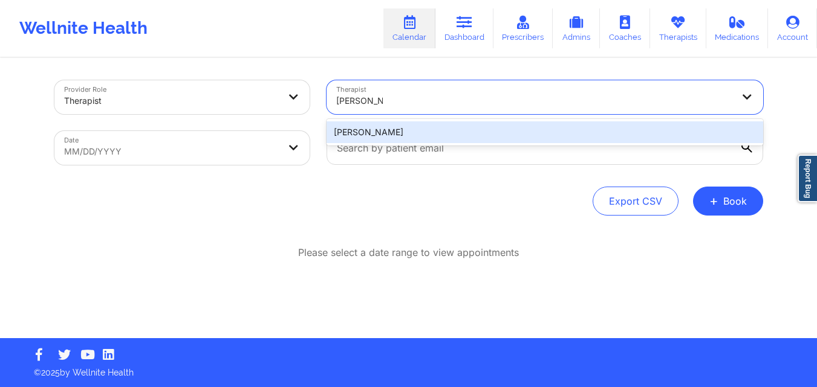
click at [397, 142] on div "Jeri DeVale" at bounding box center [544, 132] width 436 height 22
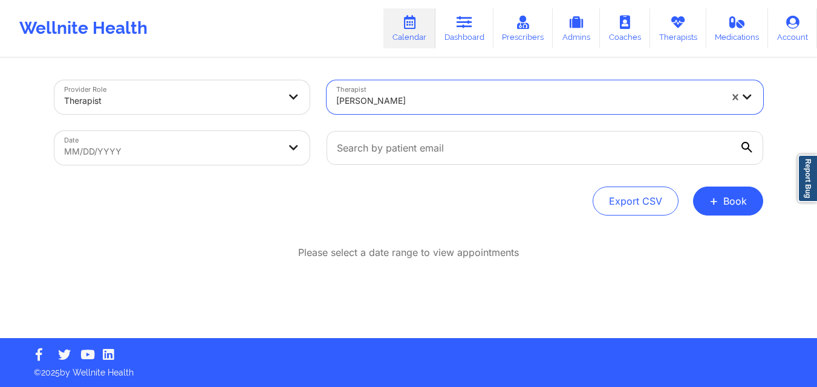
click at [210, 155] on body "Wellnite Health Calendar Dashboard Prescribers Admins Coaches Therapists Medica…" at bounding box center [408, 192] width 817 height 387
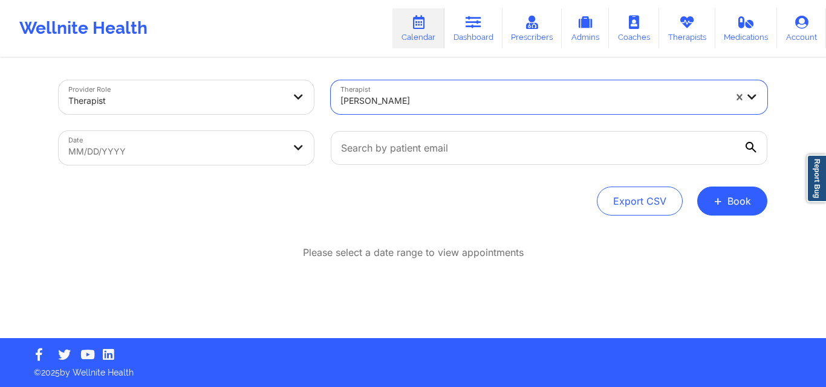
select select "2025-8"
select select "2025-9"
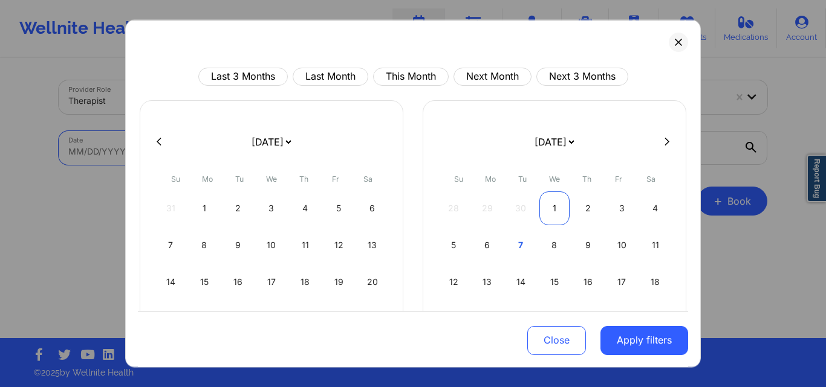
click at [551, 204] on div "1" at bounding box center [554, 208] width 31 height 34
select select "2025-9"
select select "2025-10"
select select "2025-9"
select select "2025-10"
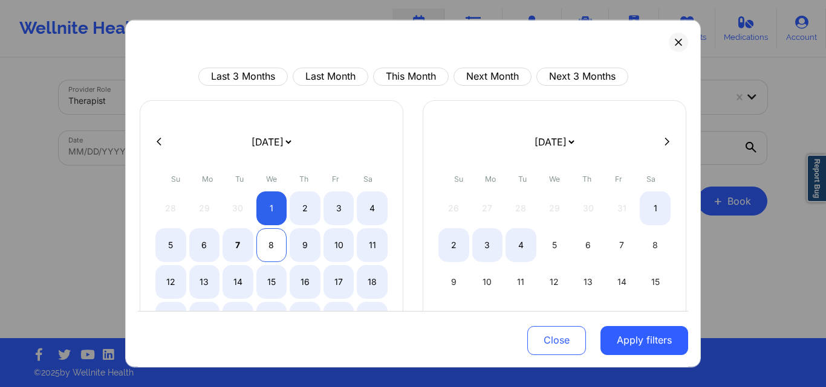
select select "2025-9"
select select "2025-10"
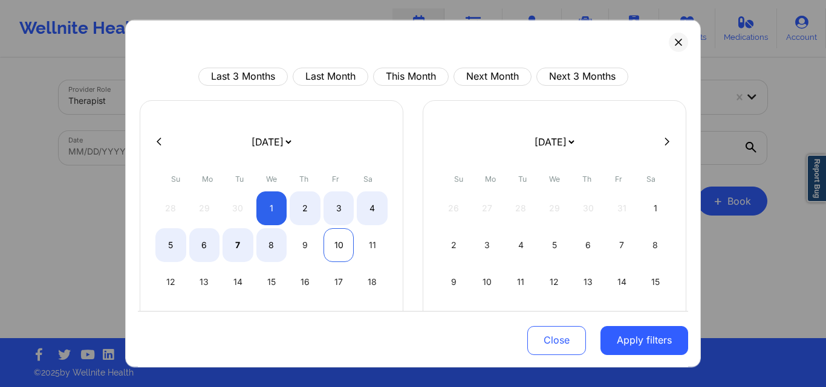
select select "2025-9"
select select "2025-10"
drag, startPoint x: 343, startPoint y: 250, endPoint x: 433, endPoint y: 262, distance: 91.4
click at [347, 249] on div "10" at bounding box center [338, 245] width 31 height 34
select select "2025-9"
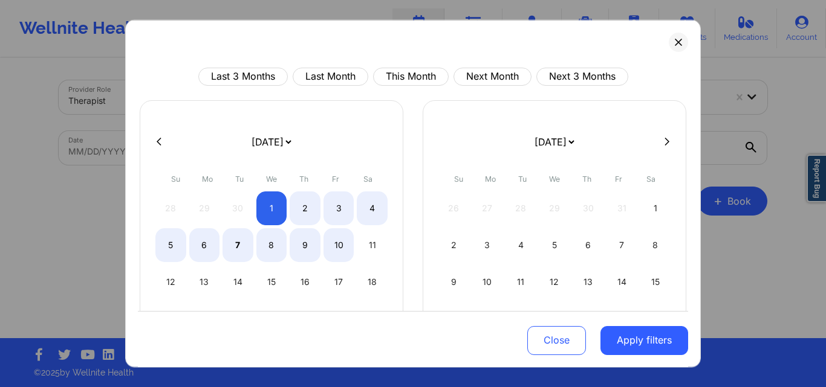
select select "2025-10"
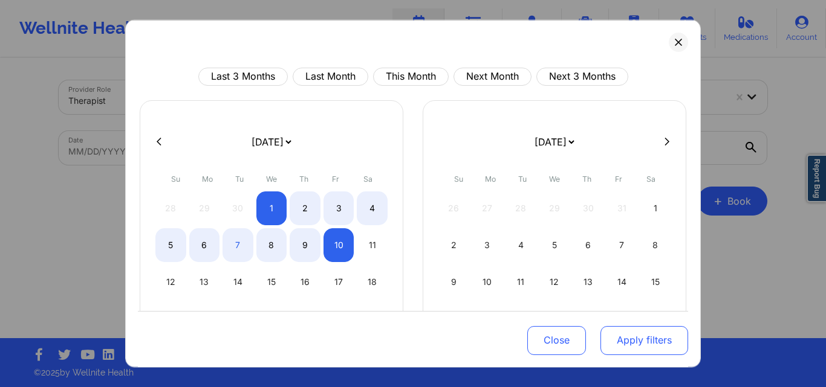
click at [634, 343] on button "Apply filters" at bounding box center [644, 340] width 88 height 29
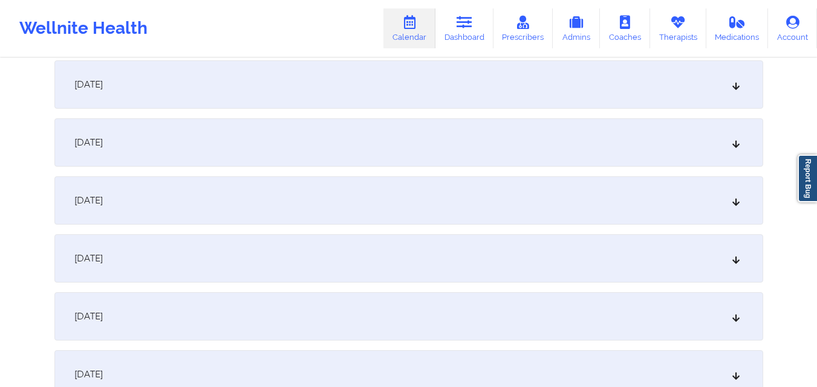
scroll to position [363, 0]
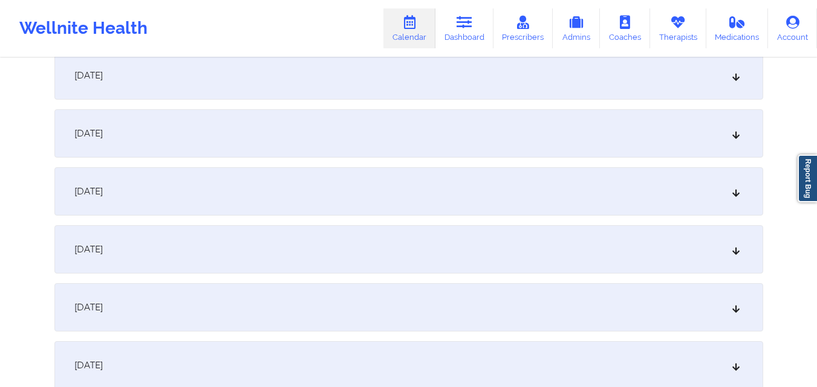
click at [328, 244] on div "October 7, 2025" at bounding box center [408, 249] width 708 height 48
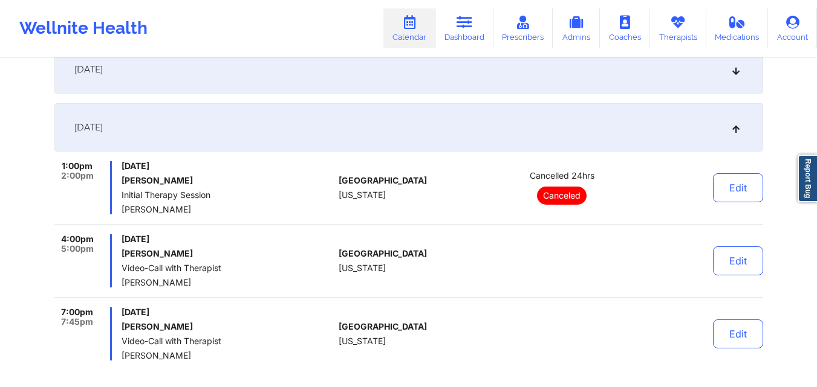
scroll to position [484, 0]
drag, startPoint x: 155, startPoint y: 183, endPoint x: 238, endPoint y: 183, distance: 82.2
click at [238, 183] on h6 "Cassie Unterbrink" at bounding box center [227, 182] width 212 height 10
click at [233, 183] on h6 "Cassie Unterbrink" at bounding box center [227, 182] width 212 height 10
drag, startPoint x: 152, startPoint y: 181, endPoint x: 207, endPoint y: 181, distance: 55.0
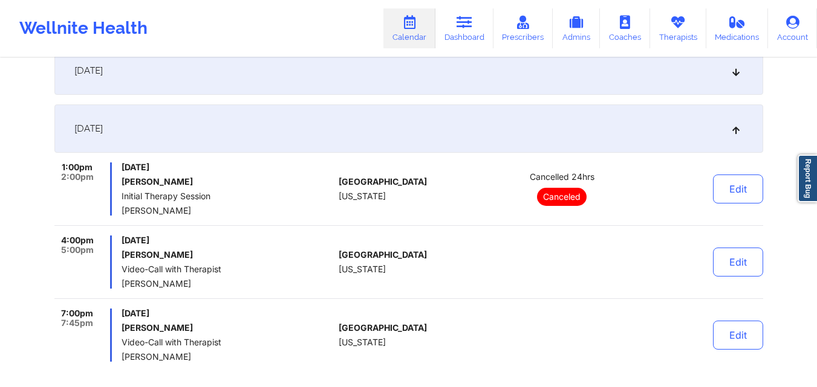
click at [207, 181] on h6 "Cassie Unterbrink" at bounding box center [227, 182] width 212 height 10
copy h6 "Unterbrink"
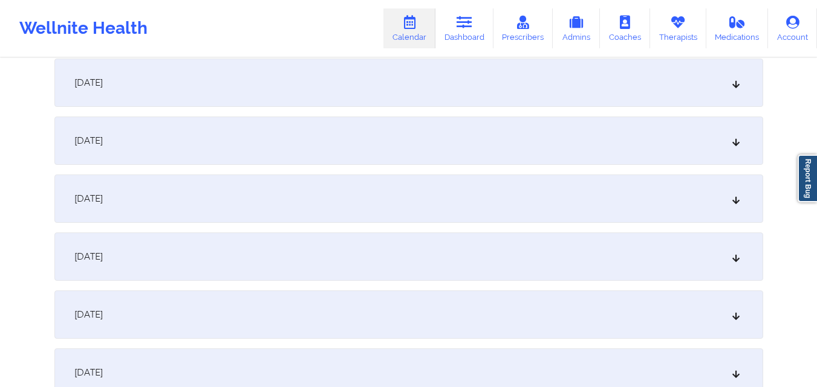
scroll to position [0, 0]
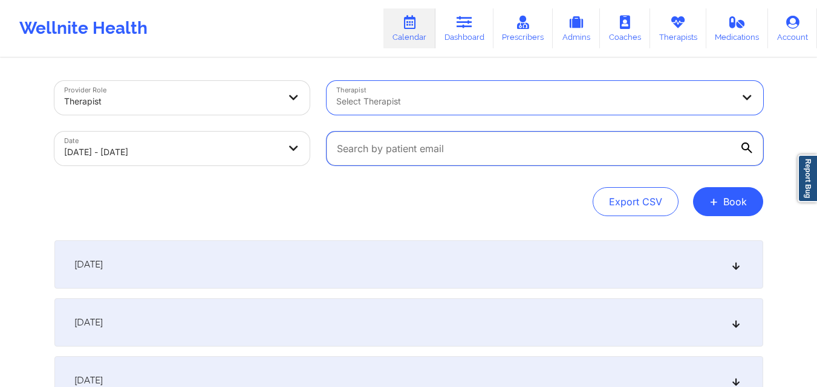
click at [478, 153] on input "text" at bounding box center [544, 149] width 436 height 34
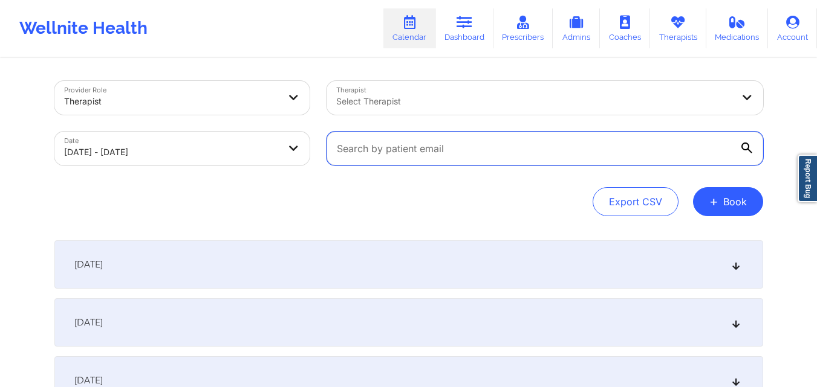
paste input "Amanda Calandro"
type input "Amanda Calandro"
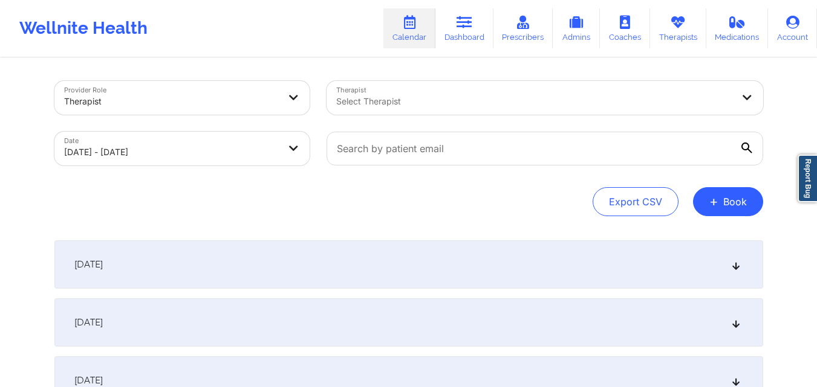
click at [563, 100] on div at bounding box center [534, 101] width 397 height 15
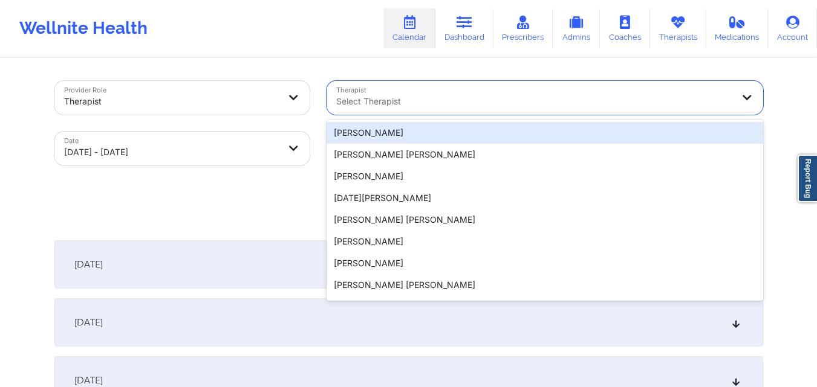
paste input "Amanda Calandro"
type input "Amanda Calandro"
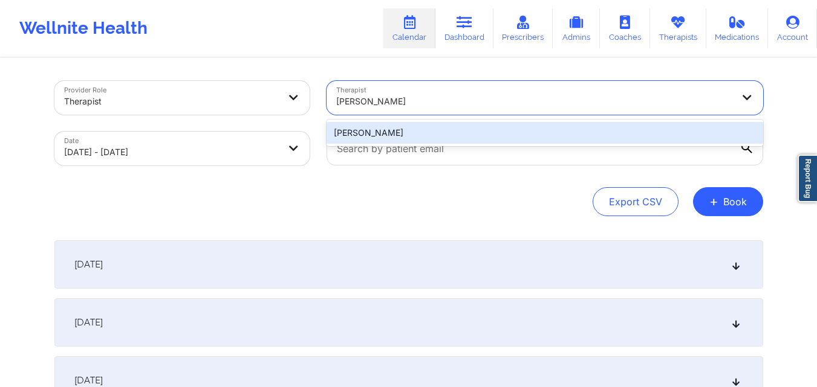
click at [382, 133] on div "amanda calandro" at bounding box center [544, 133] width 436 height 22
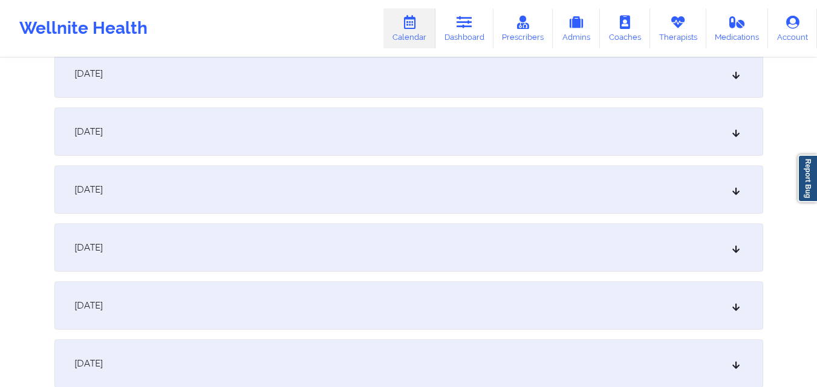
scroll to position [302, 0]
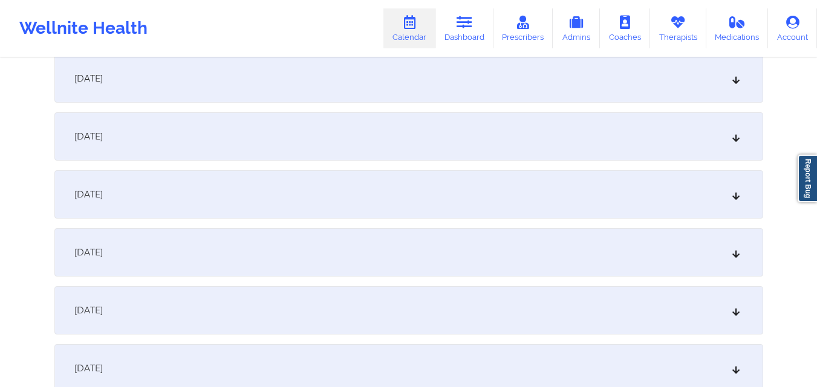
click at [271, 311] on div "October 7, 2025" at bounding box center [408, 311] width 708 height 48
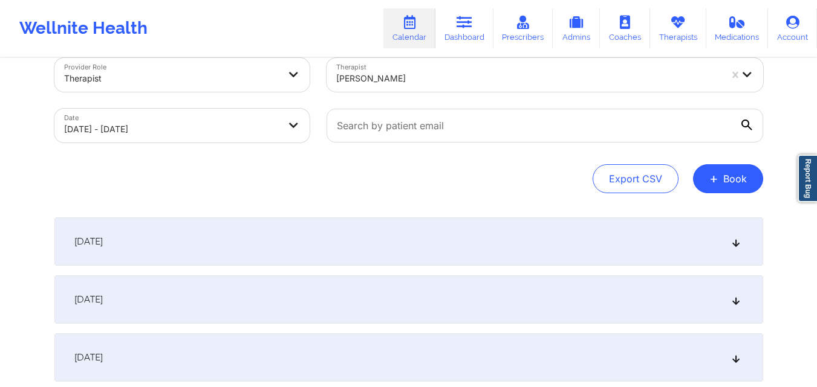
scroll to position [0, 0]
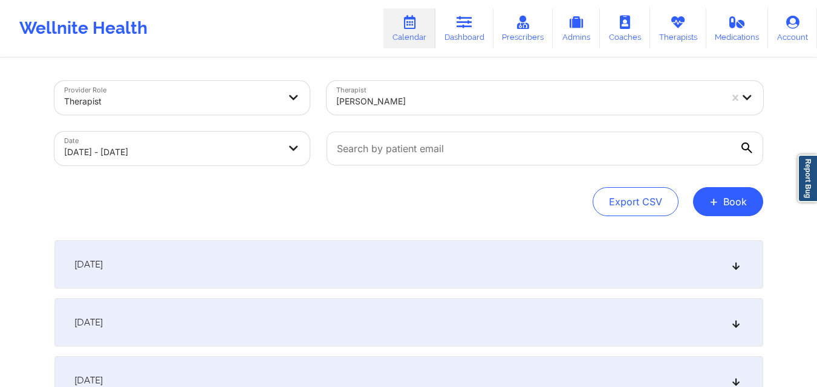
drag, startPoint x: 734, startPoint y: 98, endPoint x: 628, endPoint y: 117, distance: 107.4
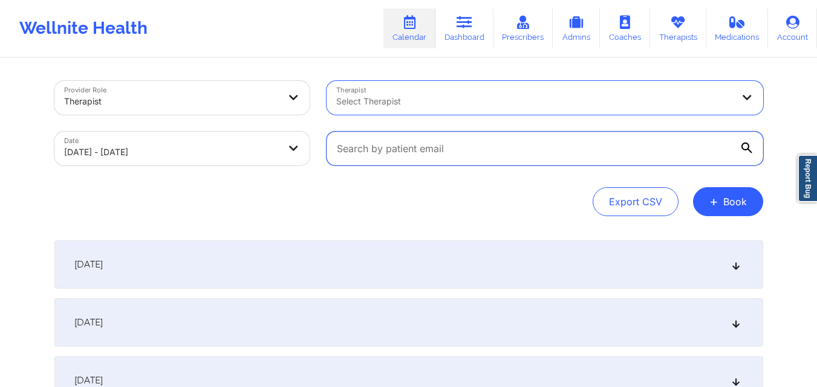
click at [520, 146] on input "text" at bounding box center [544, 149] width 436 height 34
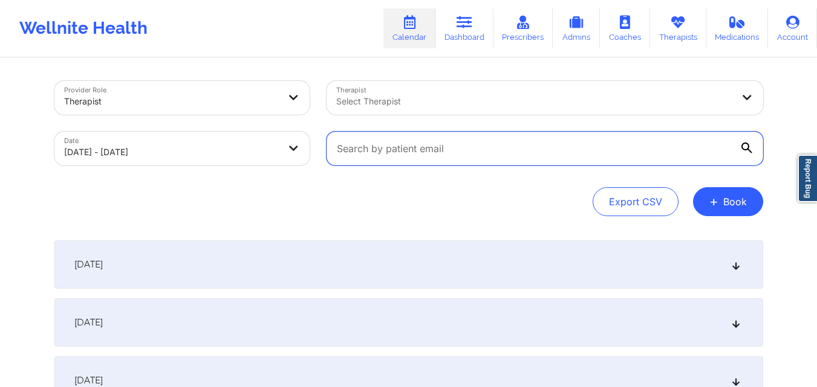
paste input "[EMAIL_ADDRESS][DOMAIN_NAME]"
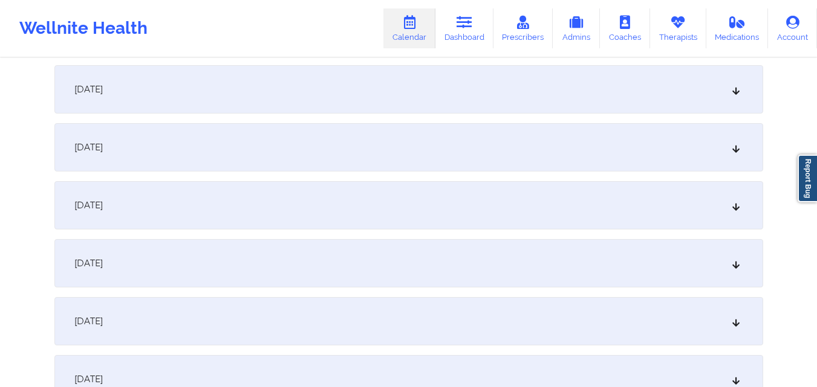
scroll to position [363, 0]
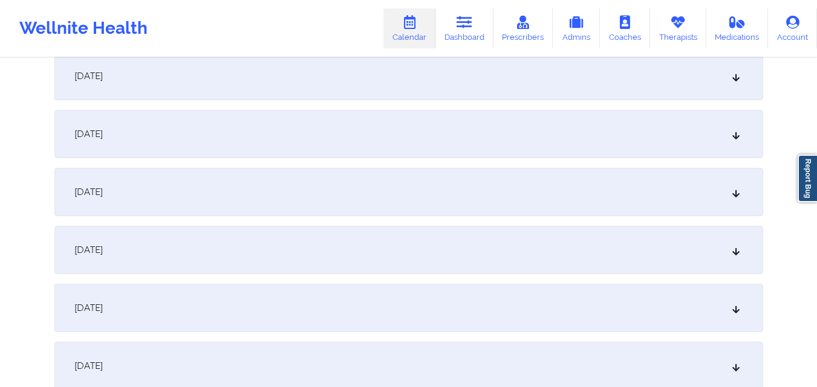
type input "[EMAIL_ADDRESS][DOMAIN_NAME]"
click at [346, 248] on div "October 7, 2025" at bounding box center [408, 250] width 708 height 48
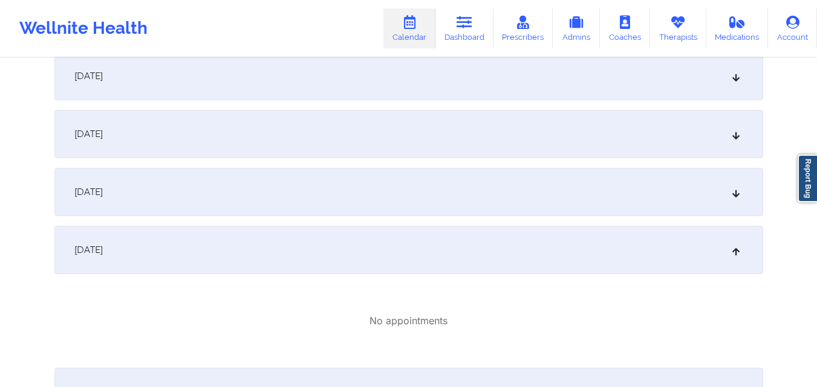
click at [348, 186] on div "October 6, 2025" at bounding box center [408, 192] width 708 height 48
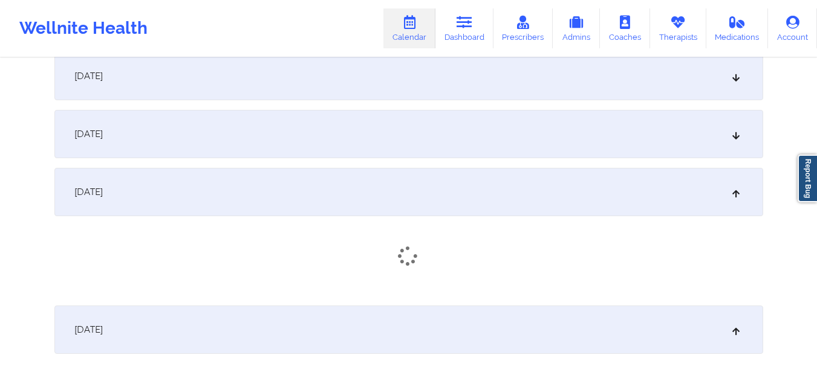
scroll to position [302, 0]
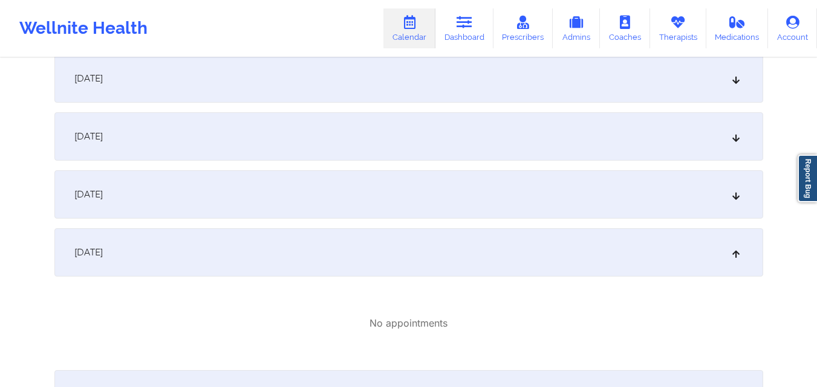
click at [348, 198] on div "October 5, 2025" at bounding box center [408, 194] width 708 height 48
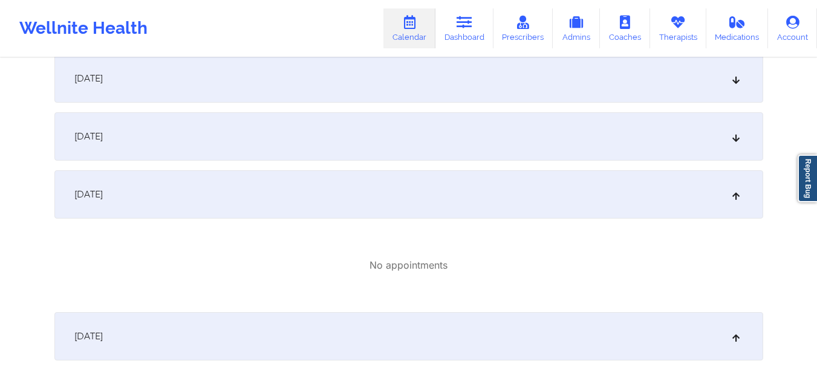
click at [375, 138] on div "October 4, 2025" at bounding box center [408, 136] width 708 height 48
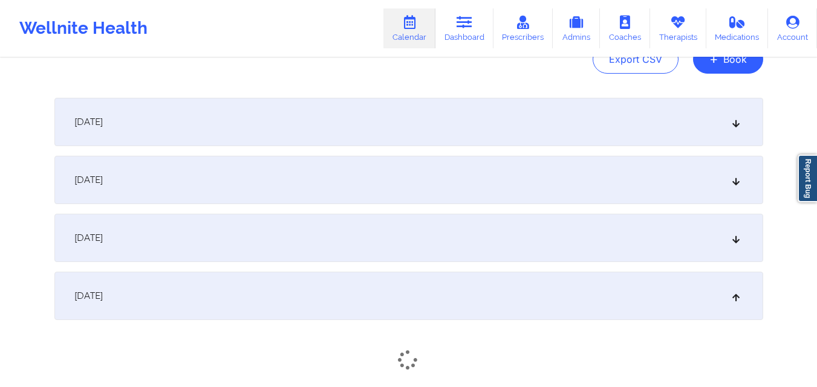
scroll to position [121, 0]
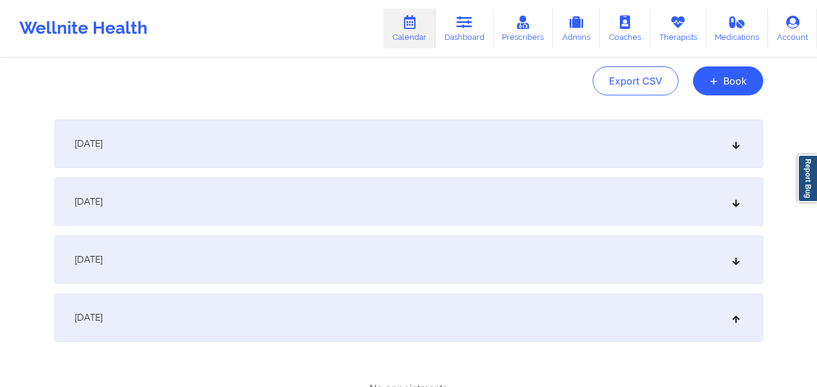
click at [387, 260] on div "October 3, 2025" at bounding box center [408, 260] width 708 height 48
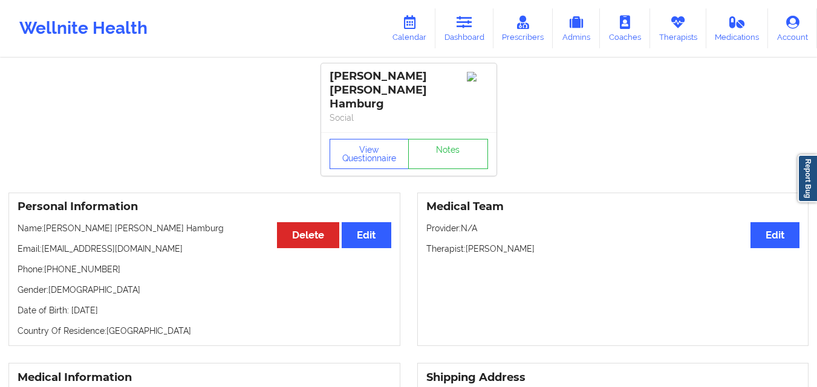
click at [453, 25] on link "Dashboard" at bounding box center [464, 28] width 58 height 40
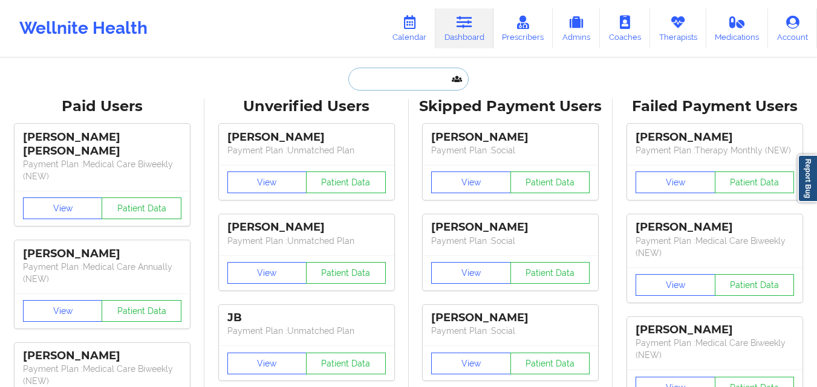
click at [381, 76] on input "text" at bounding box center [408, 79] width 120 height 23
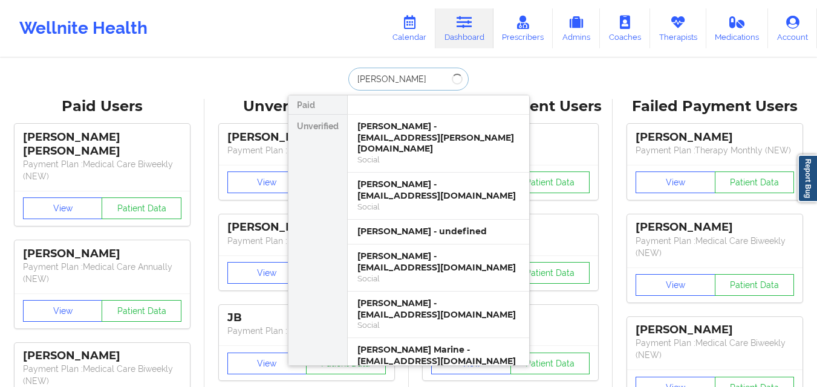
type input "[PERSON_NAME]"
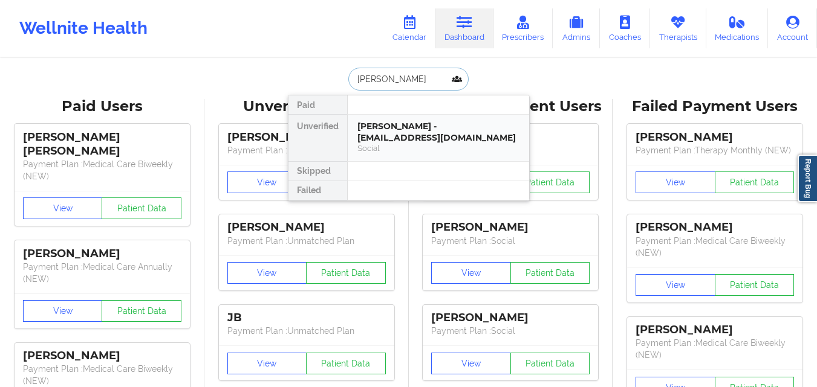
click at [410, 135] on div "[PERSON_NAME] - [EMAIL_ADDRESS][DOMAIN_NAME]" at bounding box center [438, 132] width 162 height 22
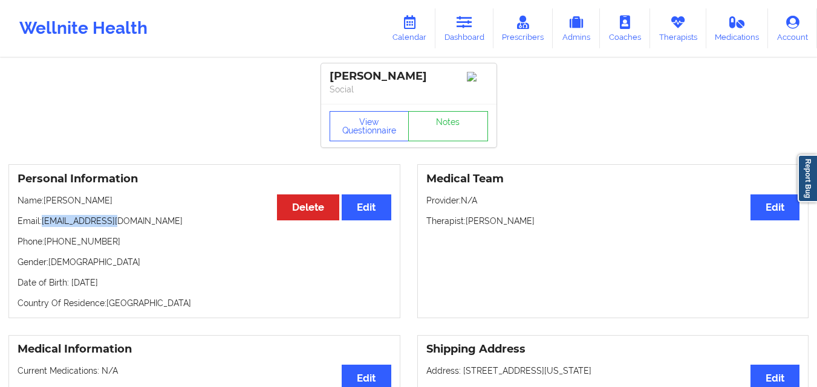
drag, startPoint x: 45, startPoint y: 225, endPoint x: 130, endPoint y: 228, distance: 85.3
click at [130, 227] on p "Email: [EMAIL_ADDRESS][DOMAIN_NAME]" at bounding box center [205, 221] width 374 height 12
copy p "[EMAIL_ADDRESS][DOMAIN_NAME]"
click at [86, 225] on p "Email: [EMAIL_ADDRESS][DOMAIN_NAME]" at bounding box center [205, 221] width 374 height 12
drag, startPoint x: 43, startPoint y: 225, endPoint x: 134, endPoint y: 221, distance: 90.8
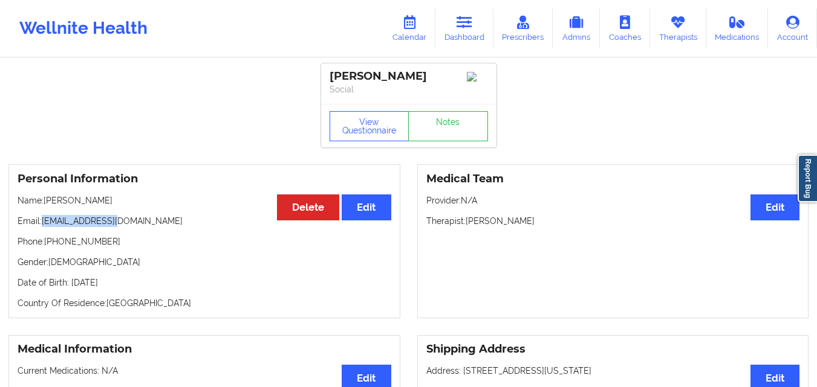
click at [134, 221] on p "Email: [EMAIL_ADDRESS][DOMAIN_NAME]" at bounding box center [205, 221] width 374 height 12
copy p "[EMAIL_ADDRESS][DOMAIN_NAME]"
